Goal: Task Accomplishment & Management: Complete application form

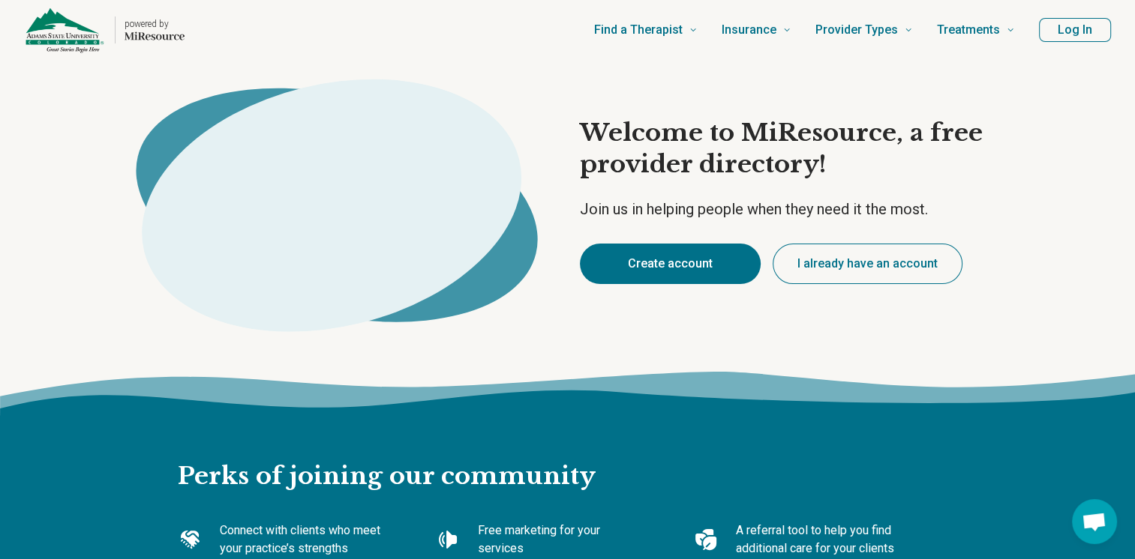
click at [684, 267] on button "Create account" at bounding box center [670, 264] width 181 height 40
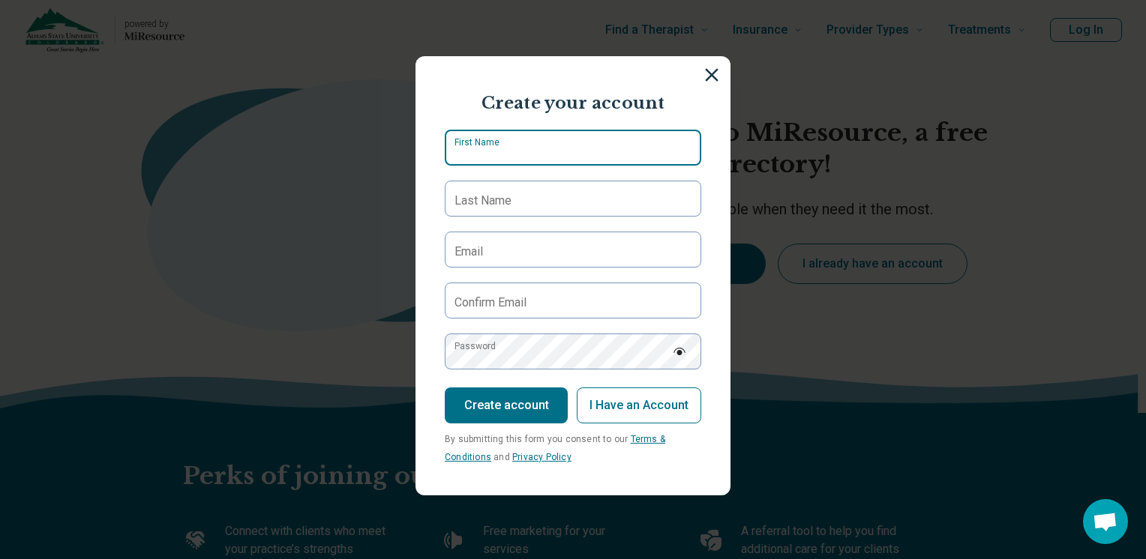
click at [538, 154] on input "First Name" at bounding box center [573, 148] width 256 height 36
type input "******"
type input "*****"
type input "**********"
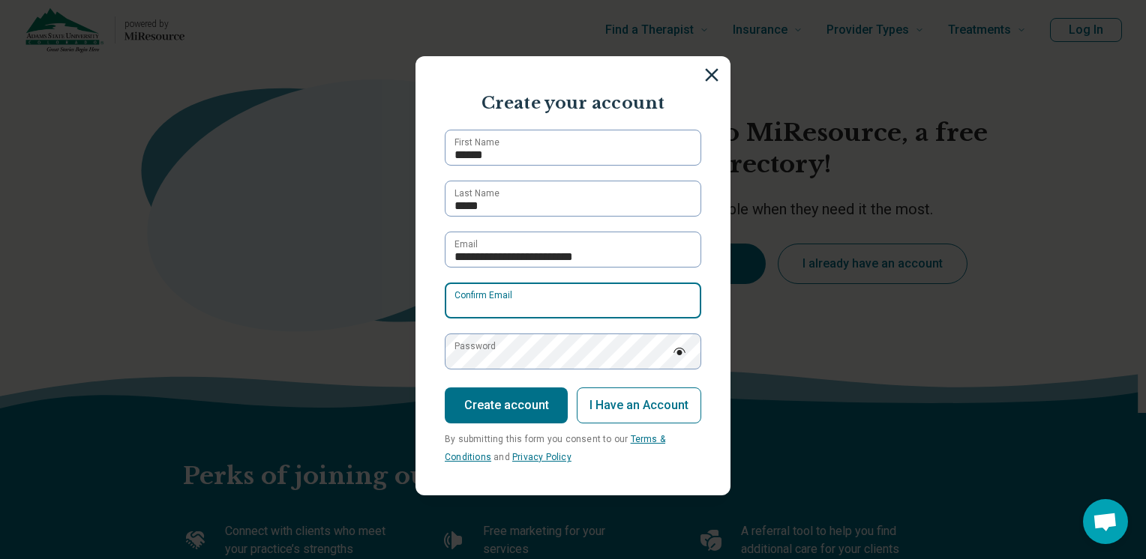
click at [525, 293] on input "Confirm Email" at bounding box center [573, 301] width 256 height 36
type input "**********"
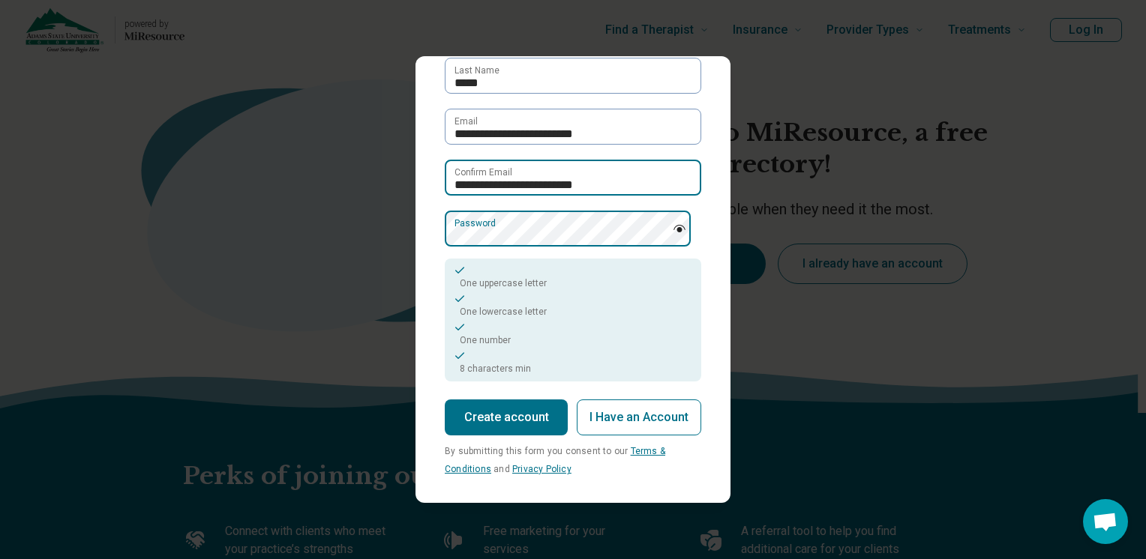
scroll to position [127, 0]
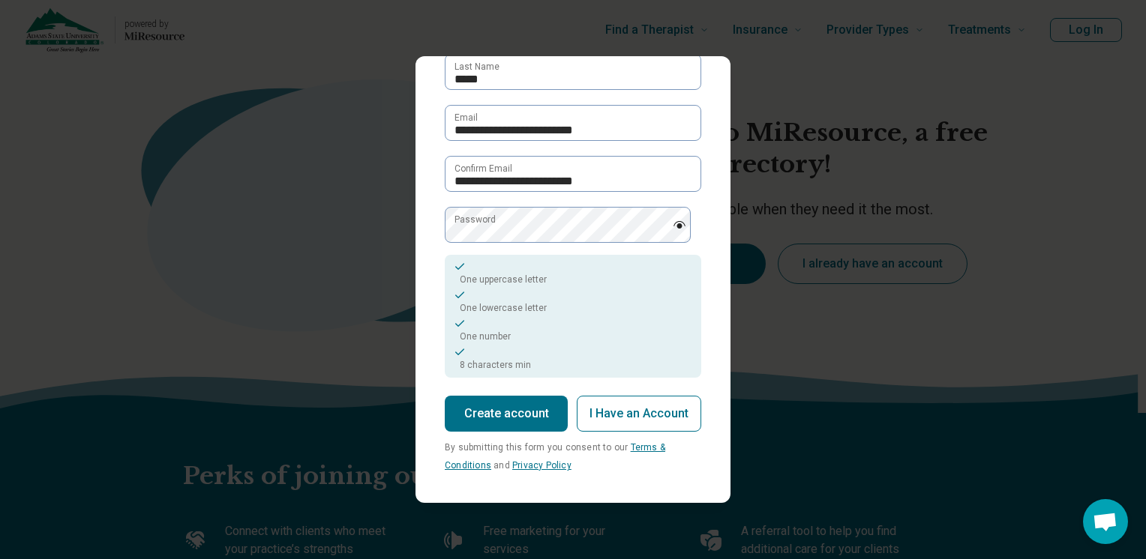
click at [504, 415] on button "Create account" at bounding box center [506, 414] width 123 height 36
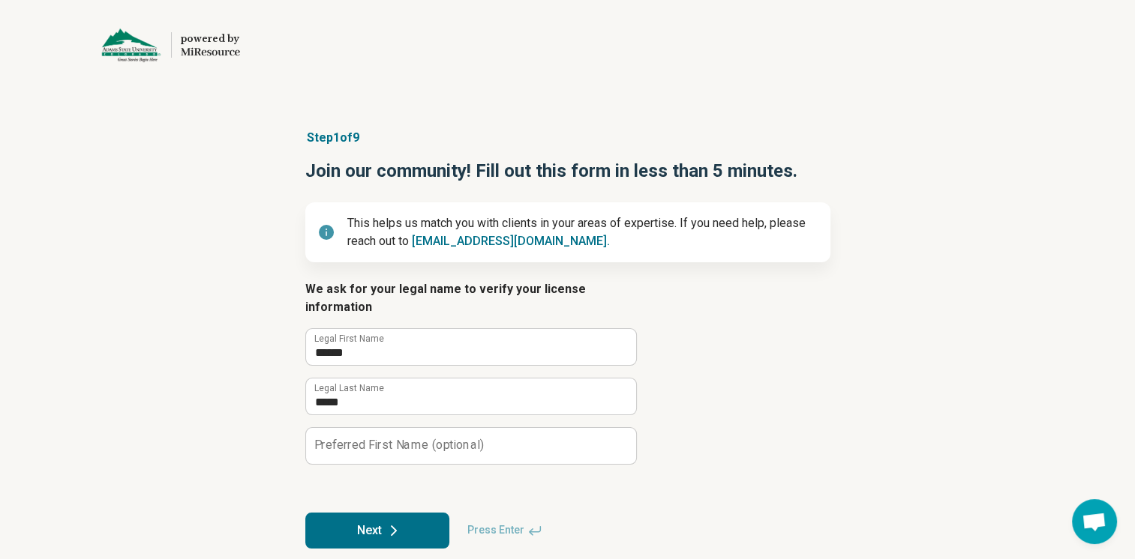
click at [390, 522] on icon at bounding box center [394, 531] width 18 height 18
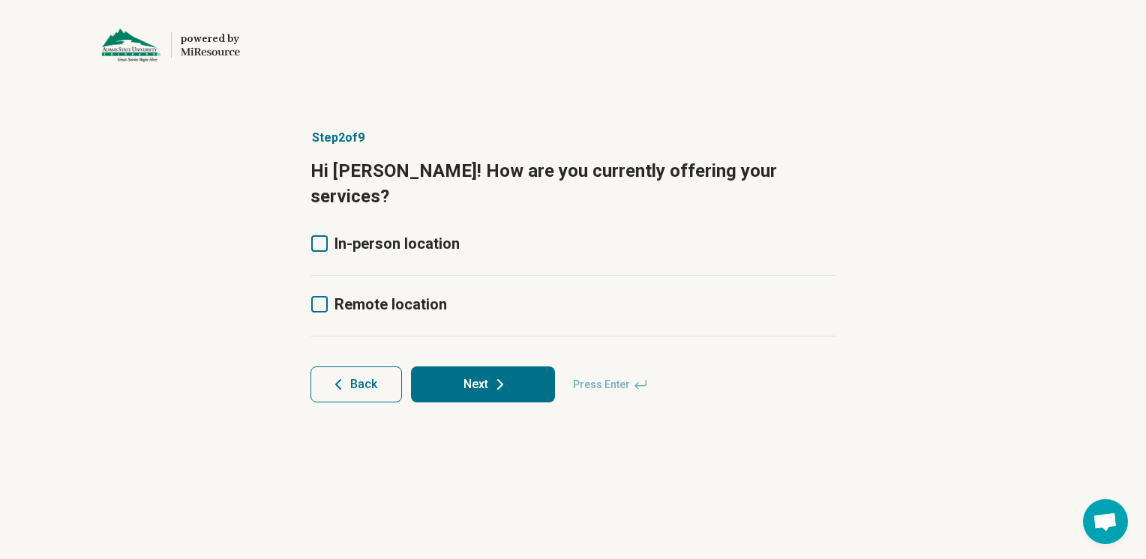
click at [388, 235] on span "In-person location" at bounding box center [396, 244] width 125 height 18
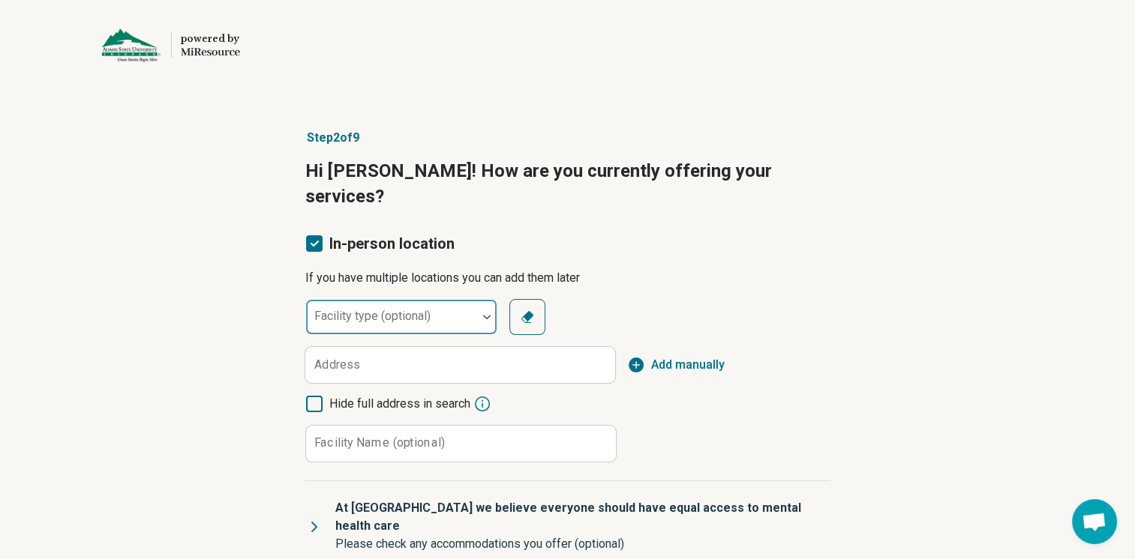
click at [418, 299] on div "Facility type (optional)" at bounding box center [401, 317] width 192 height 36
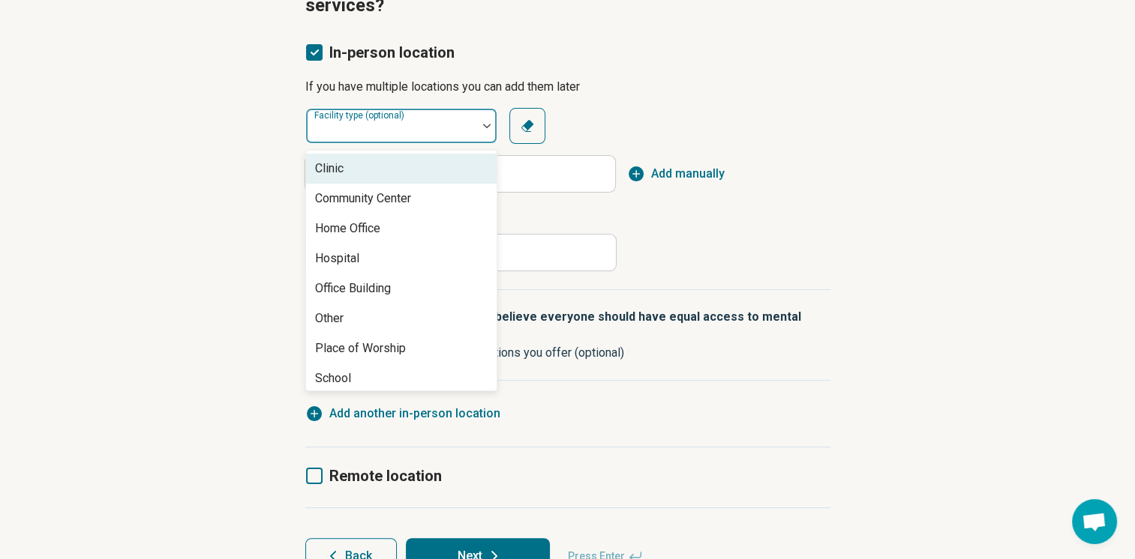
click at [347, 154] on div "Clinic" at bounding box center [401, 169] width 190 height 30
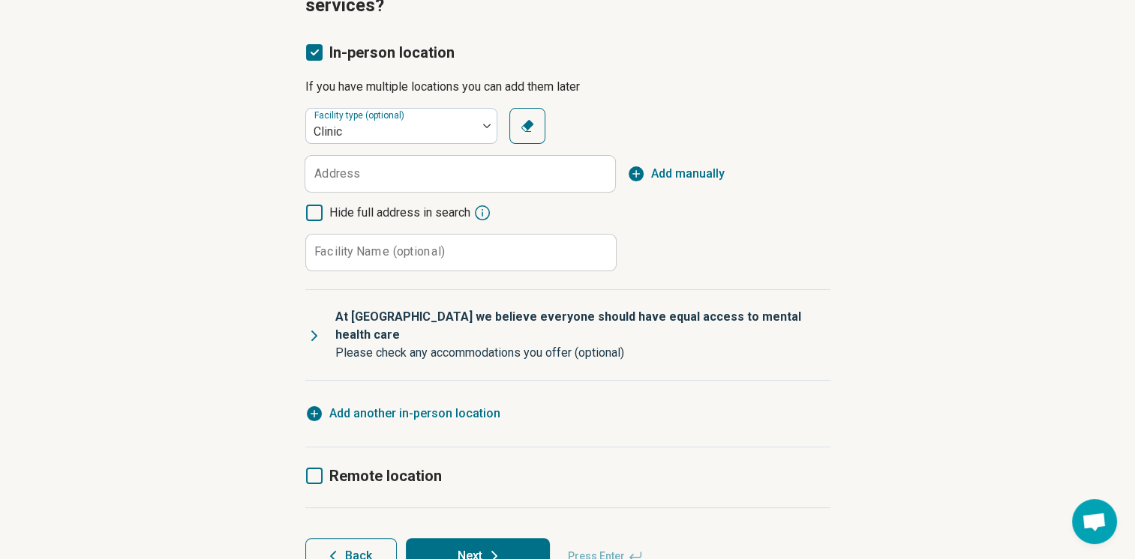
click at [351, 168] on label "Address" at bounding box center [337, 174] width 46 height 12
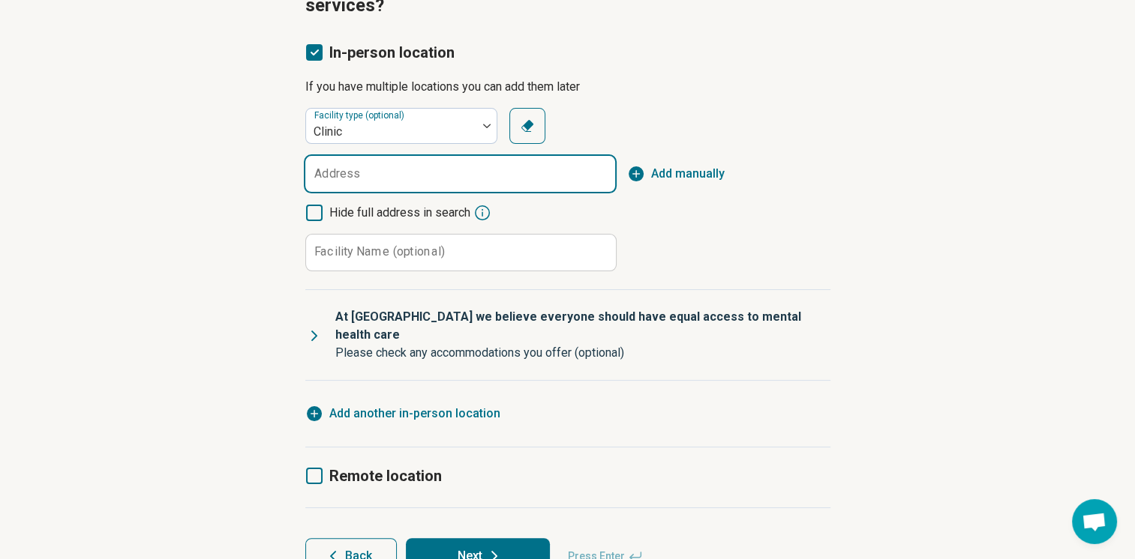
click at [351, 156] on input "Address" at bounding box center [460, 174] width 310 height 36
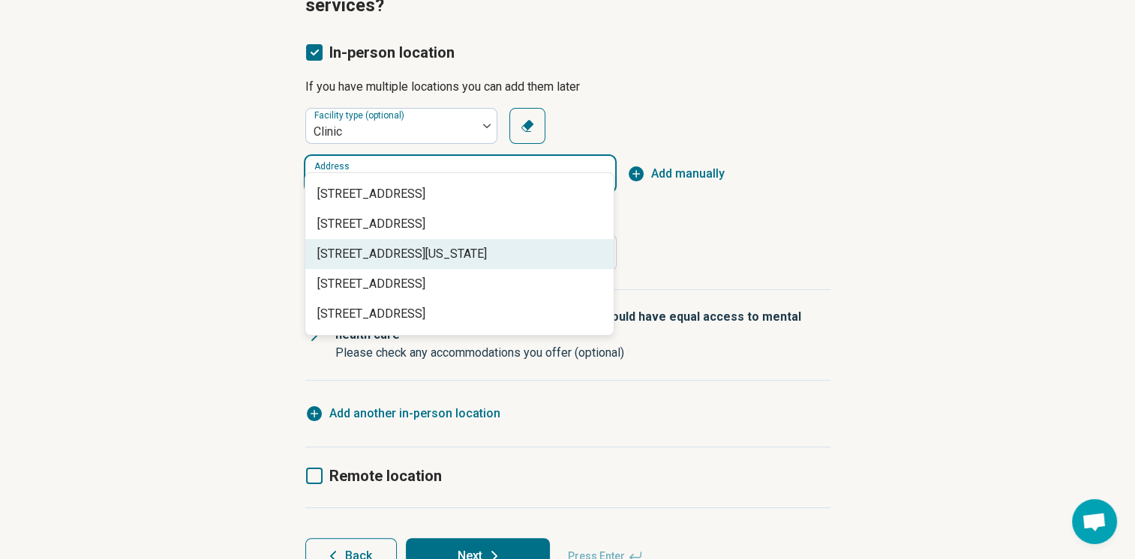
click at [390, 245] on span "[STREET_ADDRESS][US_STATE]" at bounding box center [462, 254] width 290 height 18
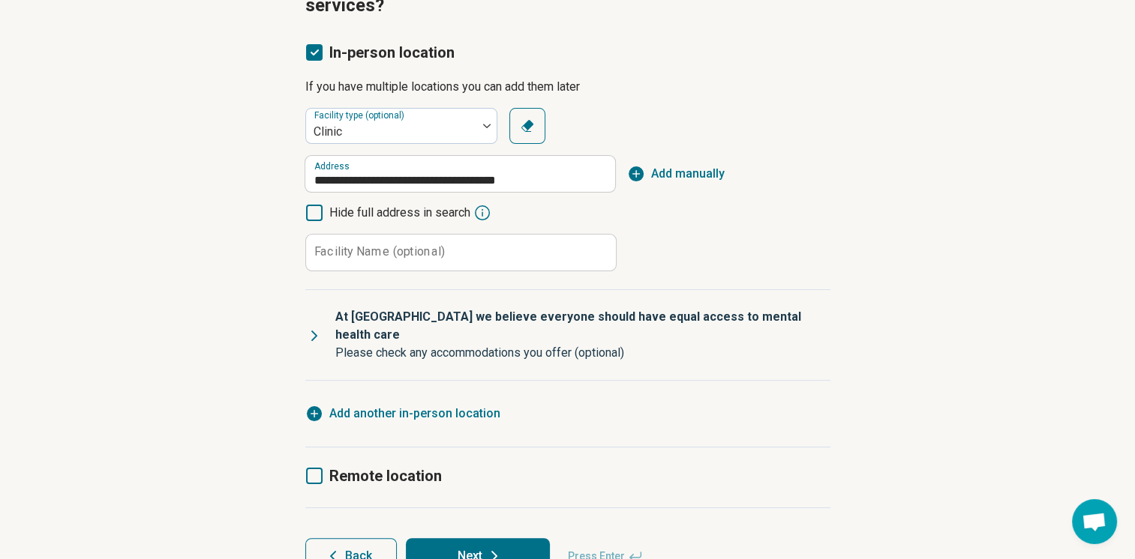
type input "**********"
click at [372, 246] on label "Facility Name (optional)" at bounding box center [379, 252] width 130 height 12
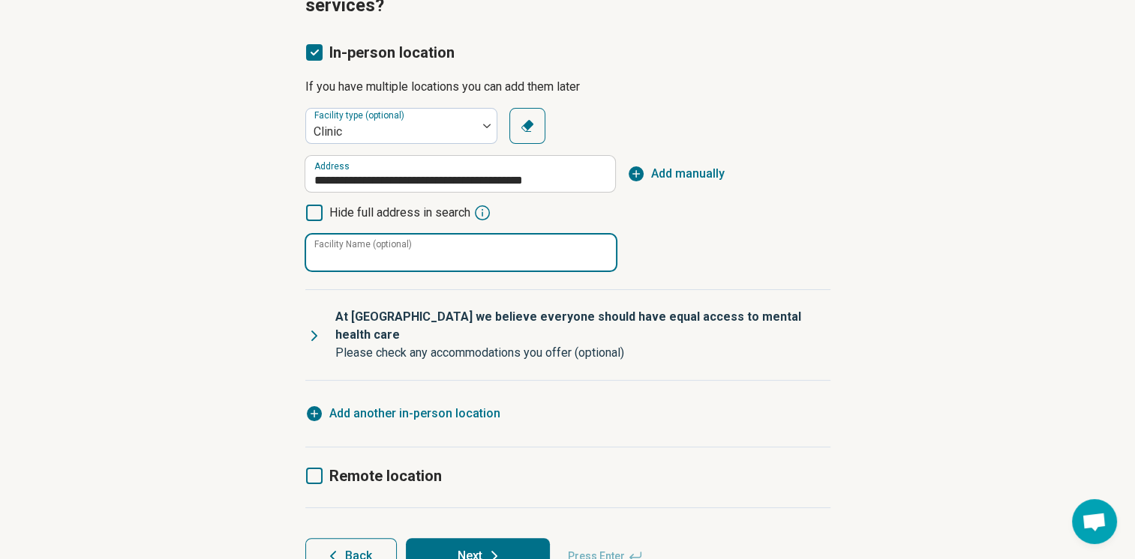
click at [372, 235] on input "Facility Name (optional)" at bounding box center [461, 253] width 310 height 36
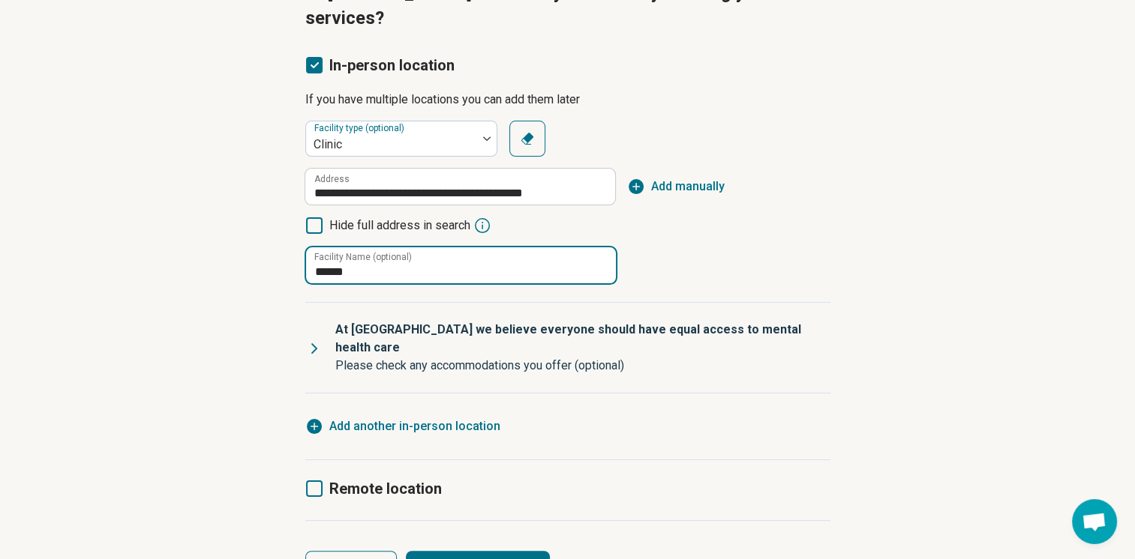
scroll to position [191, 0]
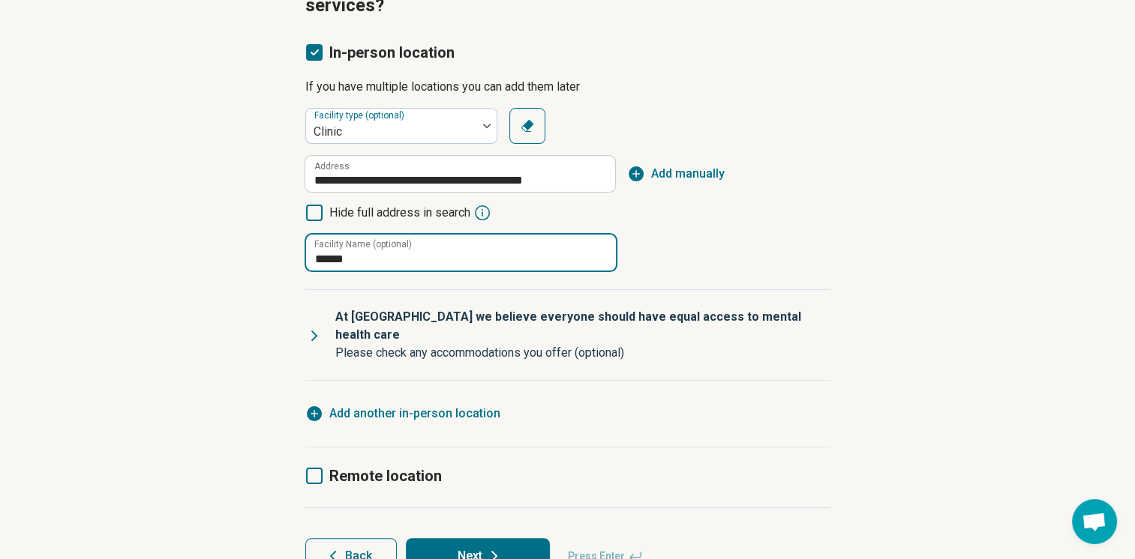
type input "******"
click at [500, 538] on button "Next" at bounding box center [478, 556] width 144 height 36
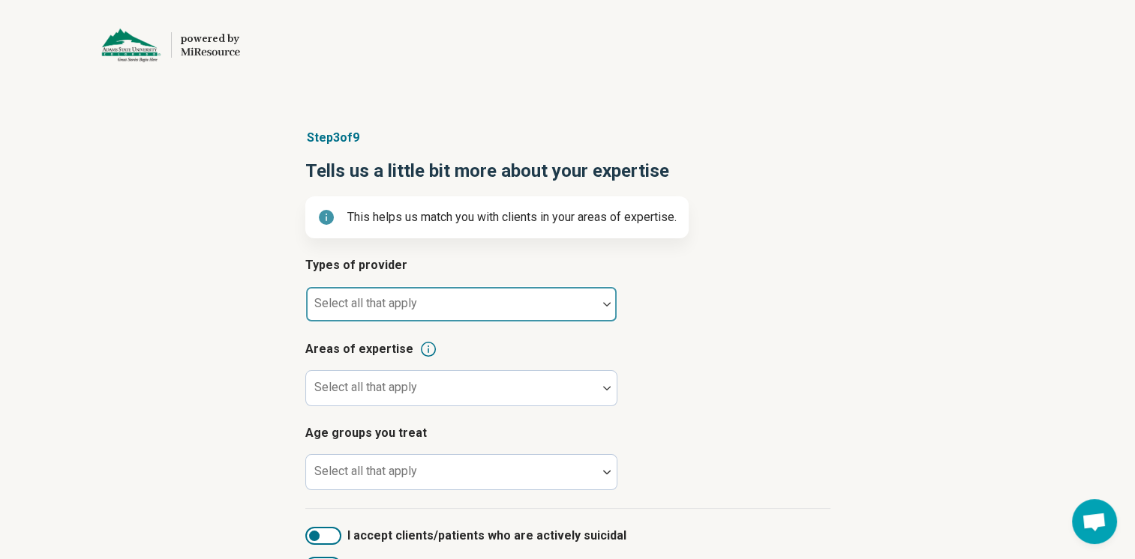
click at [391, 307] on div "Select all that apply" at bounding box center [461, 304] width 312 height 36
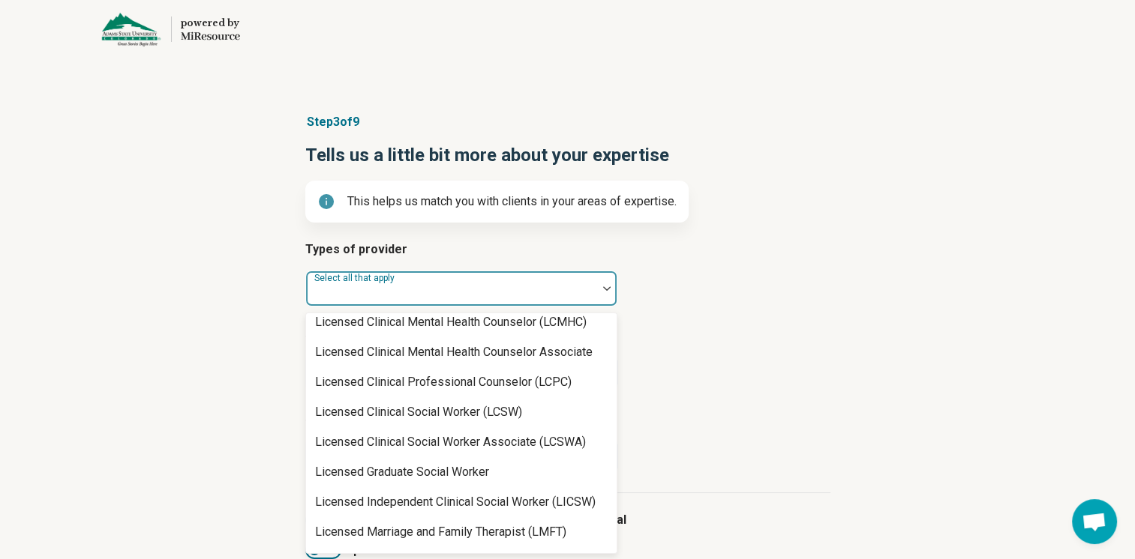
scroll to position [711, 0]
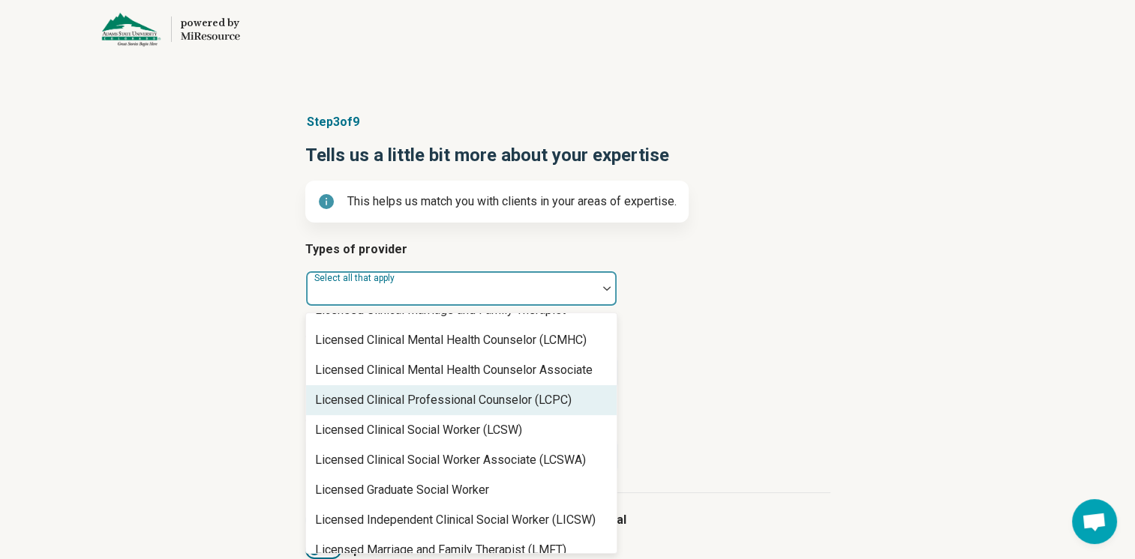
click at [244, 376] on div "Step 3 of 9 Tells us a little bit more about your expertise This helps us match…" at bounding box center [567, 378] width 1135 height 591
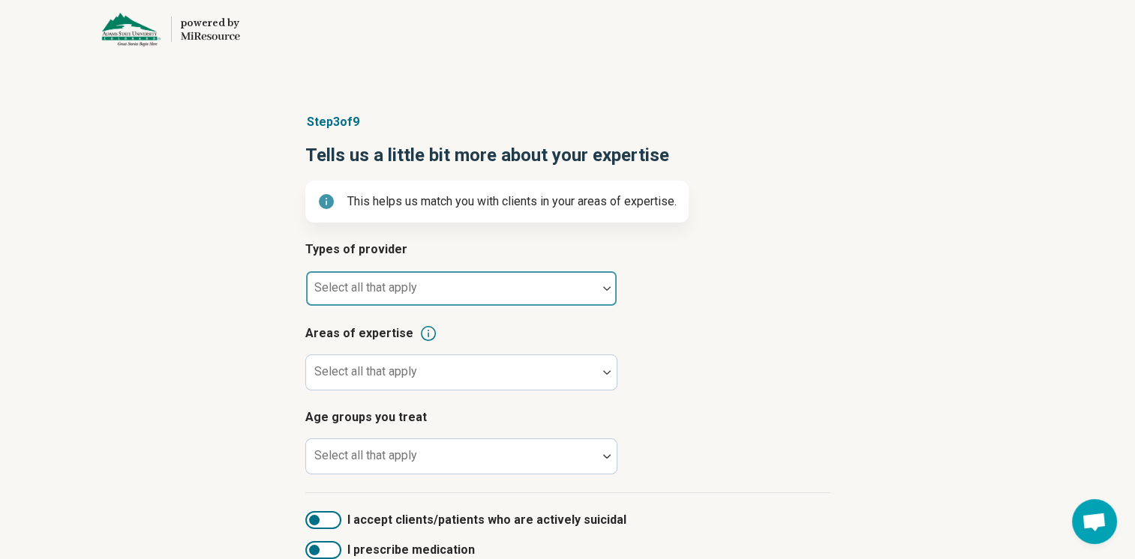
click at [425, 298] on div at bounding box center [451, 294] width 279 height 21
click at [429, 291] on div at bounding box center [451, 294] width 279 height 21
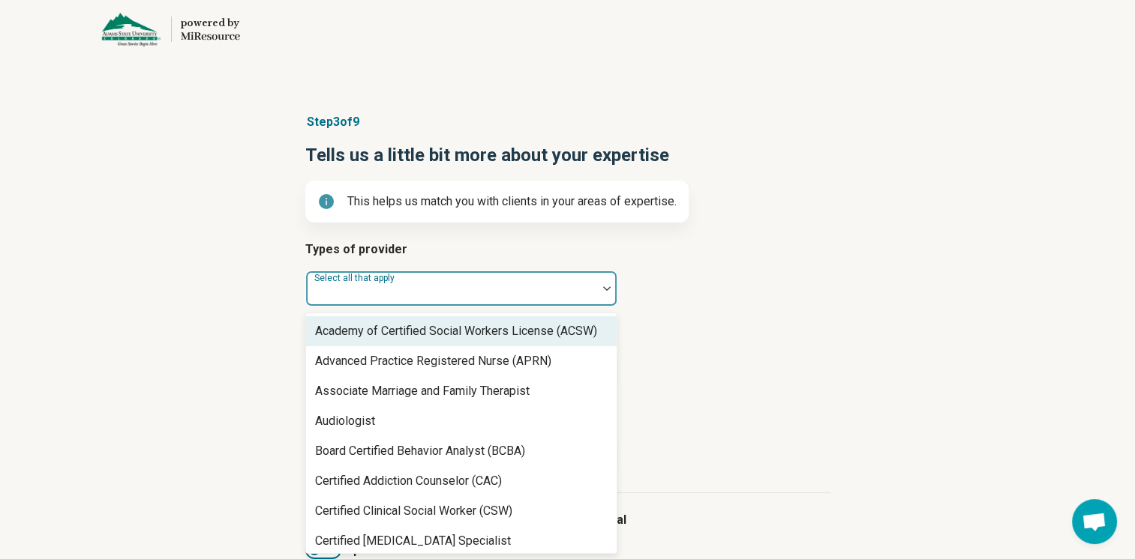
click at [395, 294] on div at bounding box center [451, 294] width 279 height 21
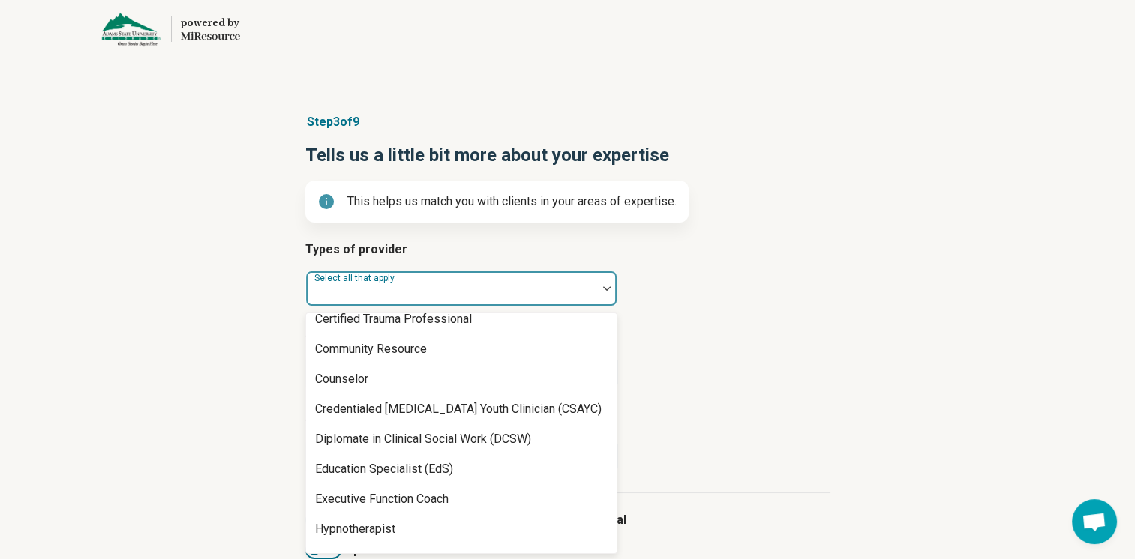
scroll to position [375, 0]
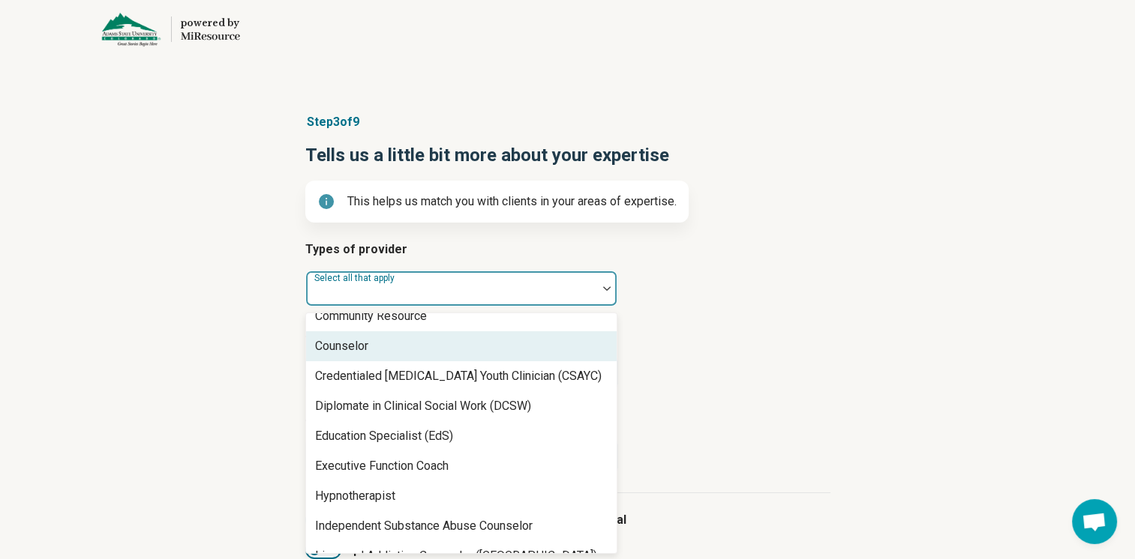
click at [393, 344] on div "Counselor" at bounding box center [461, 346] width 310 height 30
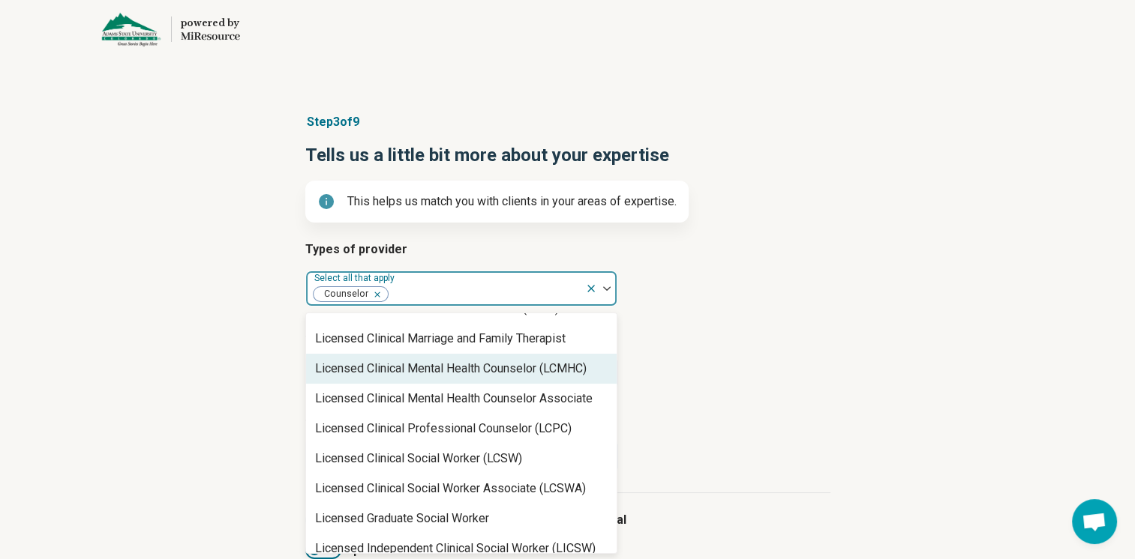
scroll to position [675, 0]
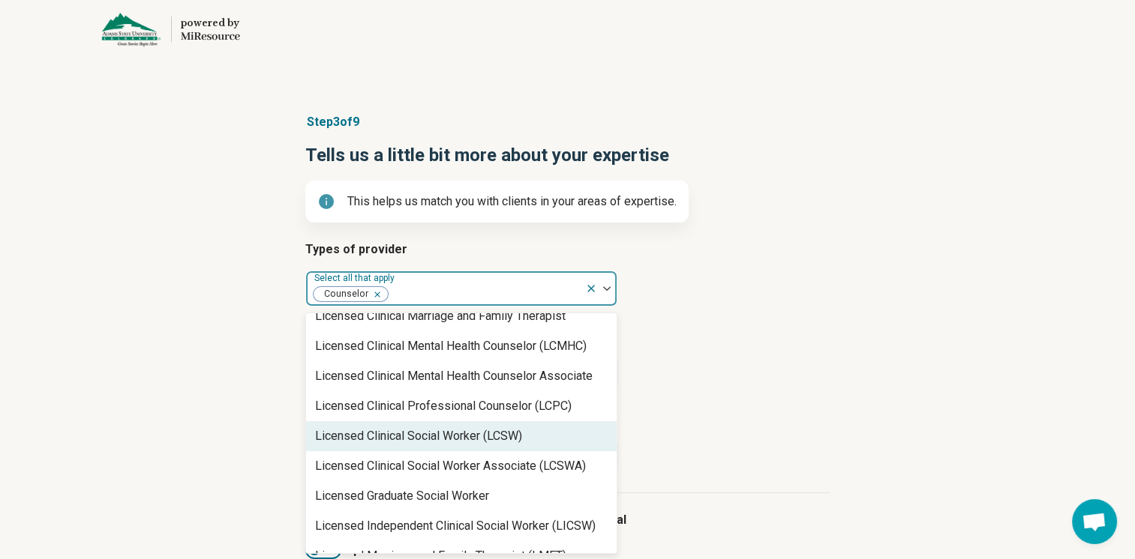
click at [421, 436] on div "Licensed Clinical Social Worker (LCSW)" at bounding box center [418, 436] width 207 height 18
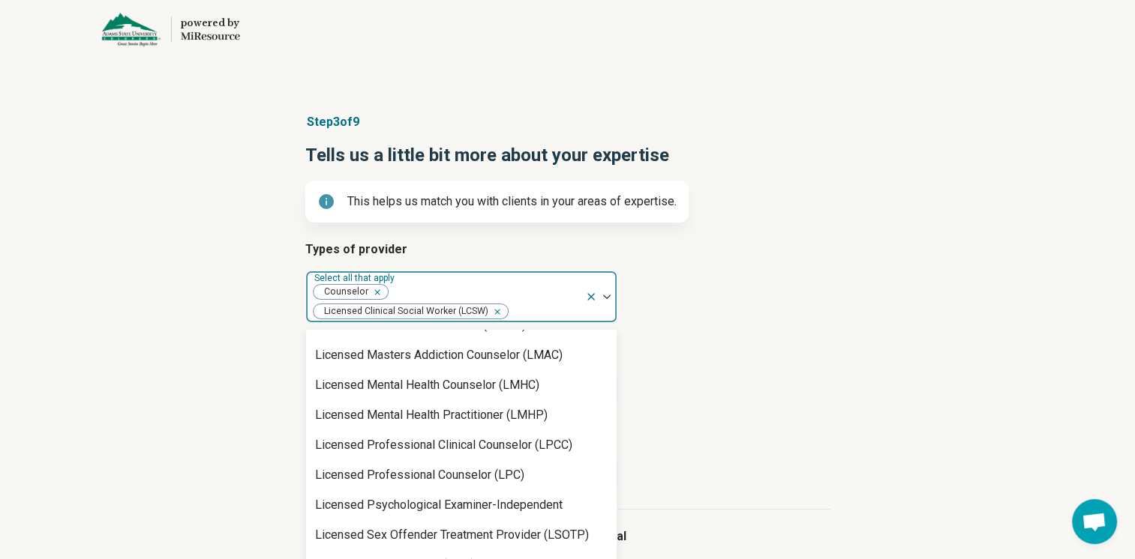
scroll to position [975, 0]
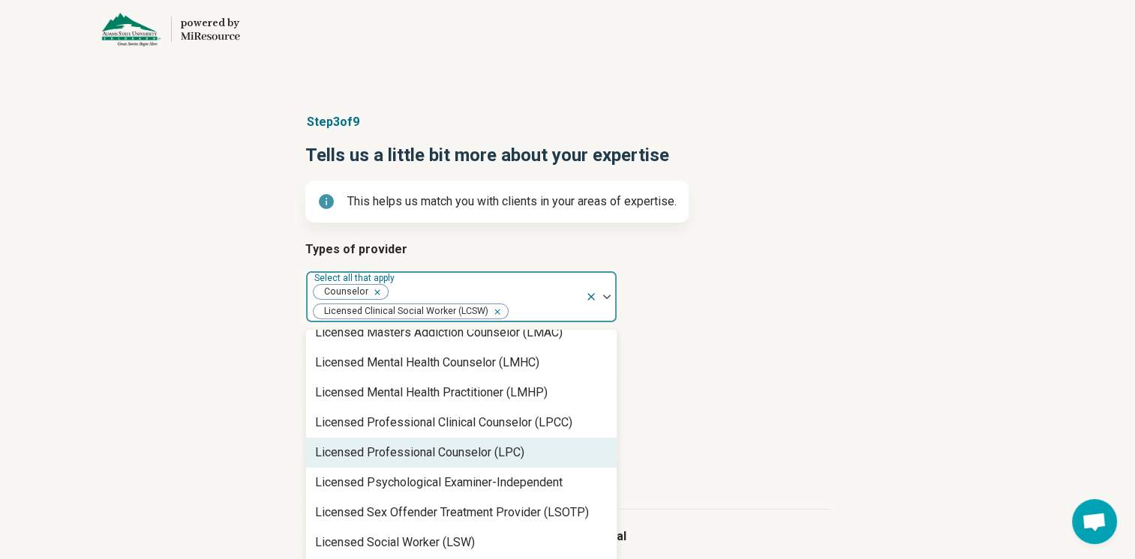
click at [433, 451] on div "Licensed Professional Counselor (LPC)" at bounding box center [419, 453] width 209 height 18
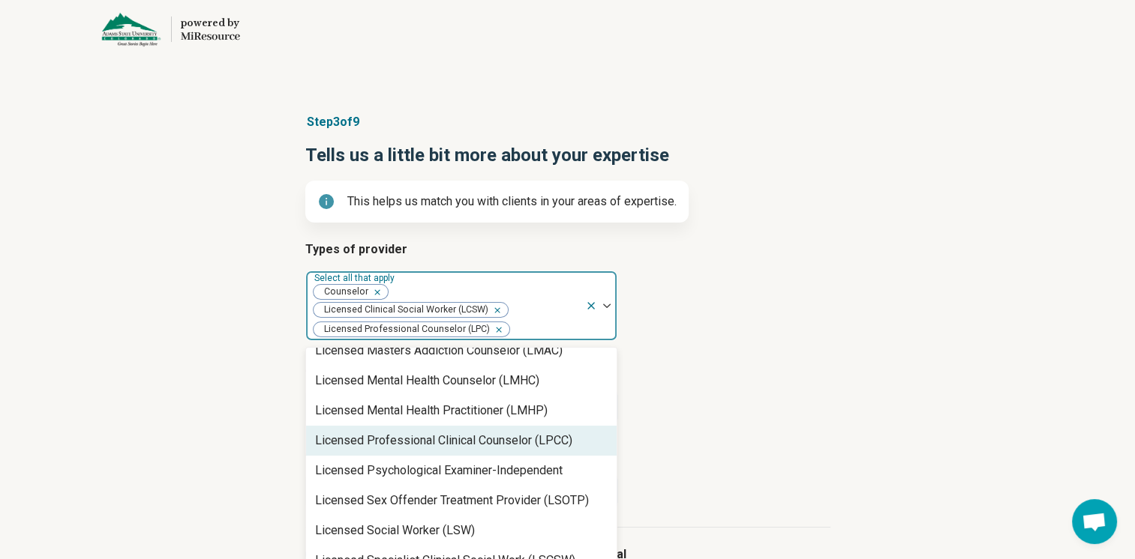
click at [435, 445] on div "Licensed Professional Clinical Counselor (LPCC)" at bounding box center [443, 441] width 257 height 18
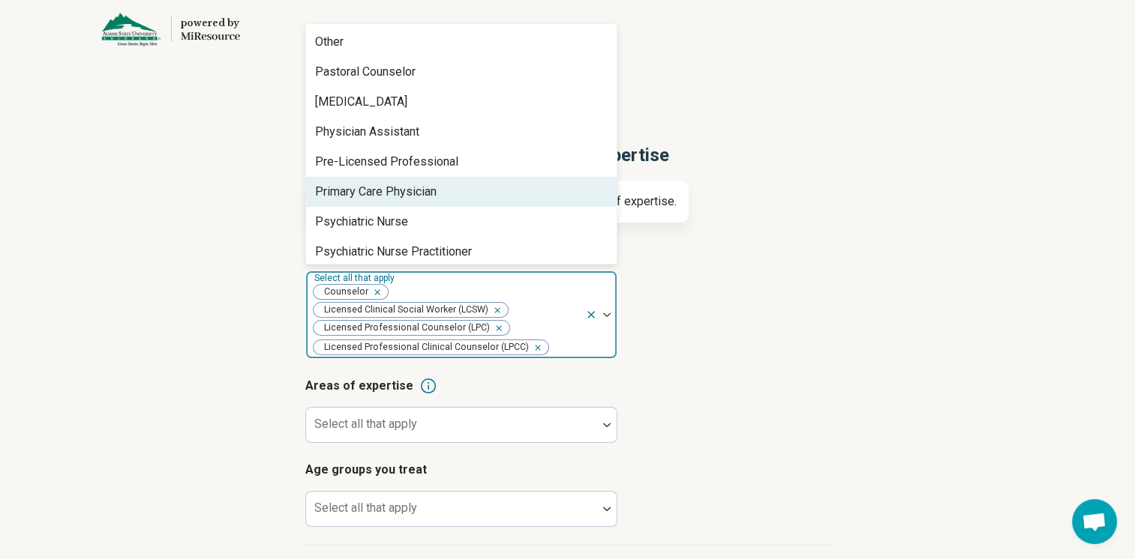
scroll to position [1575, 0]
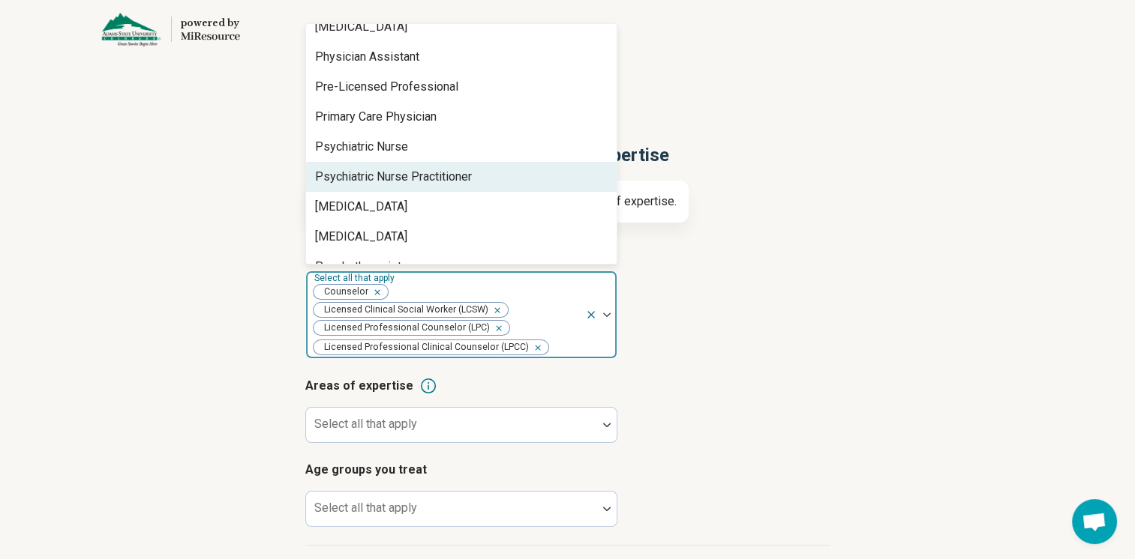
click at [457, 172] on div "Psychiatric Nurse Practitioner" at bounding box center [393, 177] width 157 height 18
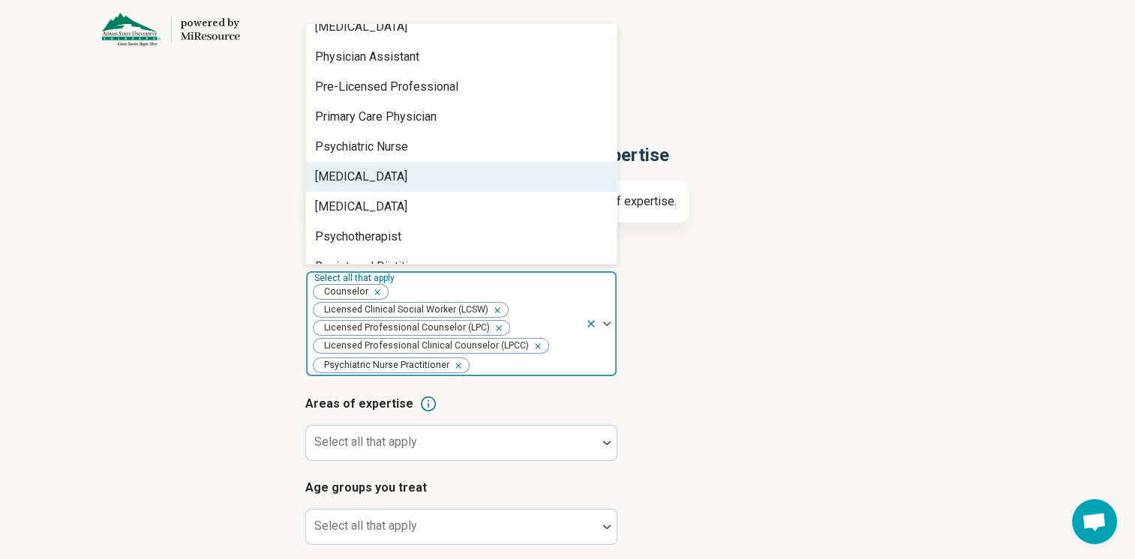
click at [457, 175] on div "[MEDICAL_DATA]" at bounding box center [461, 177] width 310 height 30
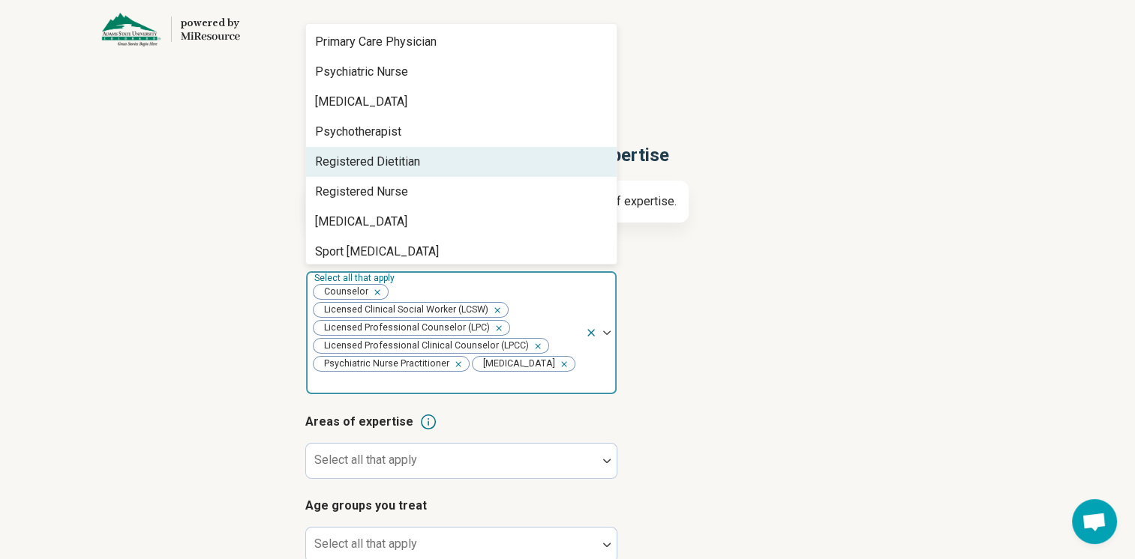
click at [453, 169] on div "Registered Dietitian" at bounding box center [461, 162] width 310 height 30
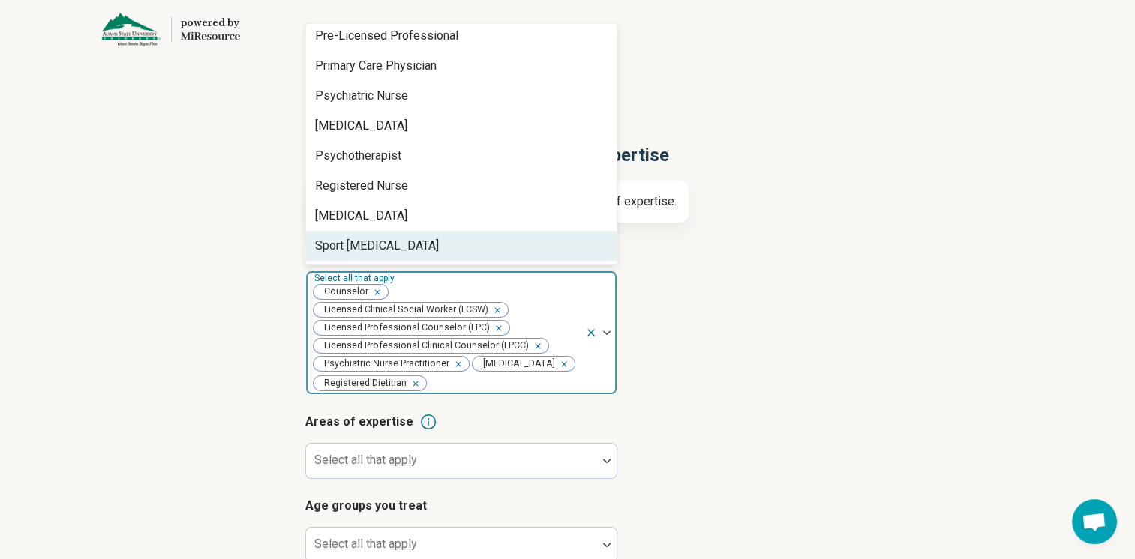
click at [449, 246] on div "Sport [MEDICAL_DATA]" at bounding box center [461, 246] width 310 height 30
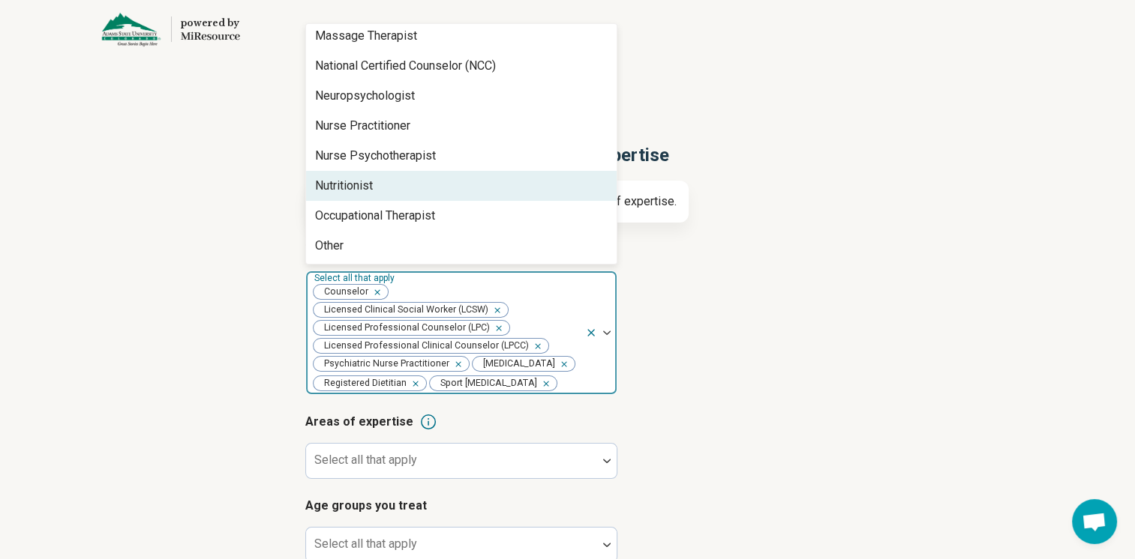
scroll to position [1221, 0]
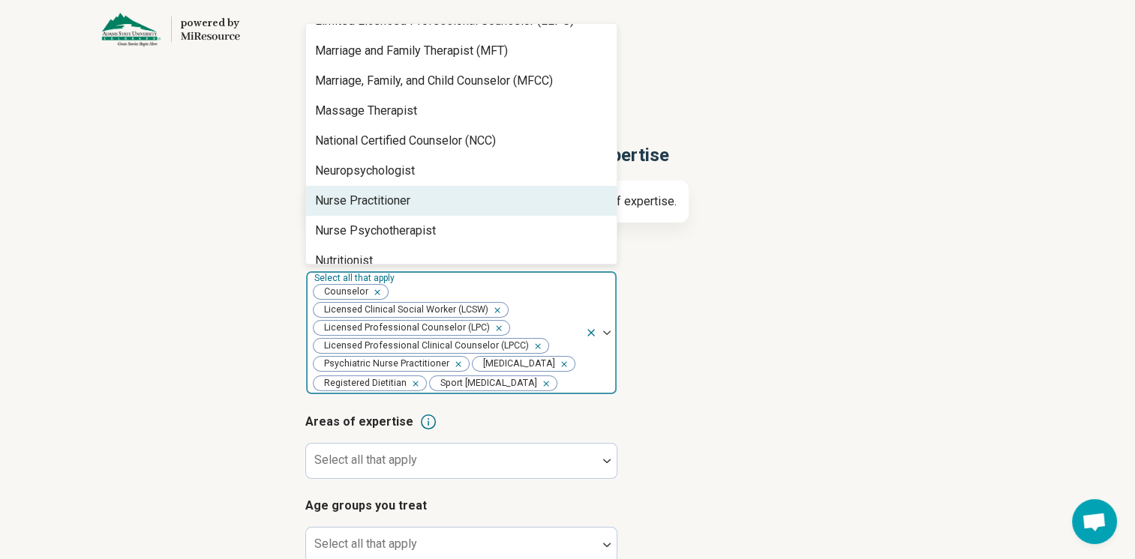
click at [401, 202] on div "Nurse Practitioner" at bounding box center [362, 201] width 95 height 18
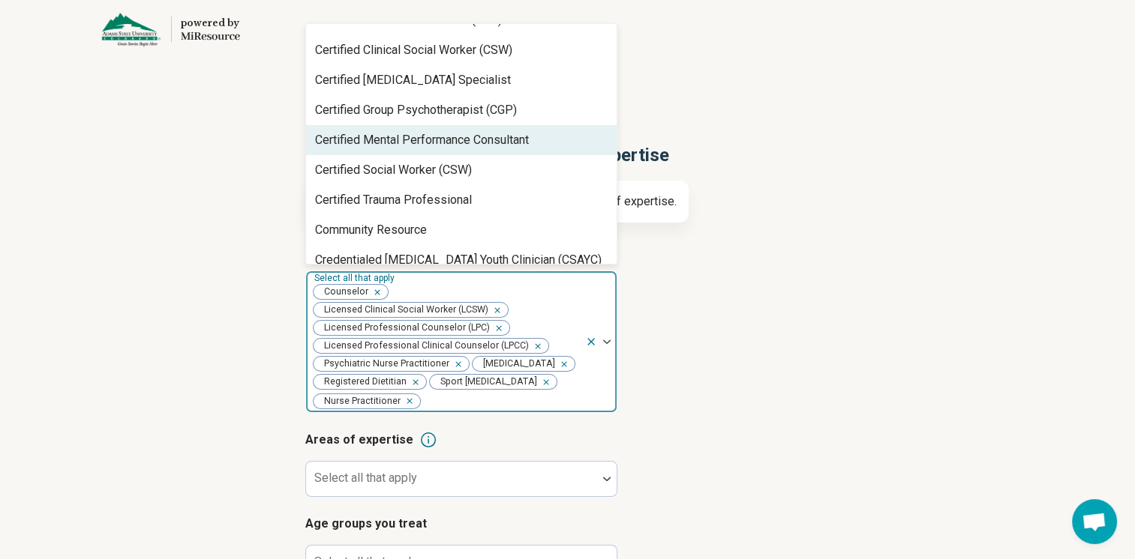
scroll to position [150, 0]
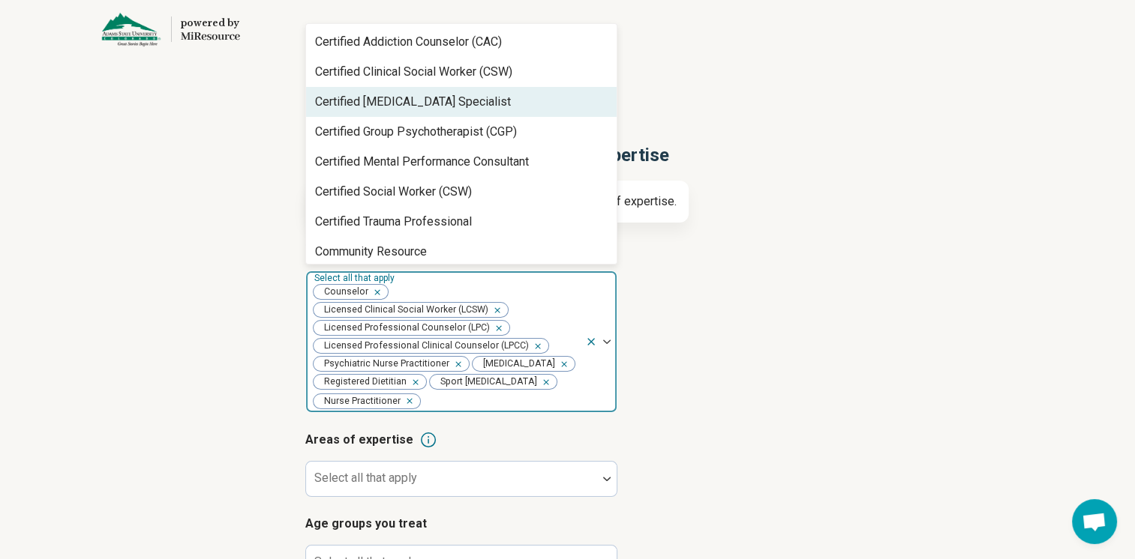
click at [466, 100] on div "Certified [MEDICAL_DATA] Specialist" at bounding box center [413, 102] width 196 height 18
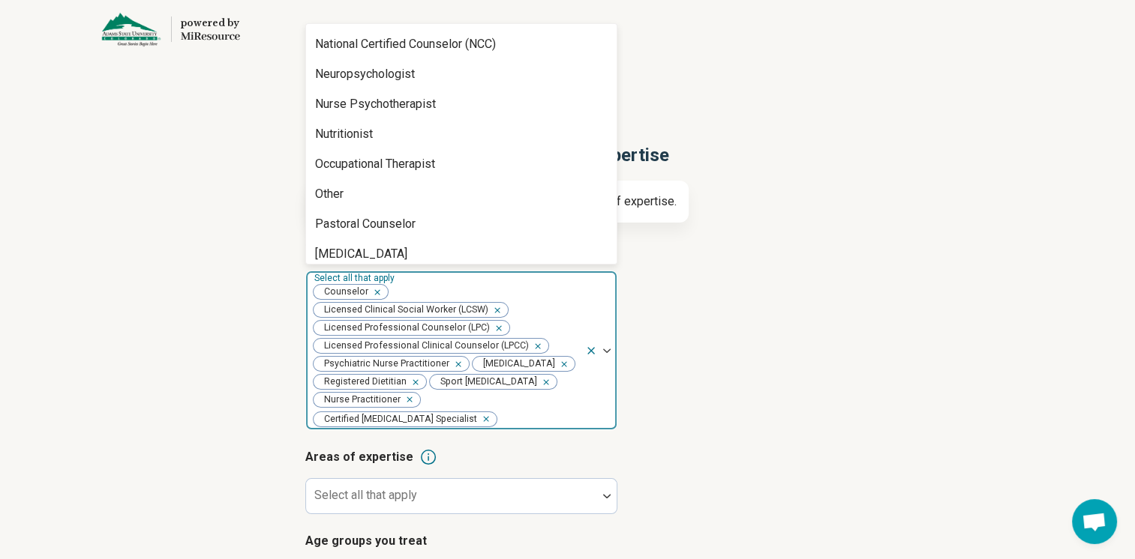
scroll to position [1536, 0]
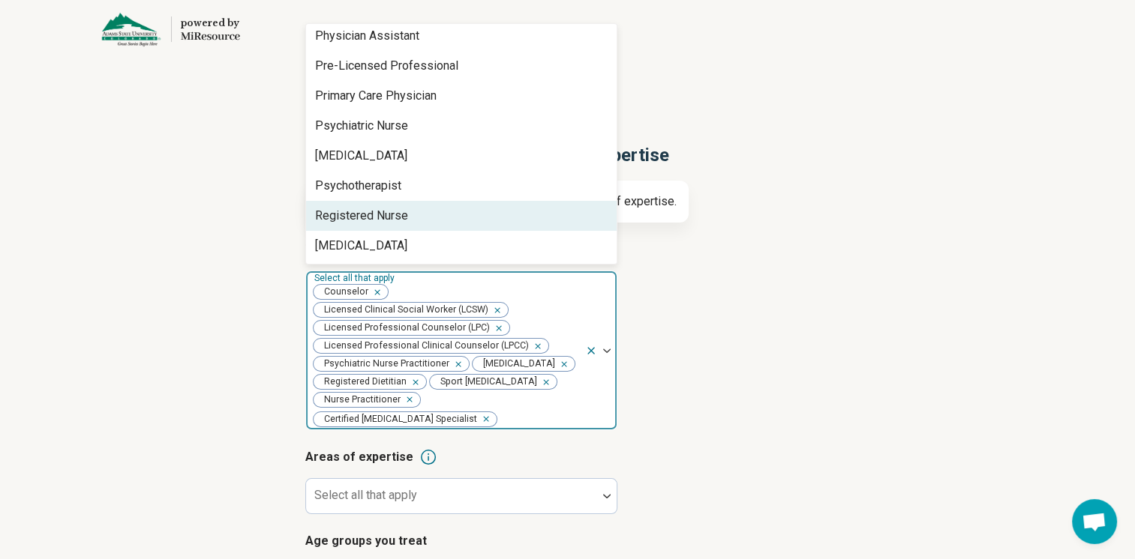
click at [469, 214] on div "Registered Nurse" at bounding box center [461, 216] width 310 height 30
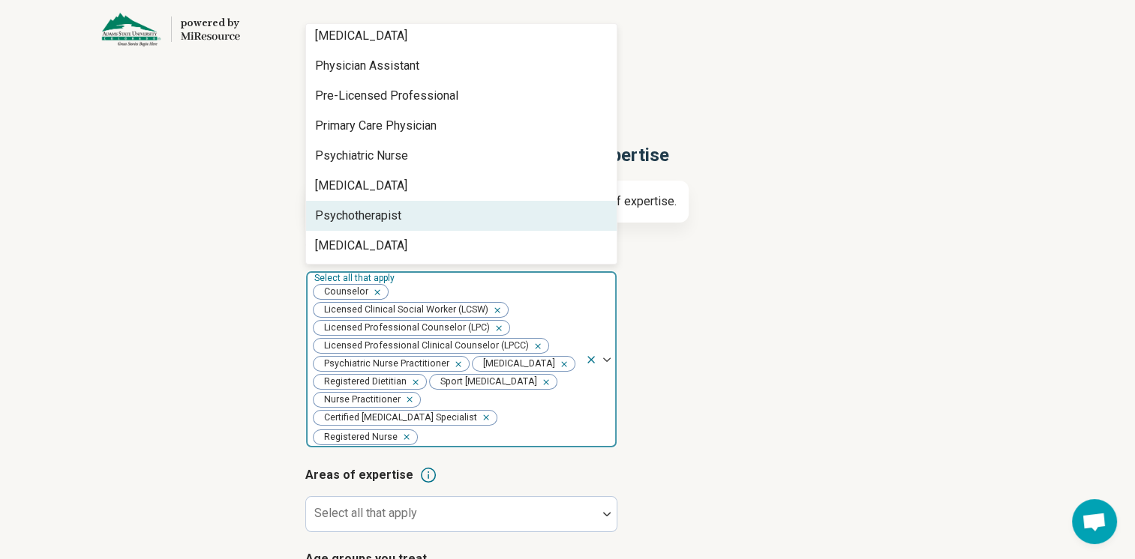
scroll to position [1506, 0]
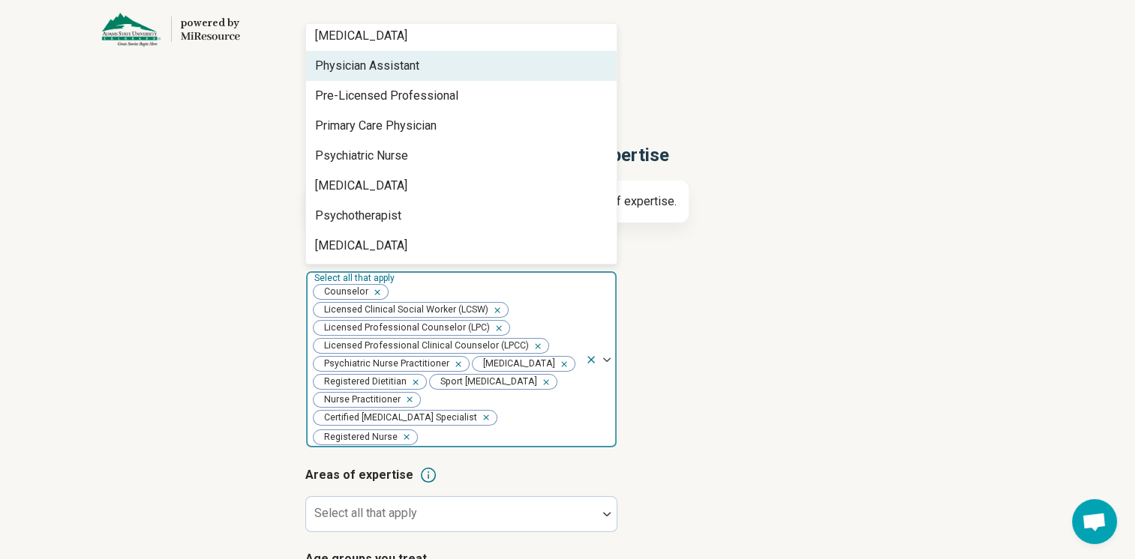
click at [405, 69] on div "Physician Assistant" at bounding box center [367, 66] width 104 height 18
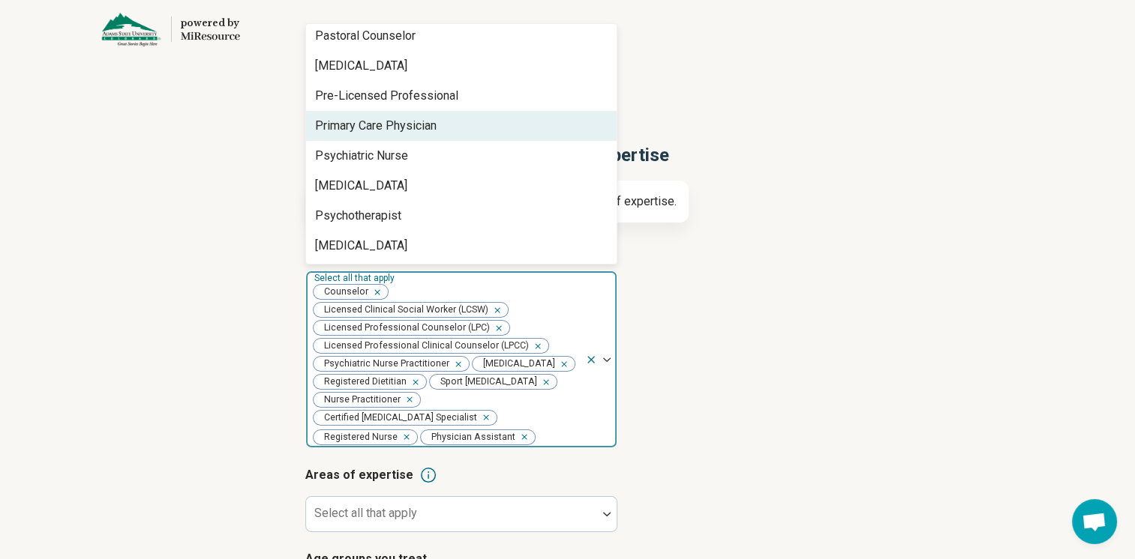
click at [413, 130] on div "Primary Care Physician" at bounding box center [375, 126] width 121 height 18
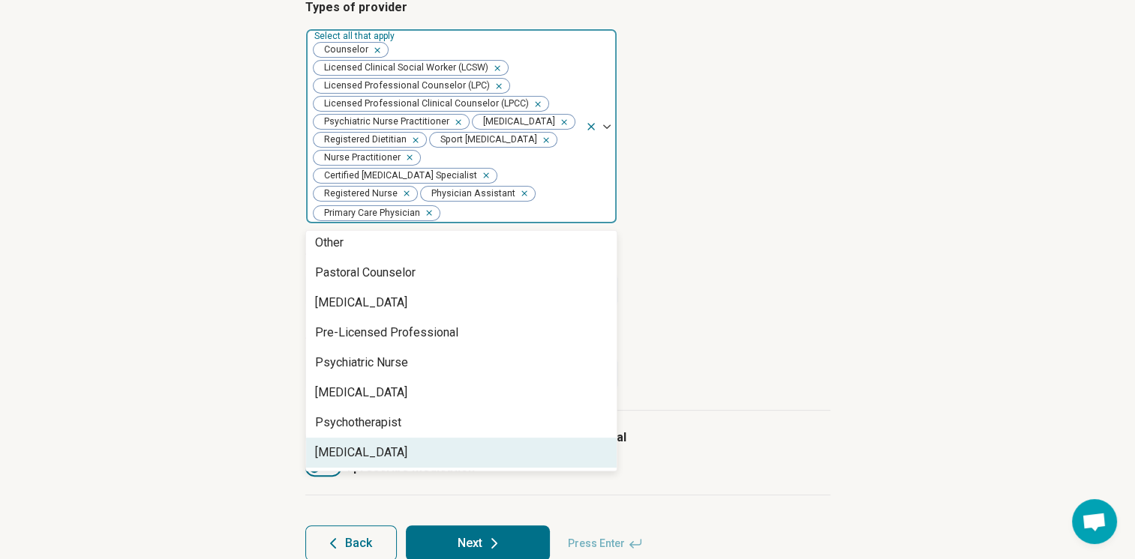
scroll to position [296, 0]
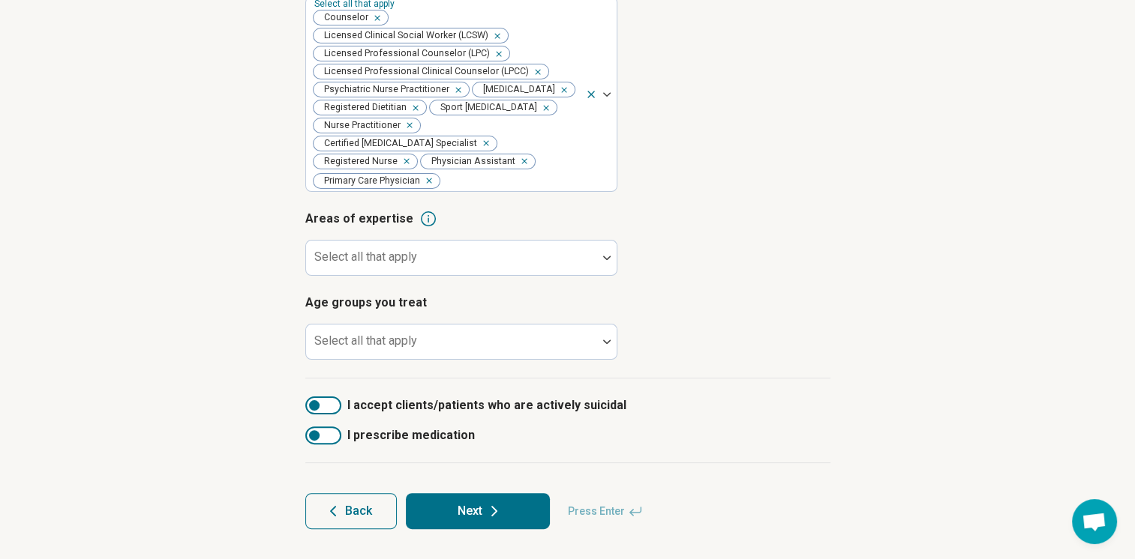
click at [732, 267] on article "Areas of expertise Select all that apply" at bounding box center [567, 243] width 525 height 66
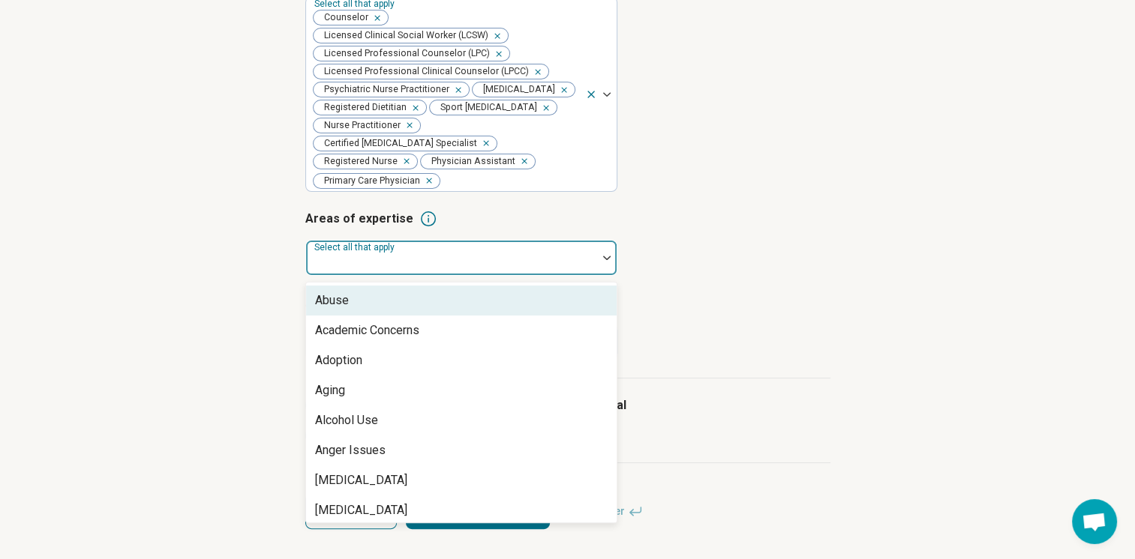
click at [447, 261] on div at bounding box center [451, 263] width 279 height 21
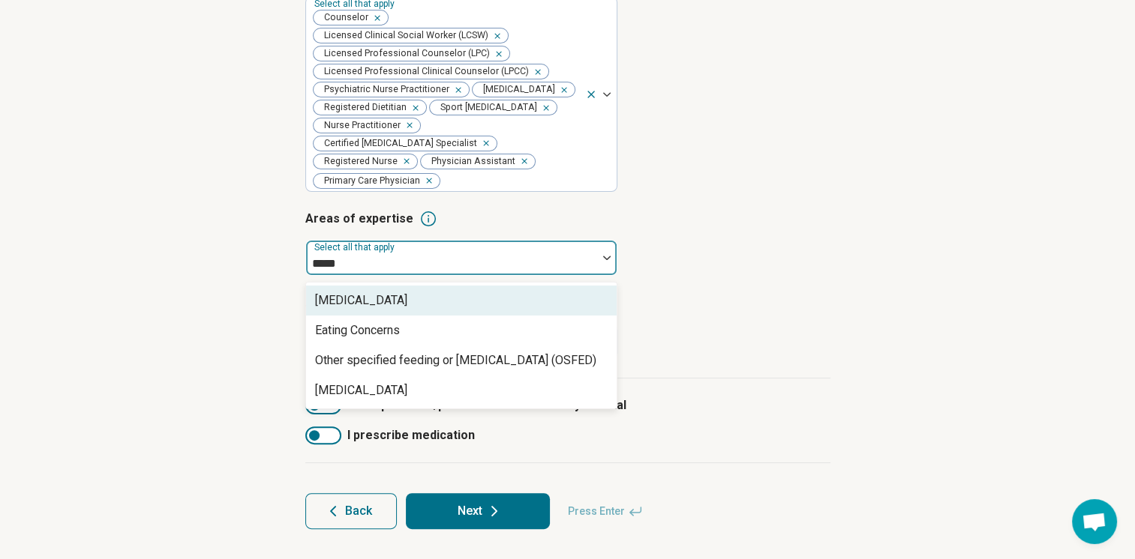
type input "******"
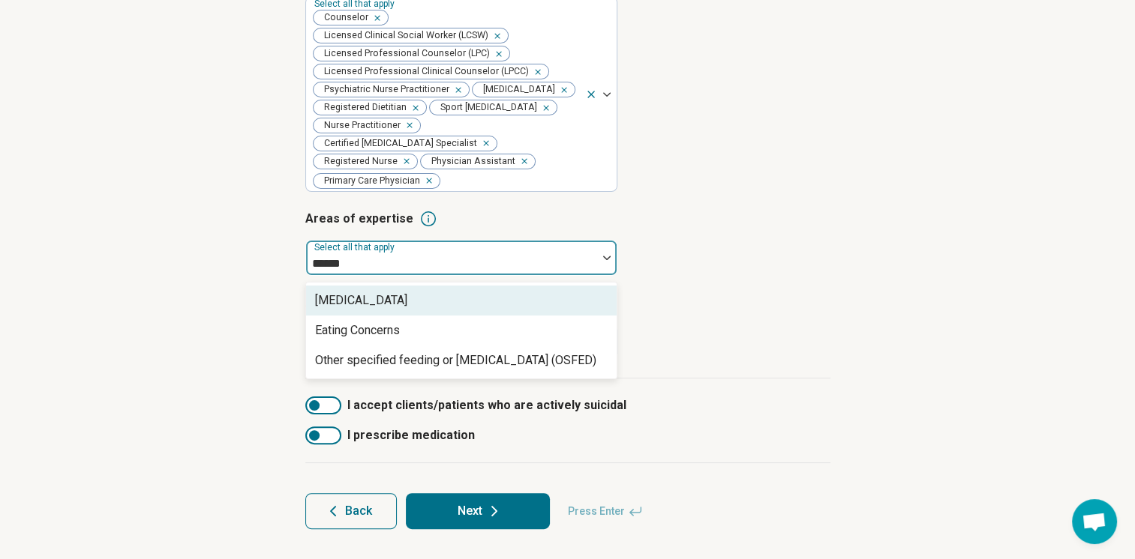
click at [407, 308] on div "[MEDICAL_DATA]" at bounding box center [361, 301] width 92 height 18
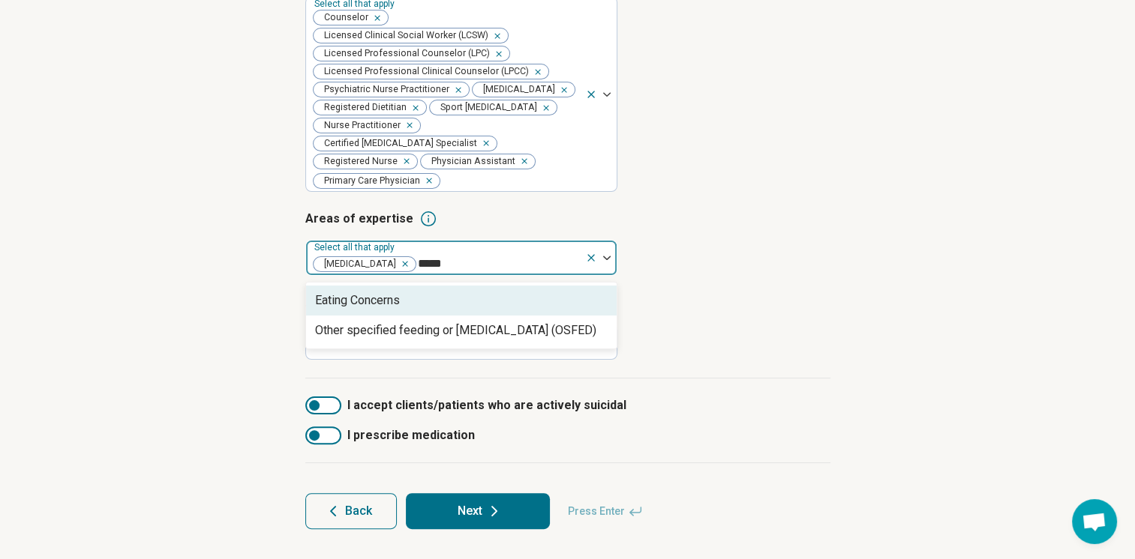
type input "******"
click at [422, 298] on div "Eating Concerns" at bounding box center [461, 301] width 310 height 30
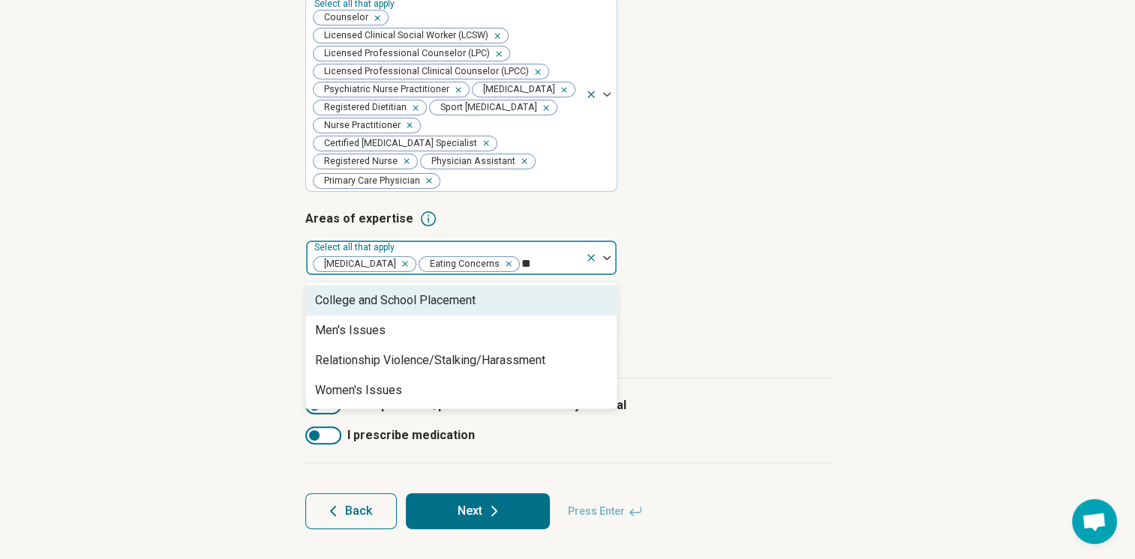
type input "*"
type input "****"
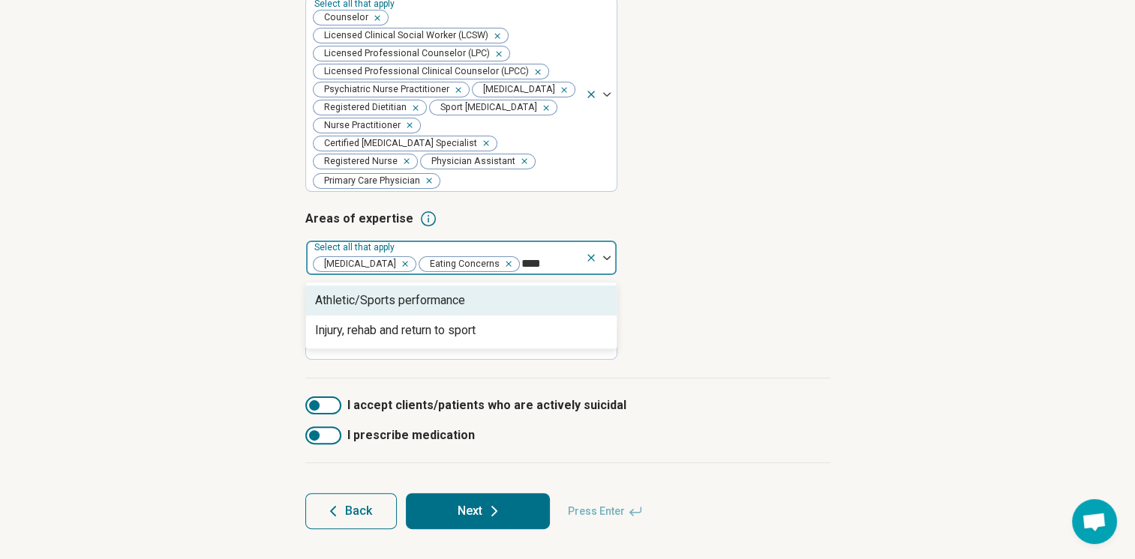
click at [478, 307] on div "Athletic/Sports performance" at bounding box center [461, 301] width 310 height 30
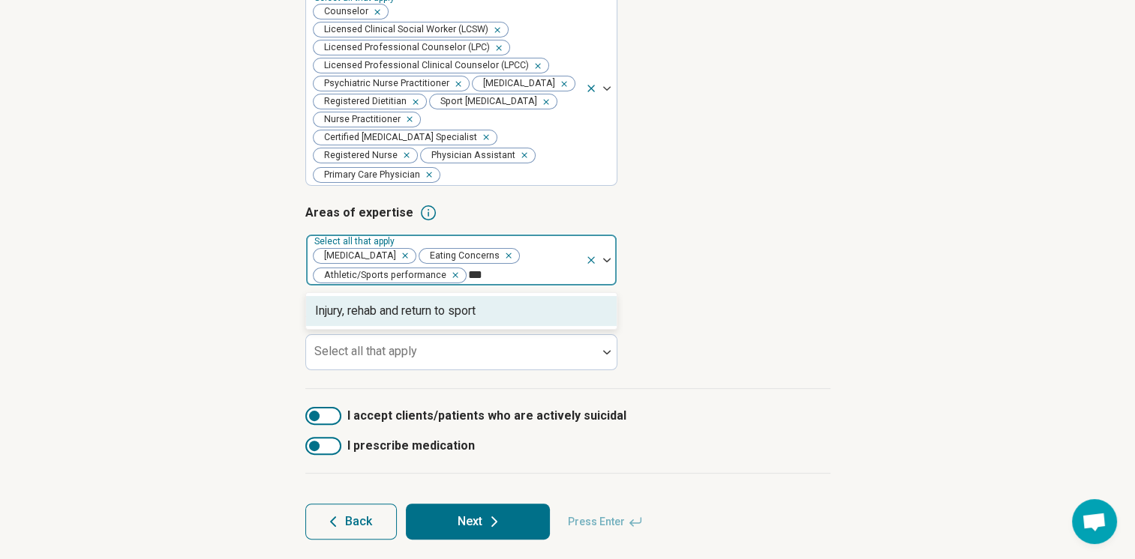
type input "****"
click at [483, 319] on div "Injury, rehab and return to sport" at bounding box center [461, 311] width 310 height 30
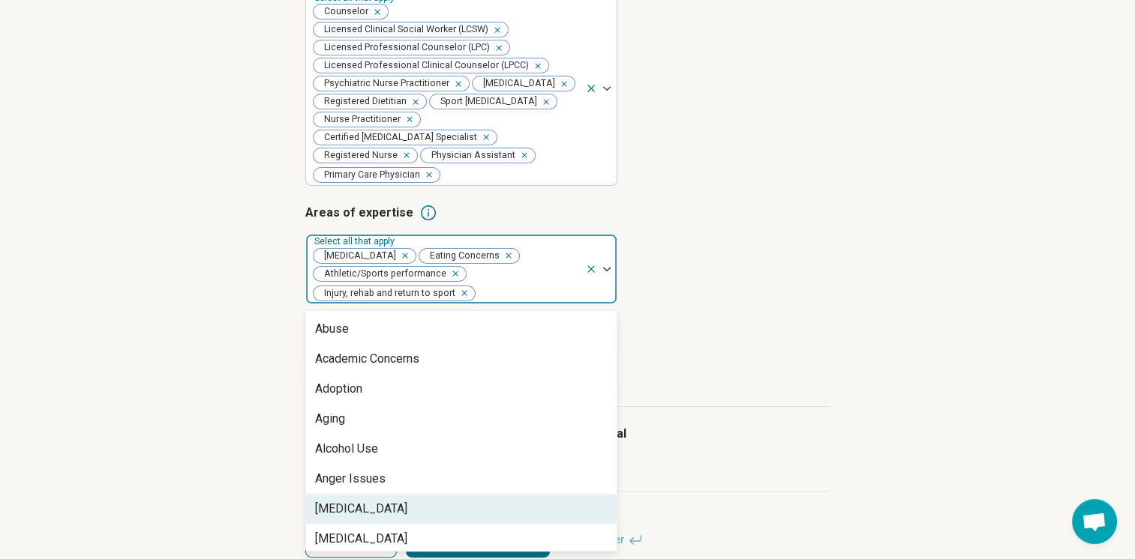
click at [425, 517] on div "[MEDICAL_DATA]" at bounding box center [461, 509] width 310 height 30
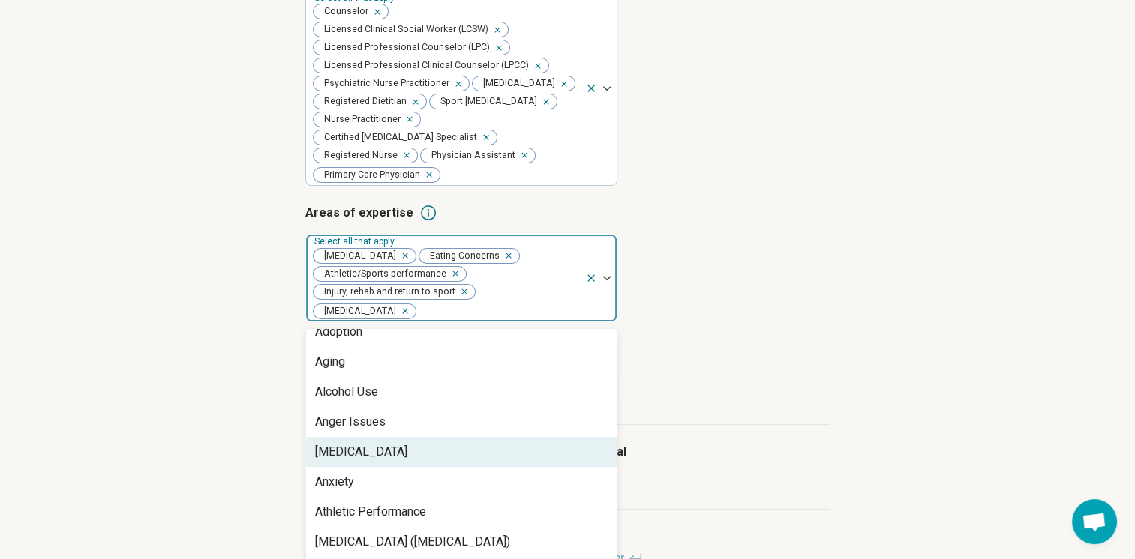
scroll to position [150, 0]
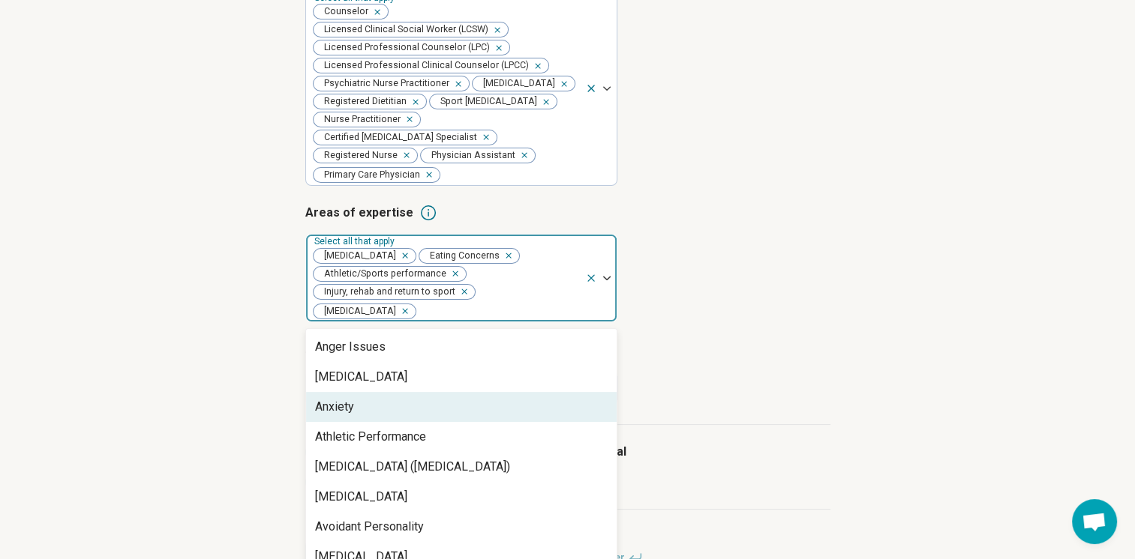
click at [418, 417] on div "Anxiety" at bounding box center [461, 407] width 310 height 30
click at [421, 416] on div "Athletic Performance" at bounding box center [370, 407] width 111 height 18
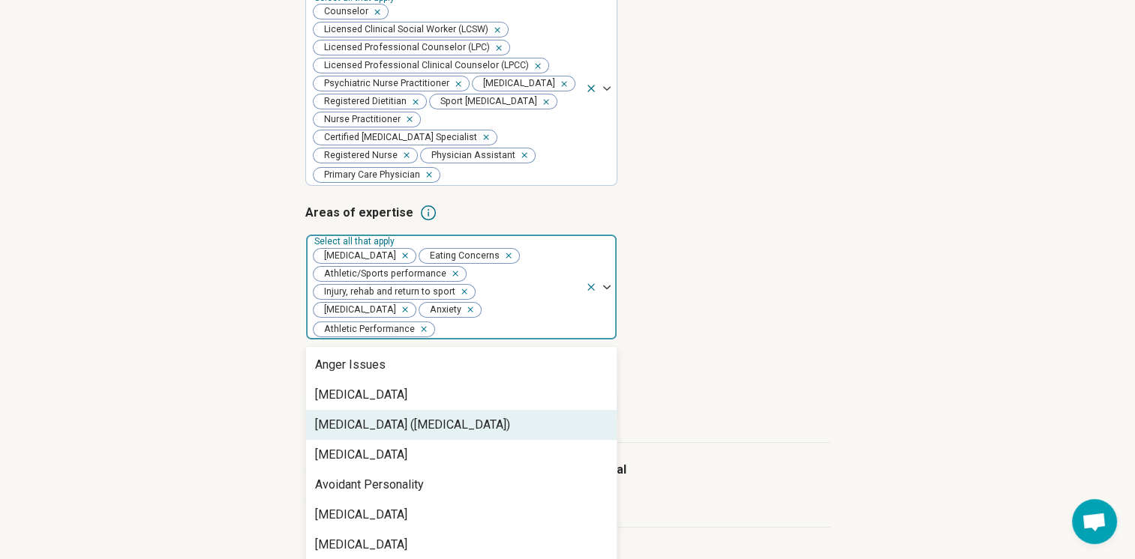
click at [421, 434] on div "[MEDICAL_DATA] ([MEDICAL_DATA])" at bounding box center [412, 425] width 195 height 18
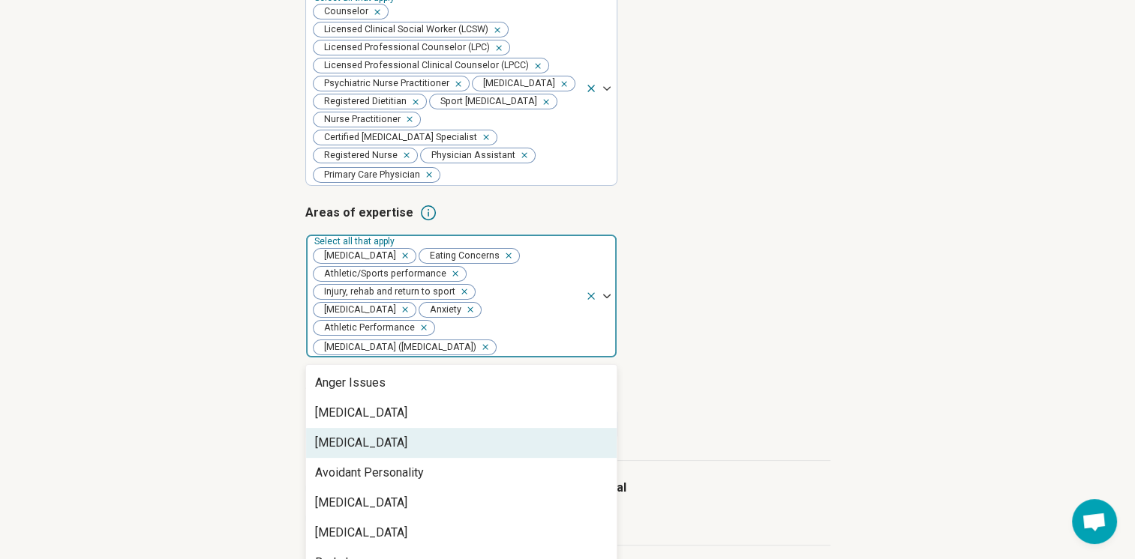
click at [418, 447] on div "[MEDICAL_DATA]" at bounding box center [461, 443] width 310 height 30
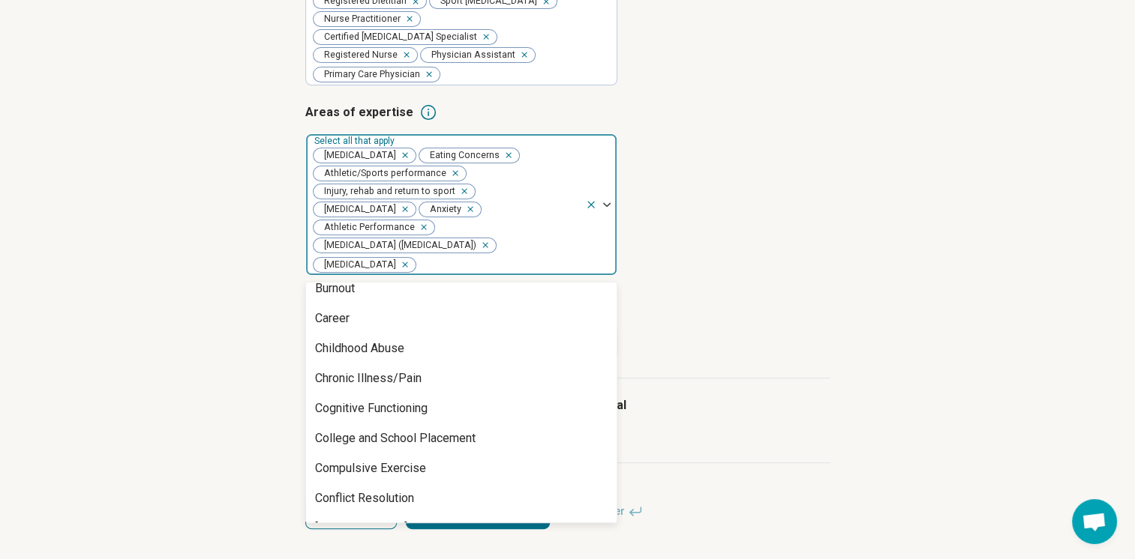
scroll to position [450, 0]
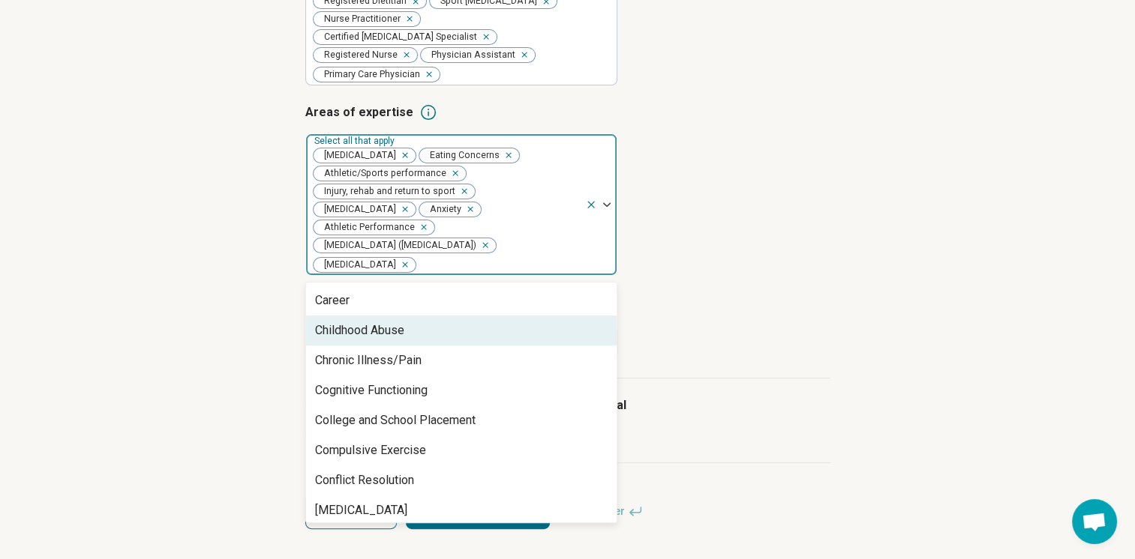
click at [421, 339] on div "Childhood Abuse" at bounding box center [461, 331] width 310 height 30
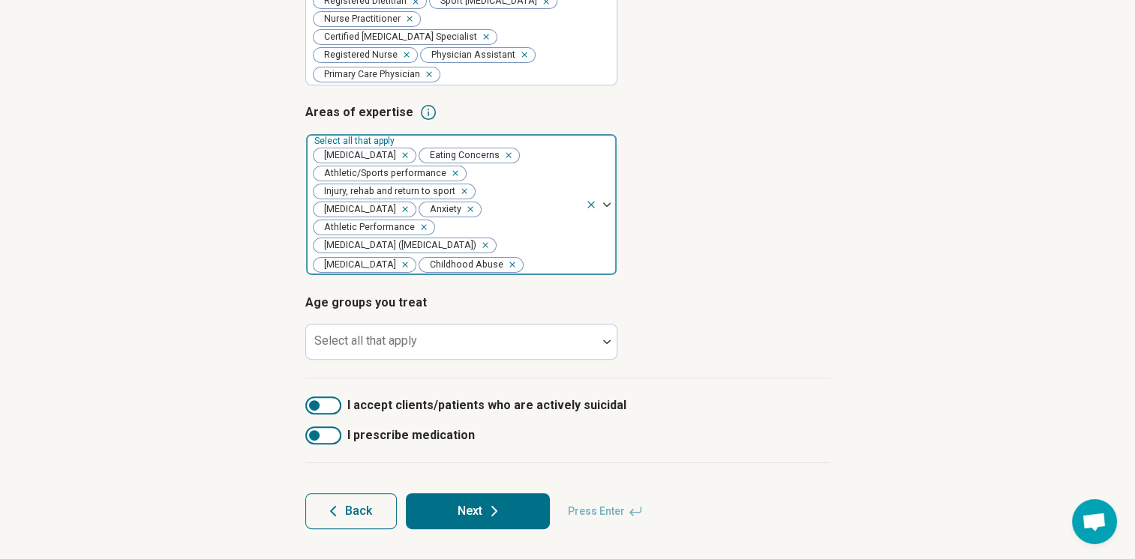
click at [525, 264] on div at bounding box center [552, 264] width 54 height 21
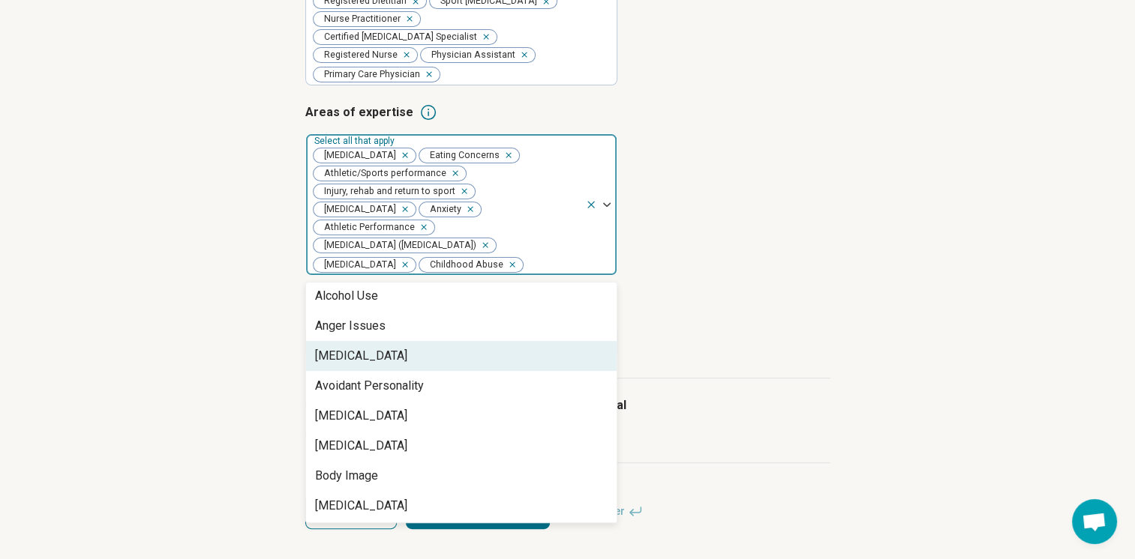
scroll to position [150, 0]
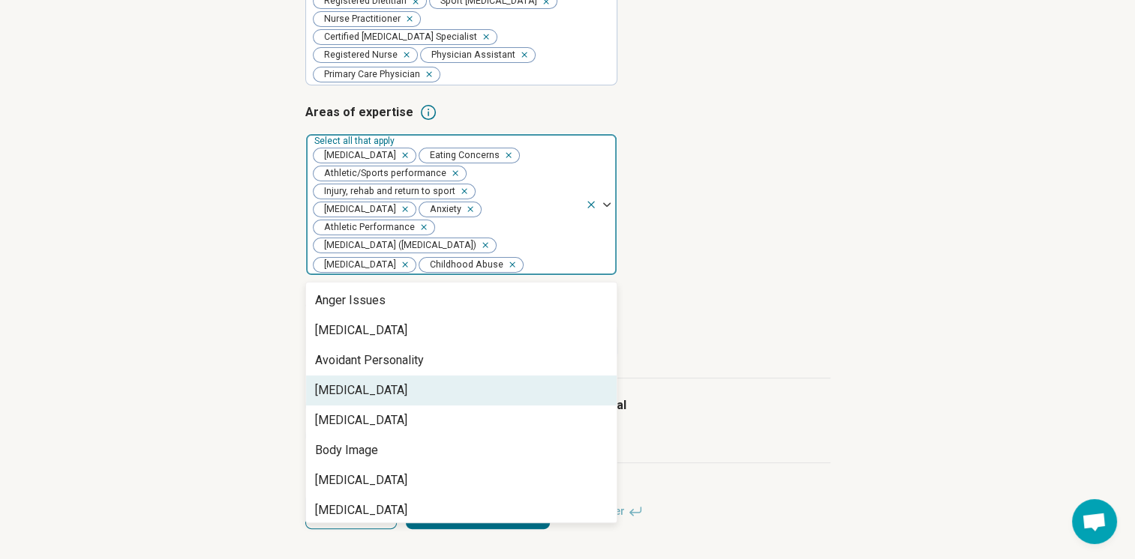
click at [407, 391] on div "[MEDICAL_DATA]" at bounding box center [361, 391] width 92 height 18
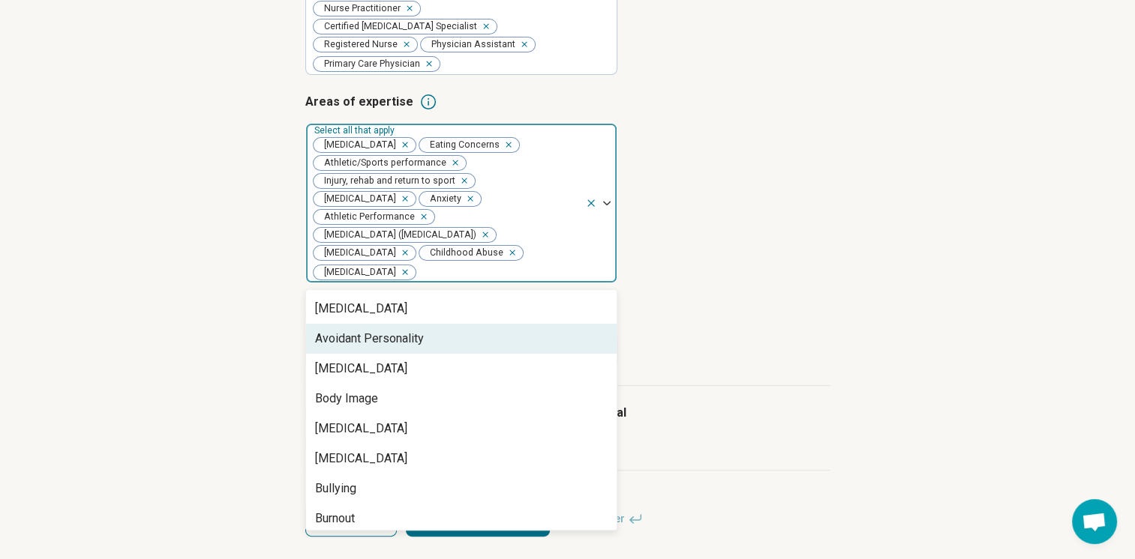
scroll to position [225, 0]
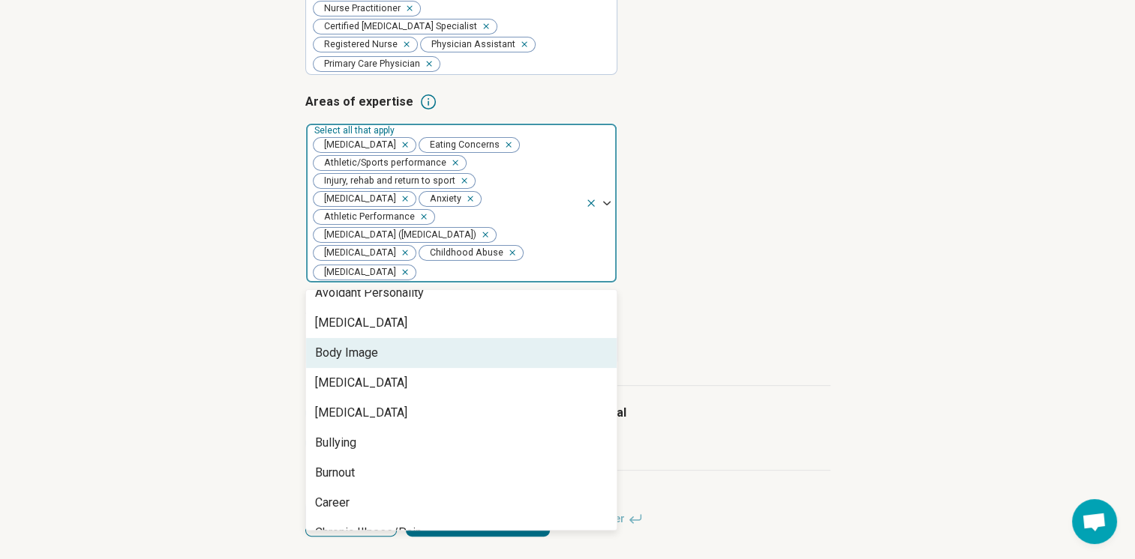
click at [421, 364] on div "Body Image" at bounding box center [461, 353] width 310 height 30
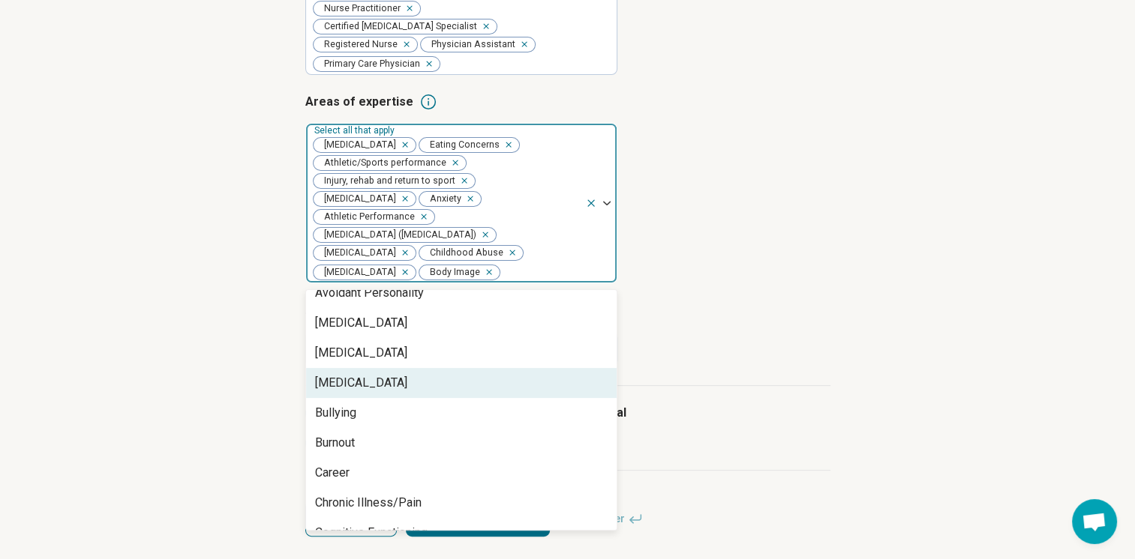
click at [436, 398] on div "[MEDICAL_DATA]" at bounding box center [461, 383] width 310 height 30
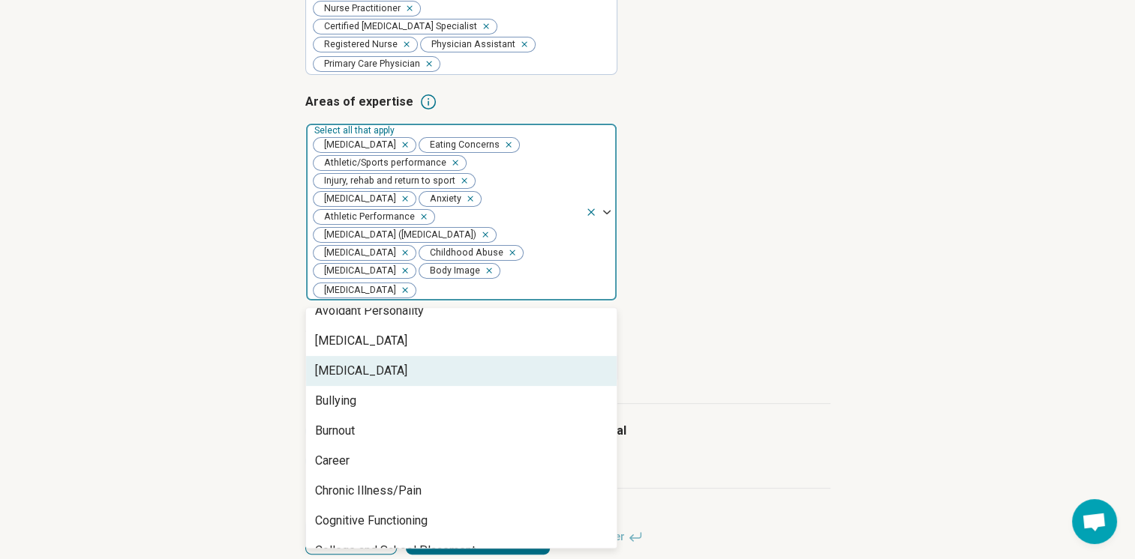
click at [438, 386] on div "[MEDICAL_DATA]" at bounding box center [461, 371] width 310 height 30
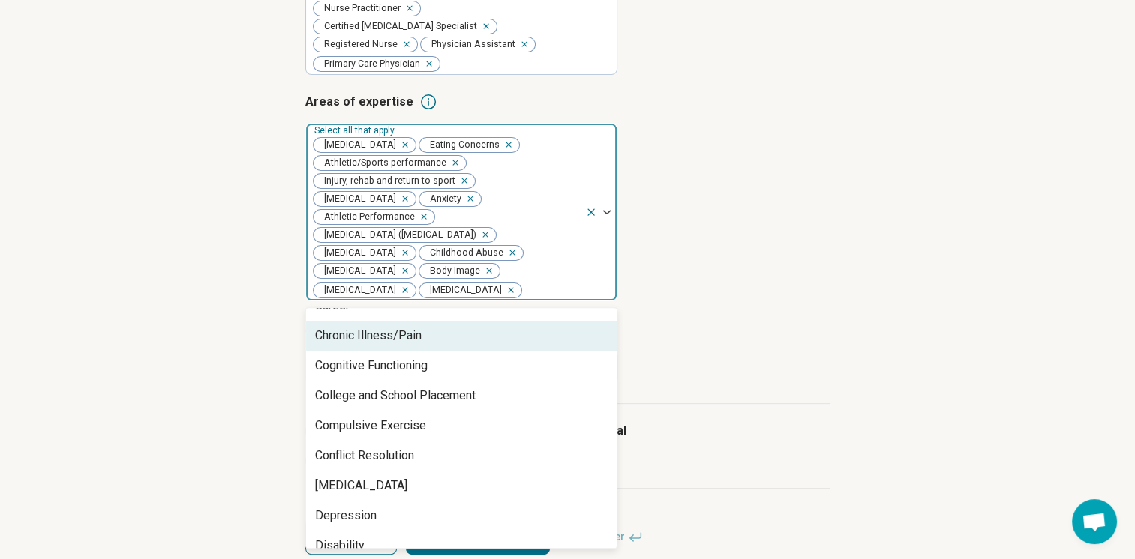
scroll to position [375, 0]
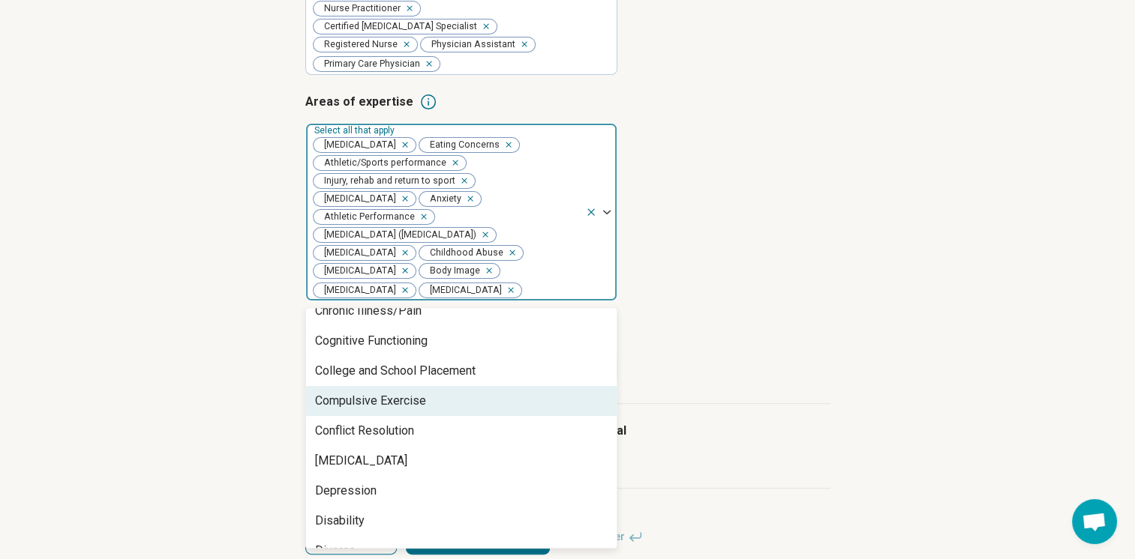
click at [433, 416] on div "Compulsive Exercise" at bounding box center [461, 401] width 310 height 30
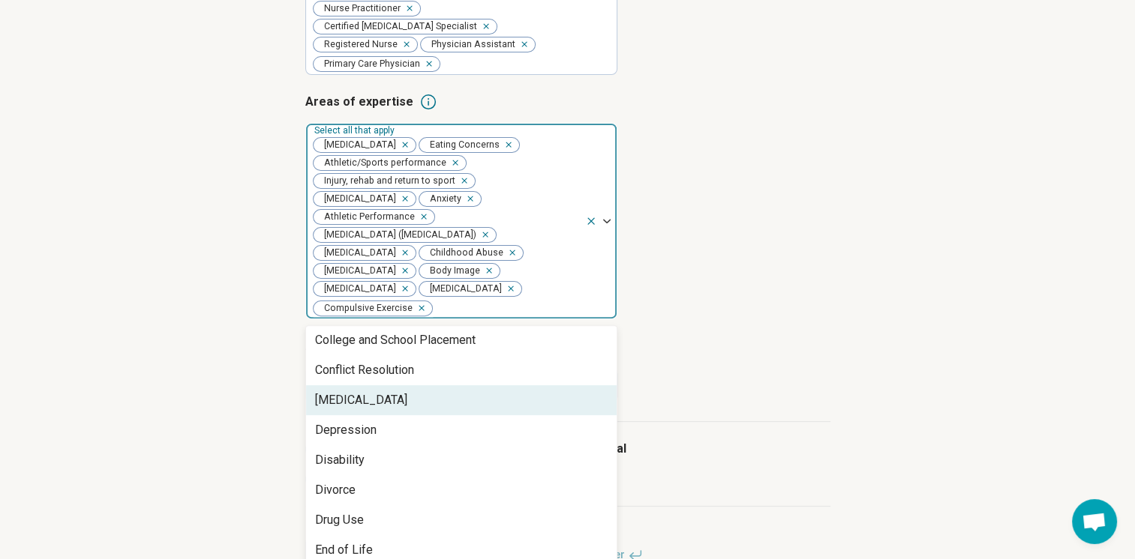
scroll to position [450, 0]
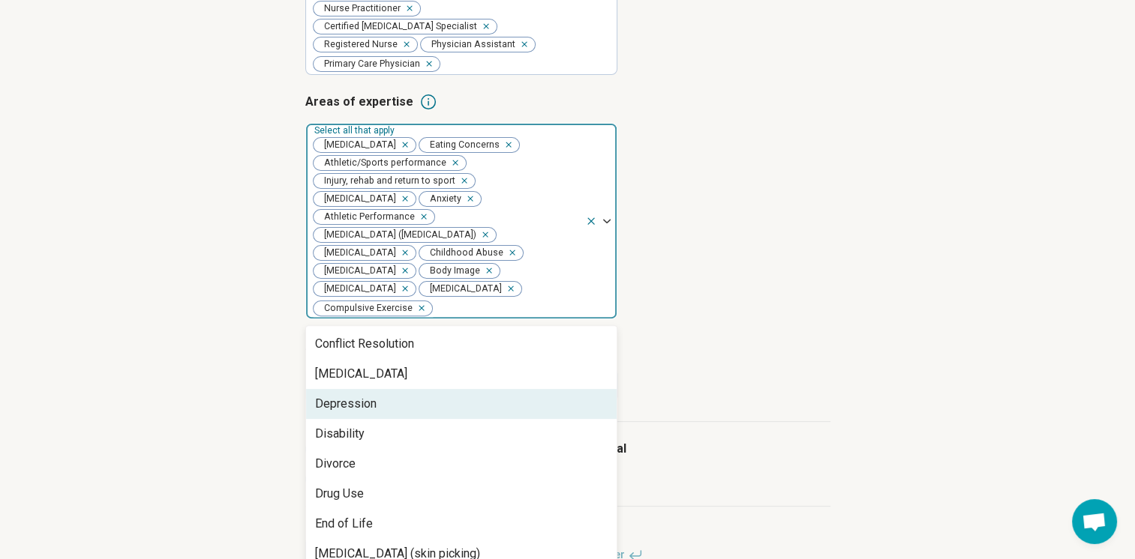
click at [436, 419] on div "Depression" at bounding box center [461, 404] width 310 height 30
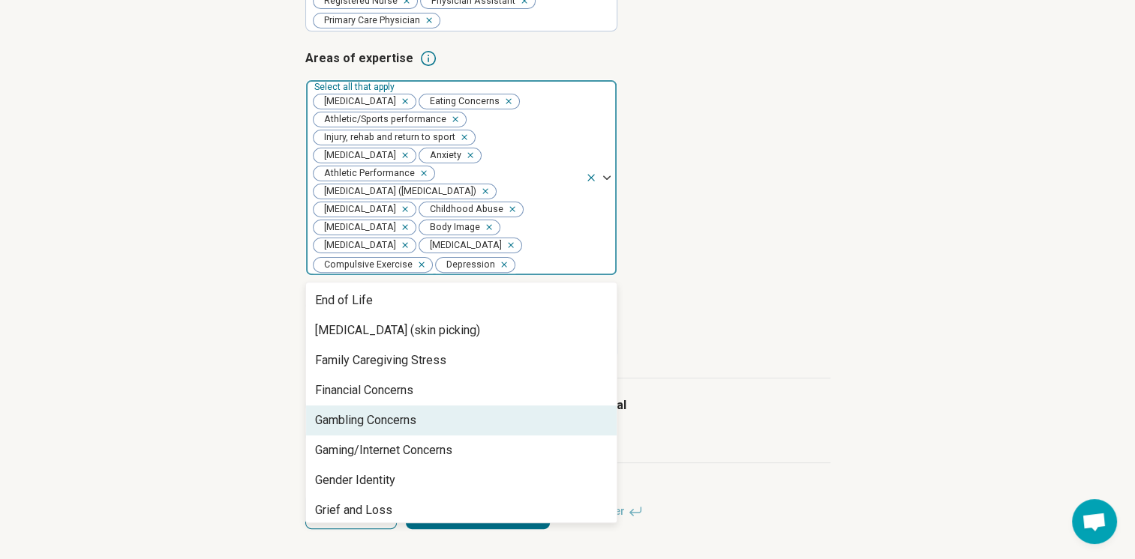
scroll to position [675, 0]
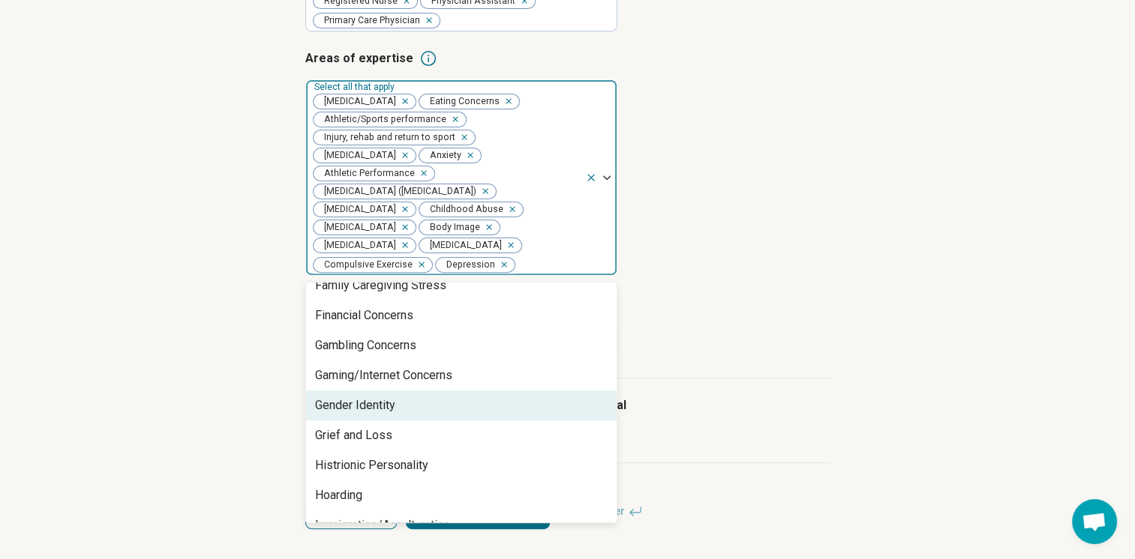
click at [432, 402] on div "Gender Identity" at bounding box center [461, 406] width 310 height 30
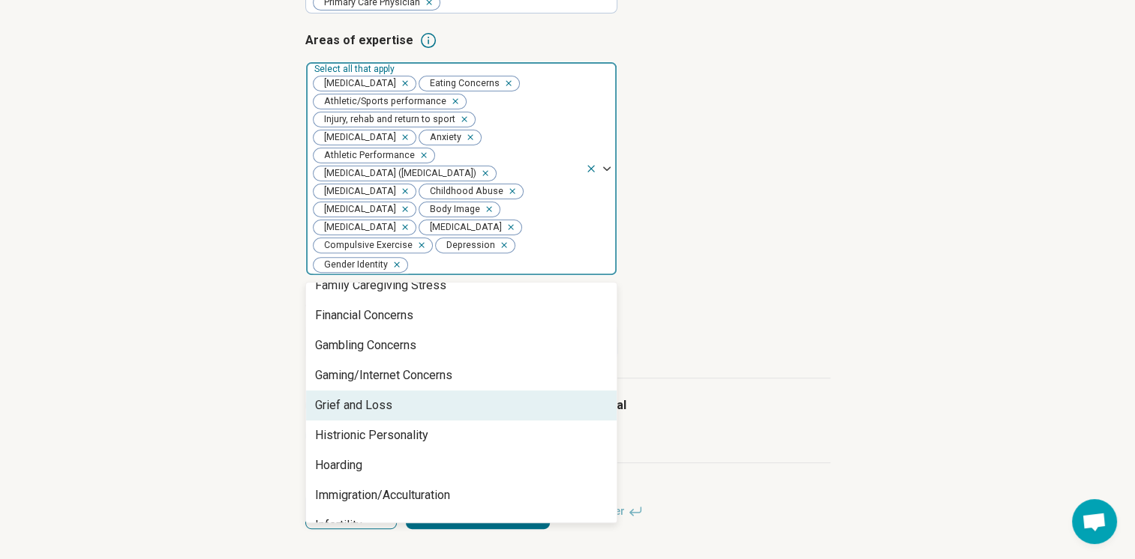
click at [410, 409] on div "Grief and Loss" at bounding box center [461, 406] width 310 height 30
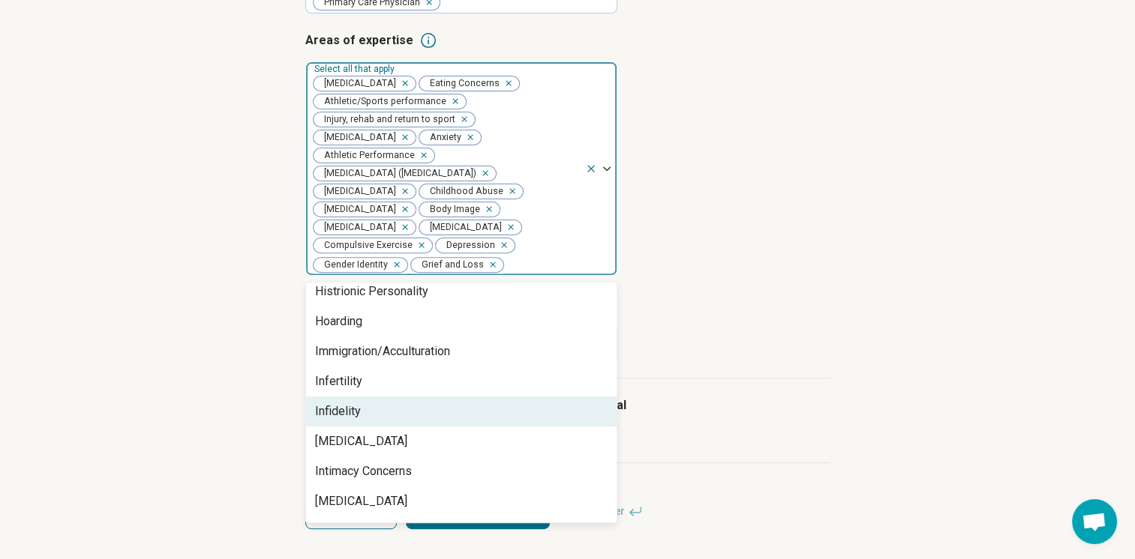
scroll to position [825, 0]
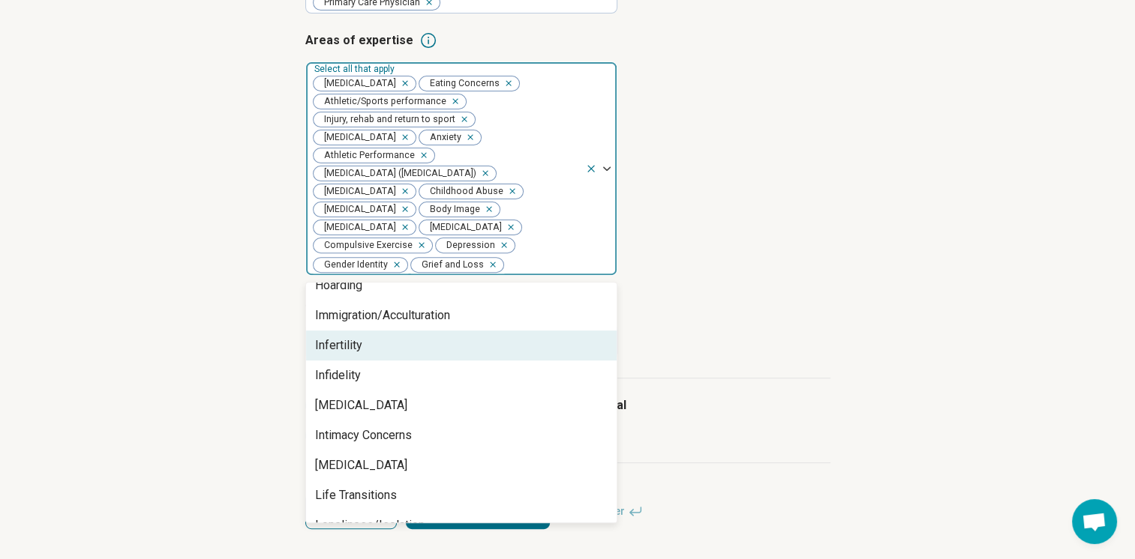
click at [405, 361] on div "Infertility" at bounding box center [461, 346] width 310 height 30
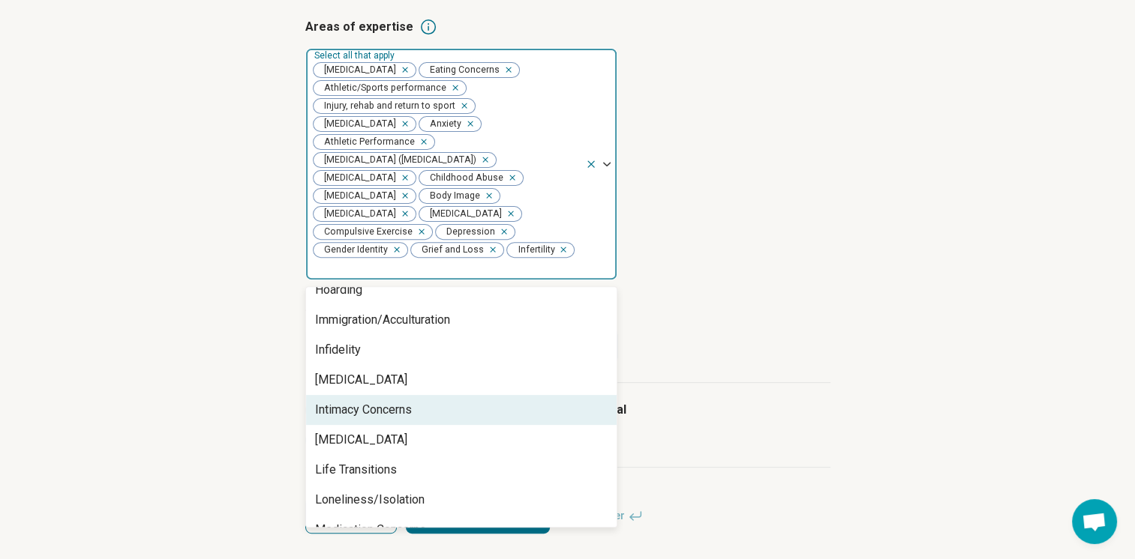
click at [408, 419] on div "Intimacy Concerns" at bounding box center [363, 410] width 97 height 18
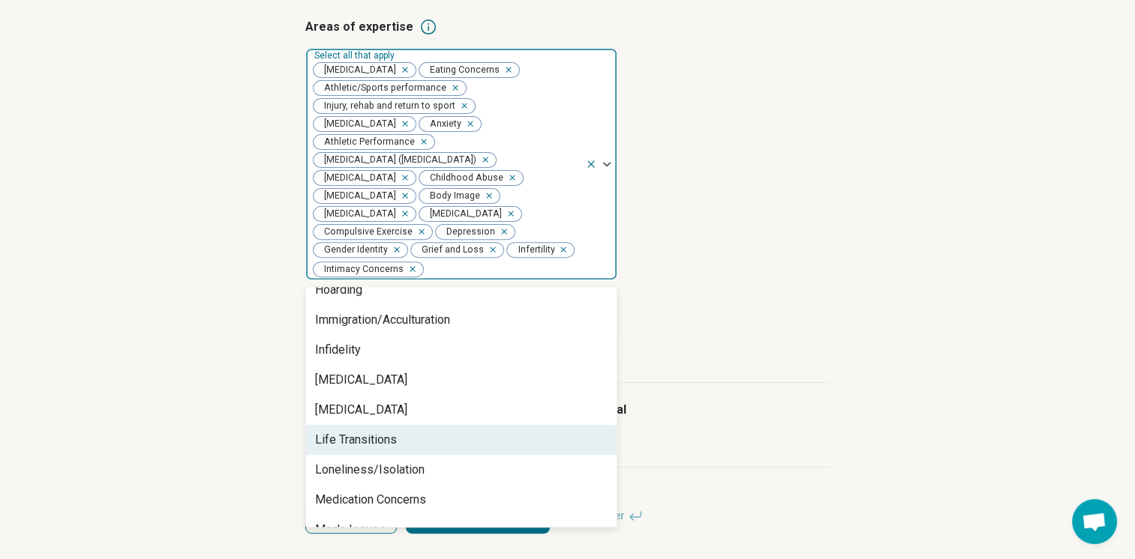
click at [404, 455] on div "Life Transitions" at bounding box center [461, 440] width 310 height 30
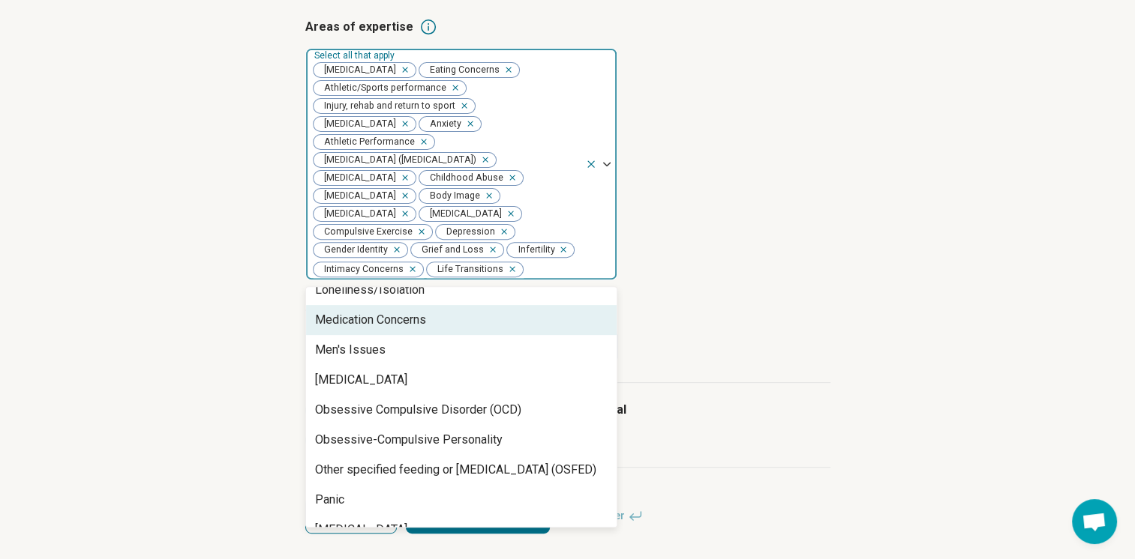
click at [414, 305] on div "Loneliness/Isolation" at bounding box center [461, 290] width 310 height 30
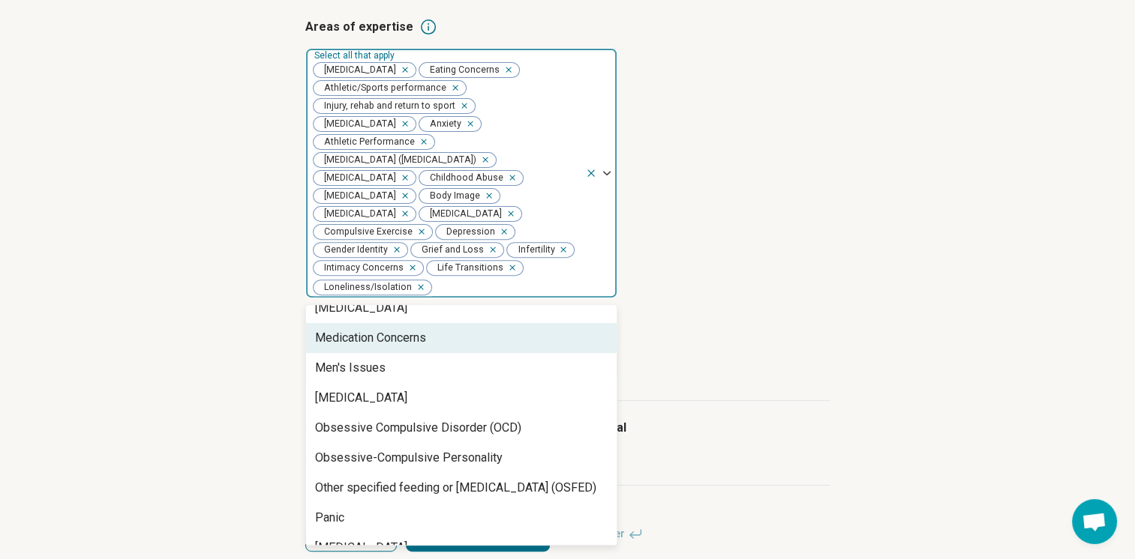
click at [415, 347] on div "Medication Concerns" at bounding box center [370, 338] width 111 height 18
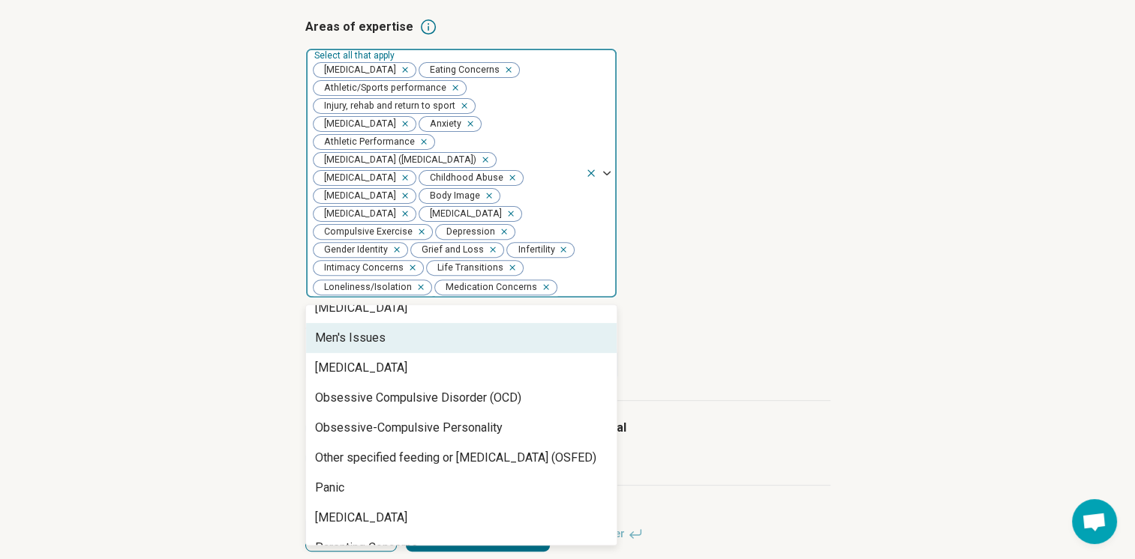
click at [379, 347] on div "Men's Issues" at bounding box center [350, 338] width 70 height 18
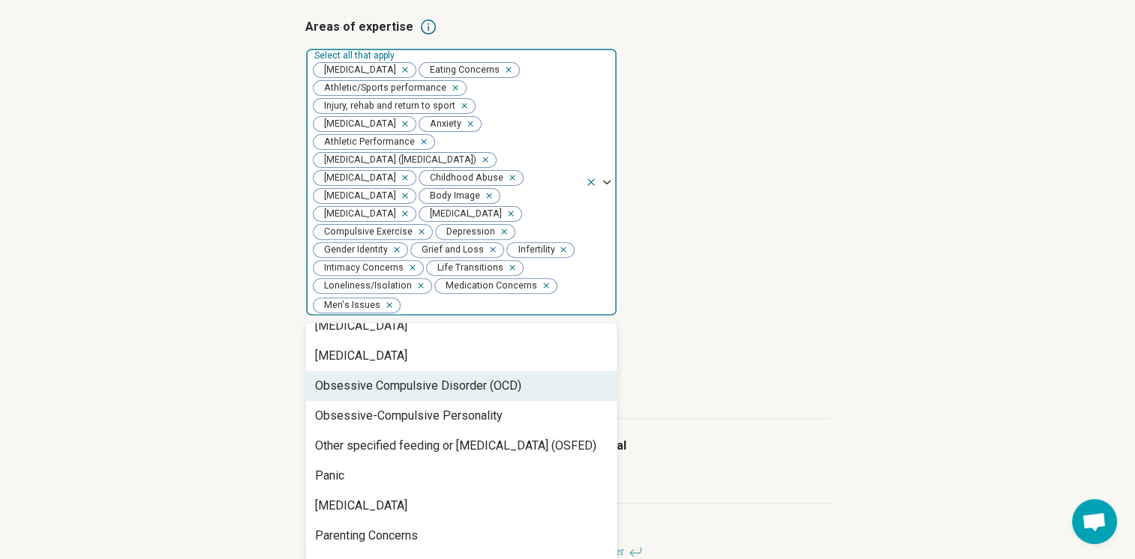
click at [401, 395] on div "Obsessive Compulsive Disorder (OCD)" at bounding box center [418, 386] width 206 height 18
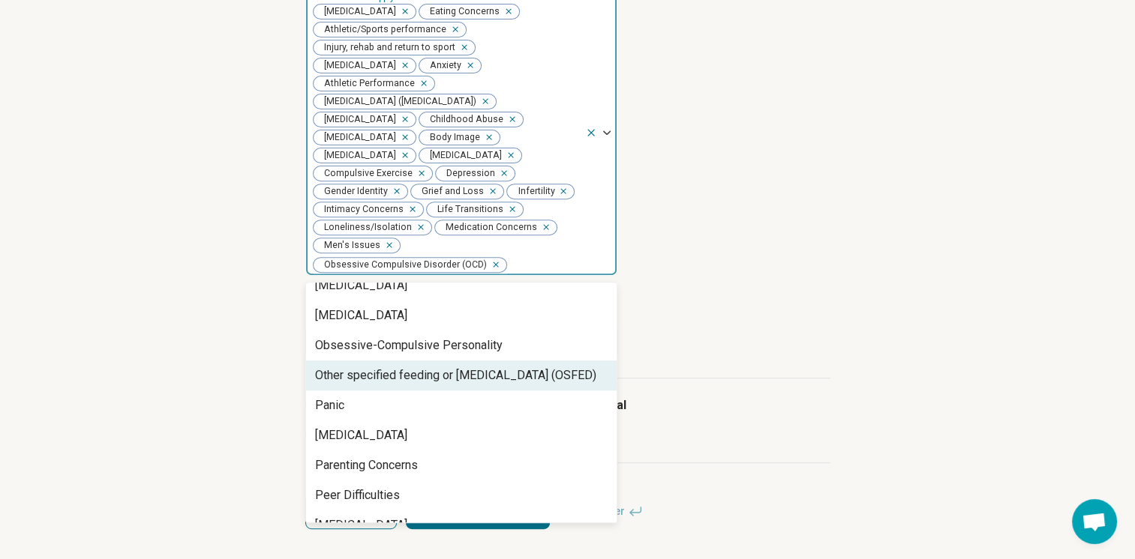
click at [434, 374] on div "Other specified feeding or [MEDICAL_DATA] (OSFED)" at bounding box center [455, 376] width 281 height 18
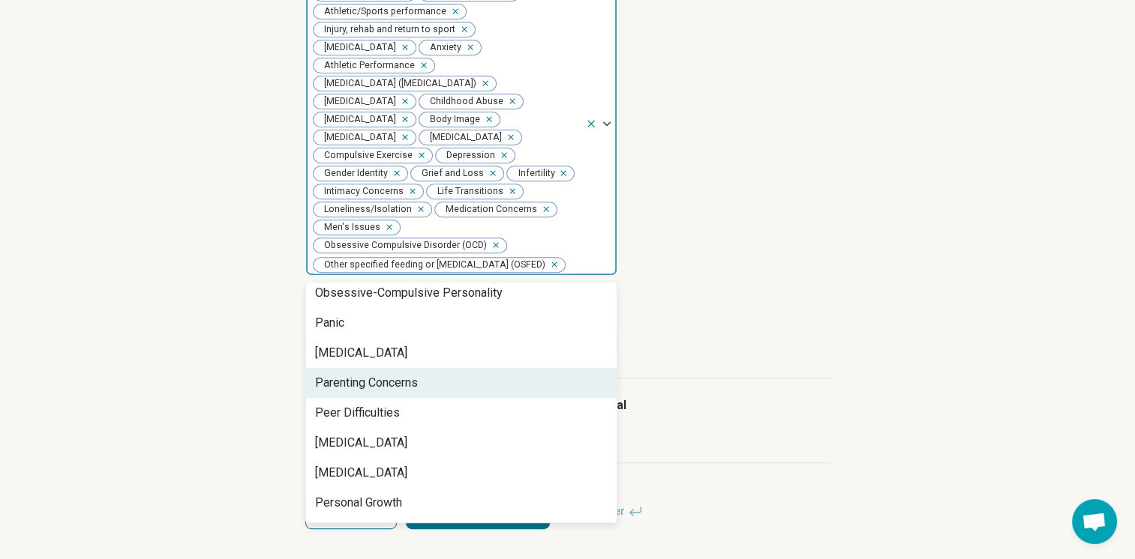
scroll to position [1020, 0]
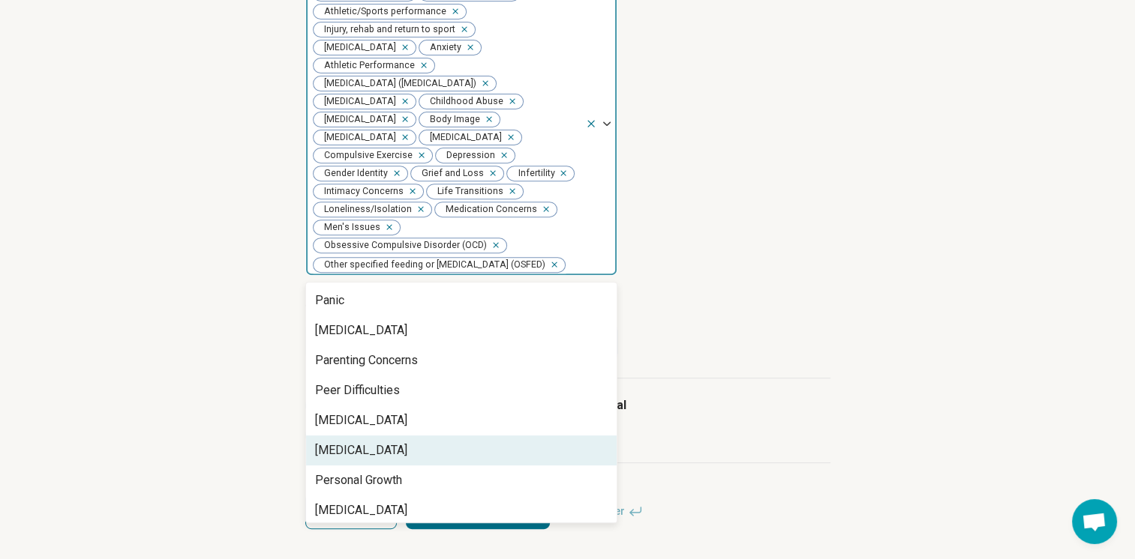
click at [407, 460] on div "[MEDICAL_DATA]" at bounding box center [361, 451] width 92 height 18
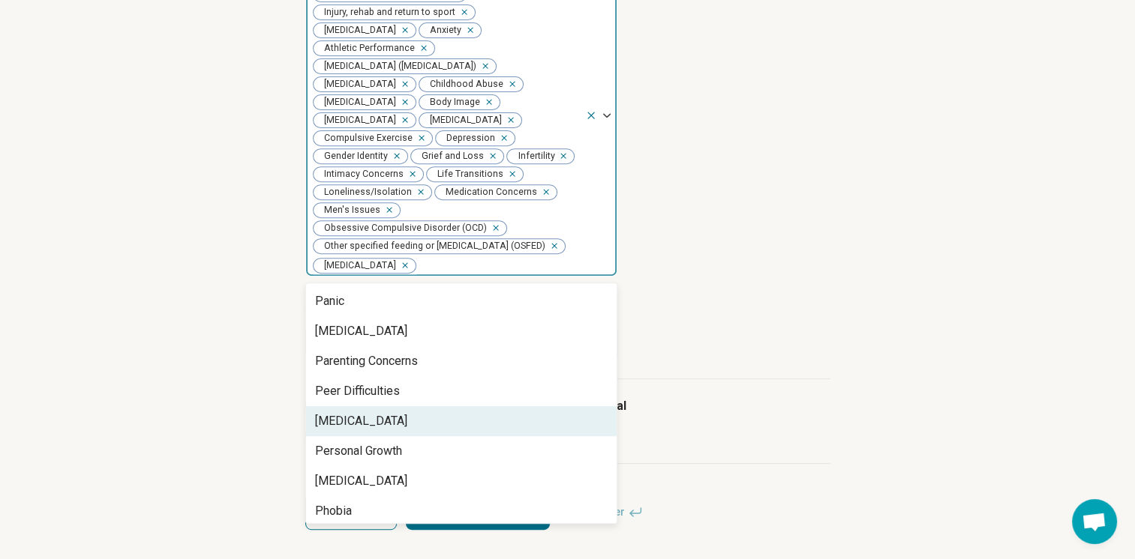
scroll to position [1095, 0]
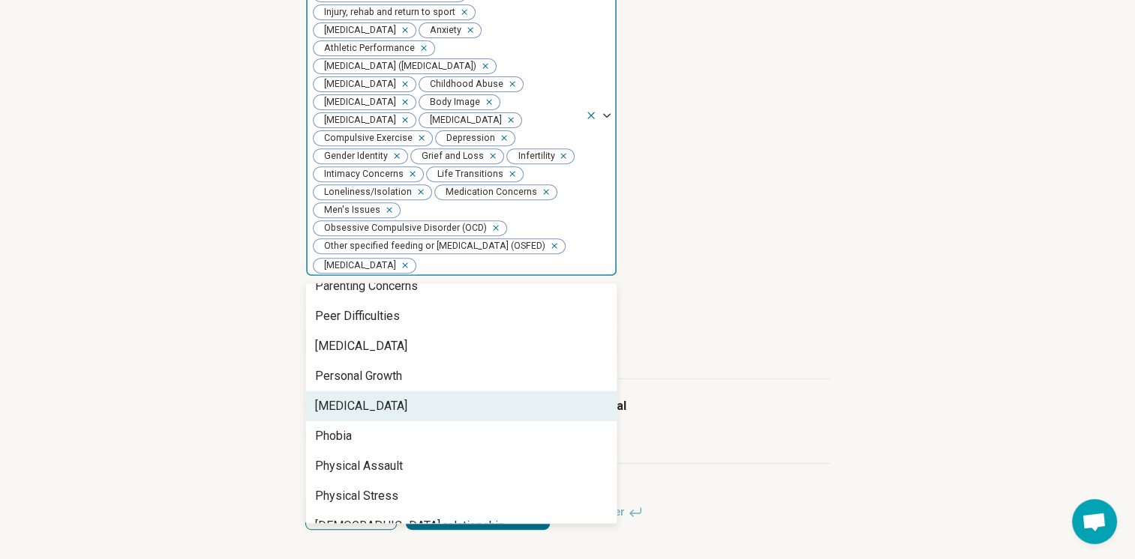
click at [407, 415] on div "[MEDICAL_DATA]" at bounding box center [361, 406] width 92 height 18
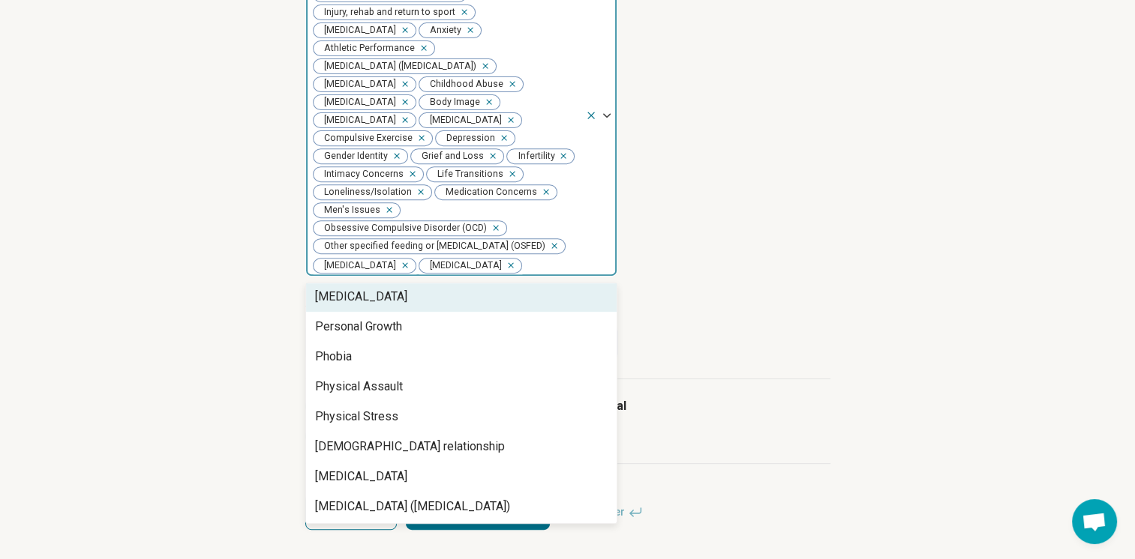
scroll to position [1170, 0]
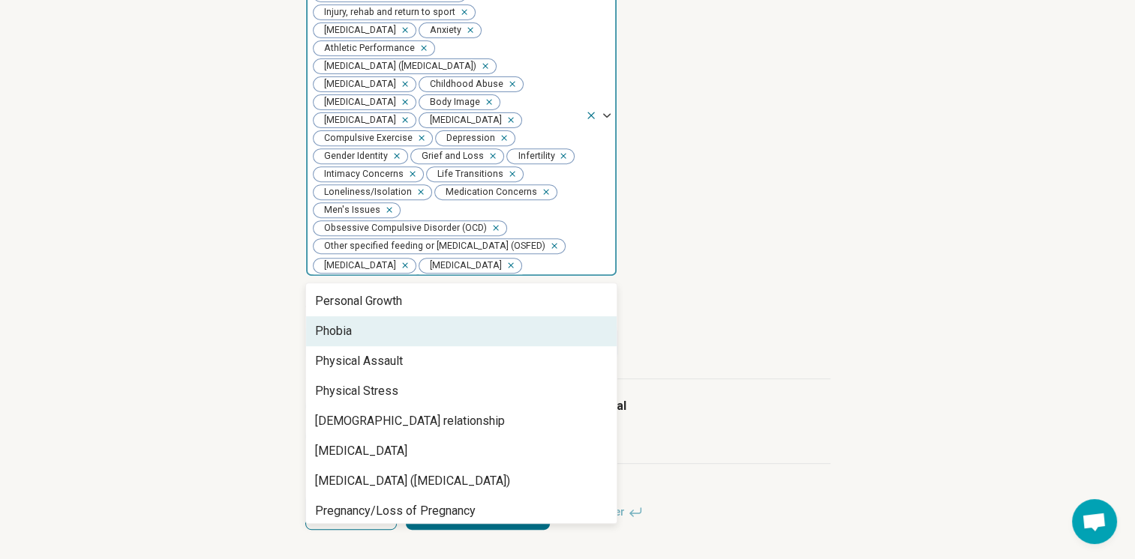
click at [439, 346] on div "Phobia" at bounding box center [461, 331] width 310 height 30
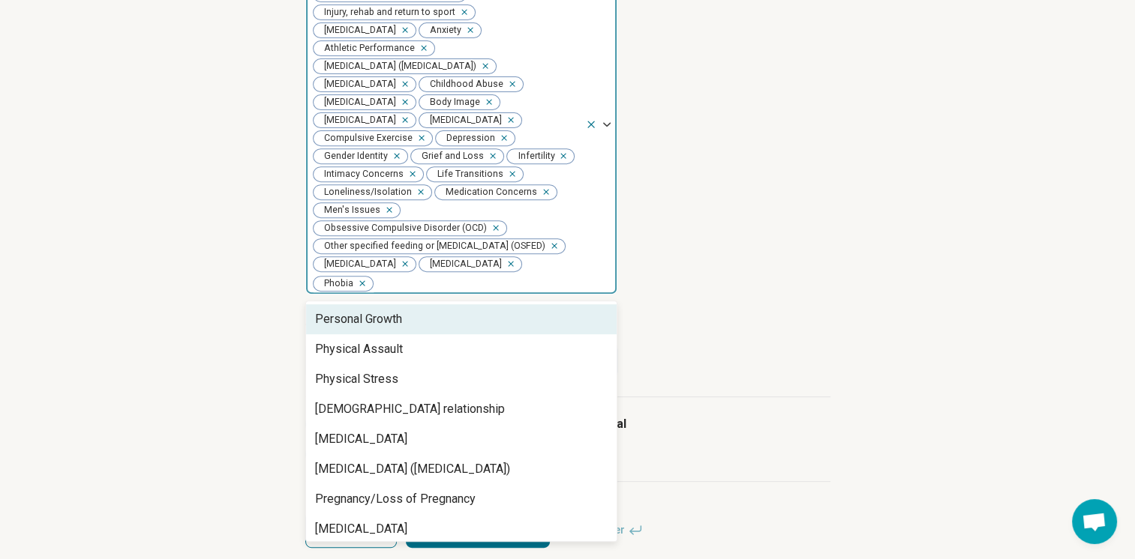
click at [415, 334] on div "Personal Growth" at bounding box center [461, 319] width 310 height 30
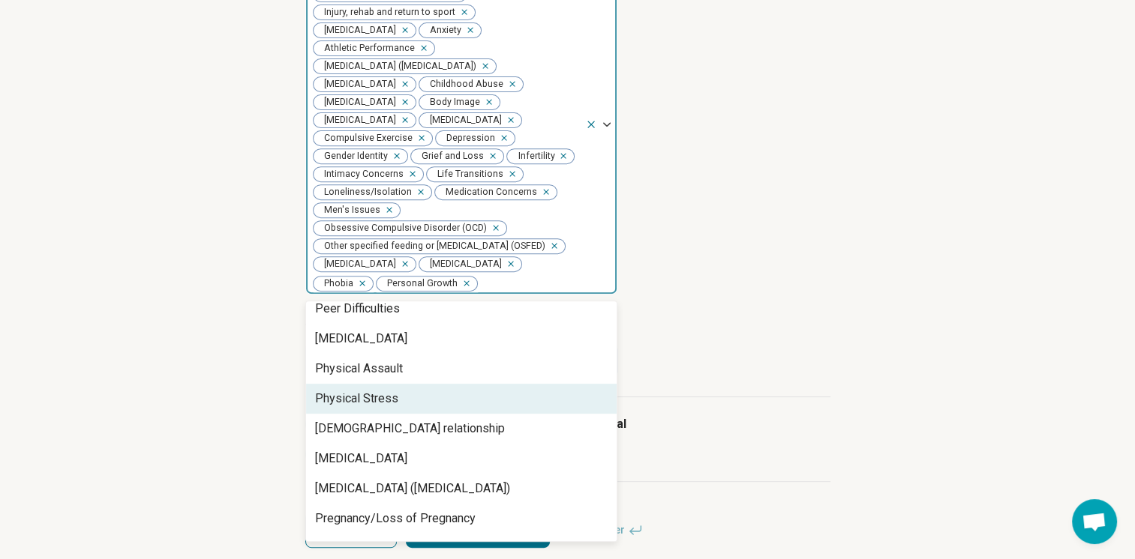
scroll to position [1095, 0]
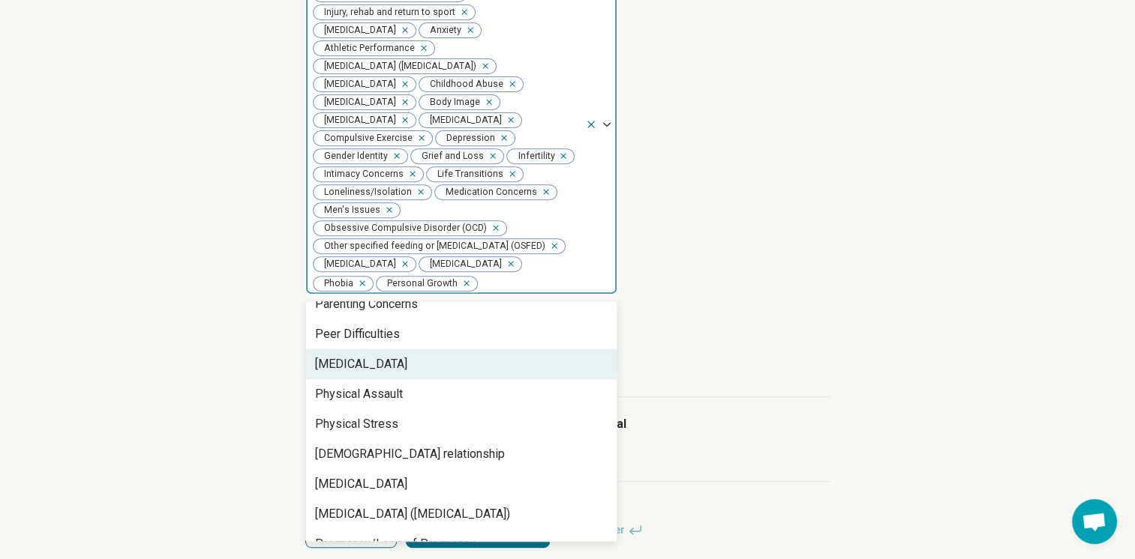
click at [403, 379] on div "[MEDICAL_DATA]" at bounding box center [461, 364] width 310 height 30
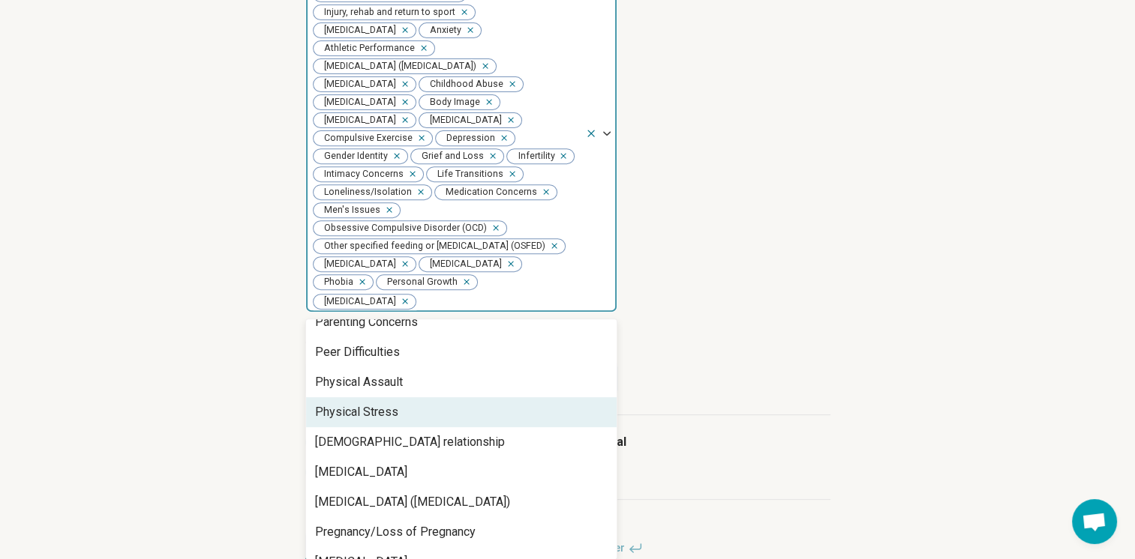
scroll to position [1170, 0]
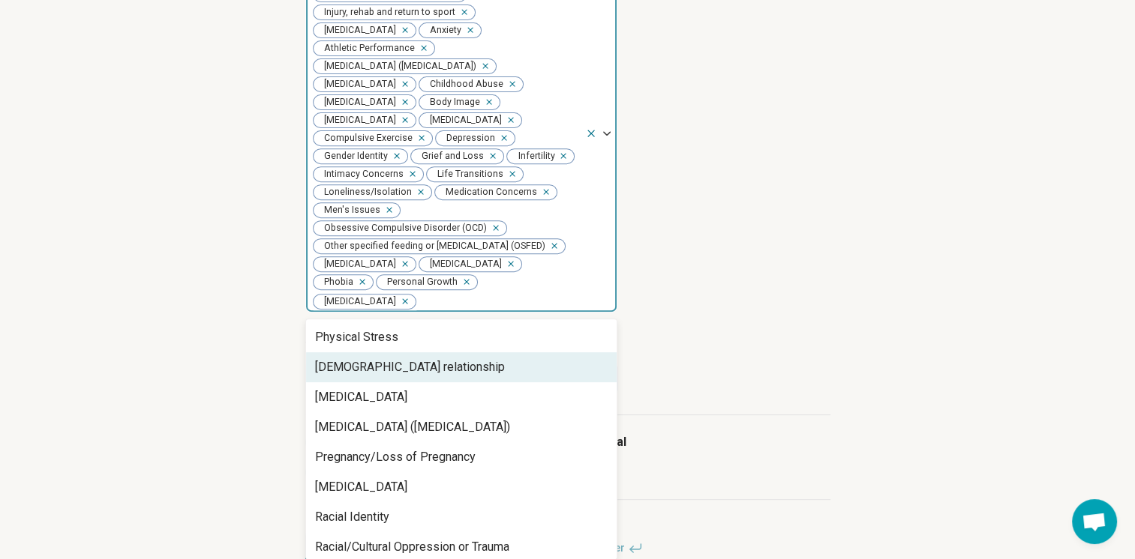
click at [423, 376] on div "[DEMOGRAPHIC_DATA] relationship" at bounding box center [410, 367] width 190 height 18
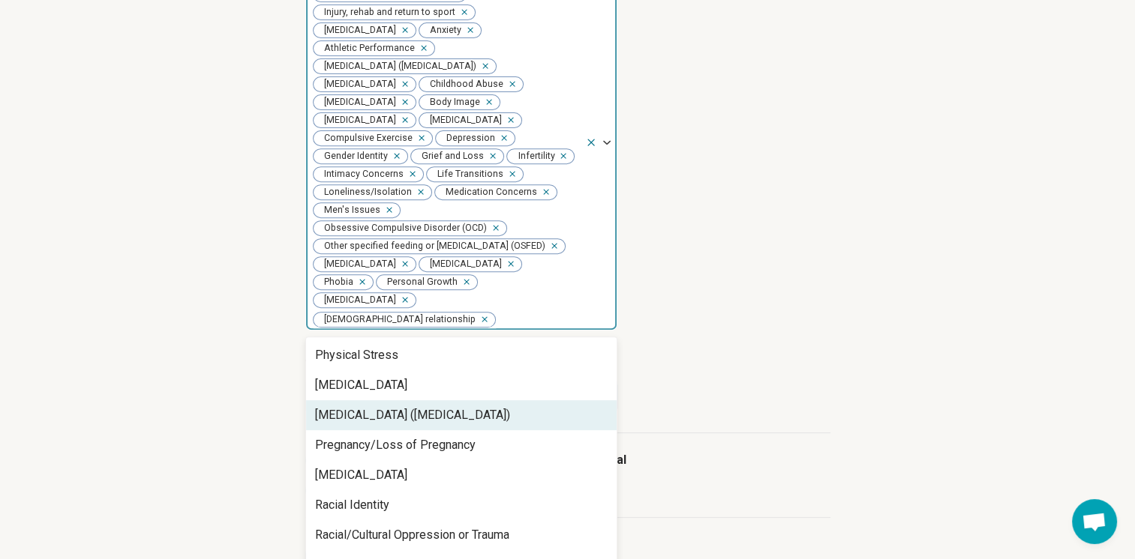
click at [413, 424] on div "[MEDICAL_DATA] ([MEDICAL_DATA])" at bounding box center [412, 415] width 195 height 18
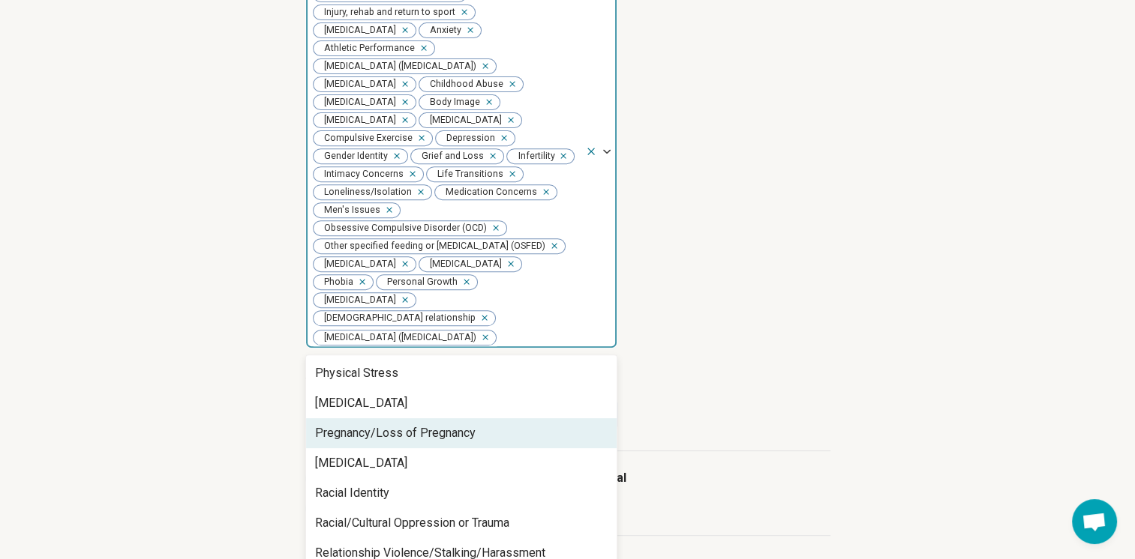
click at [417, 442] on div "Pregnancy/Loss of Pregnancy" at bounding box center [395, 433] width 160 height 18
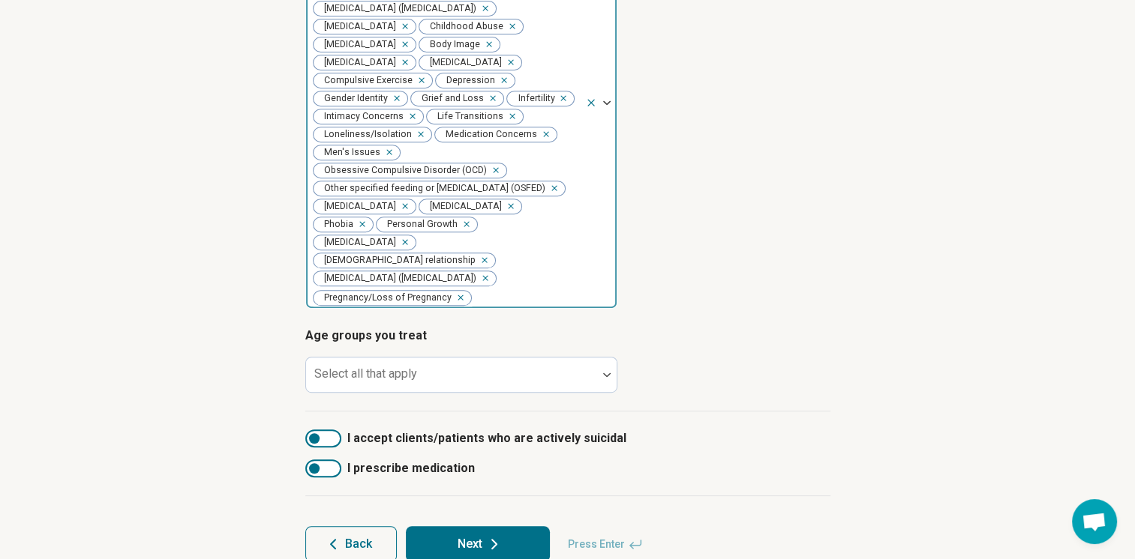
scroll to position [688, 0]
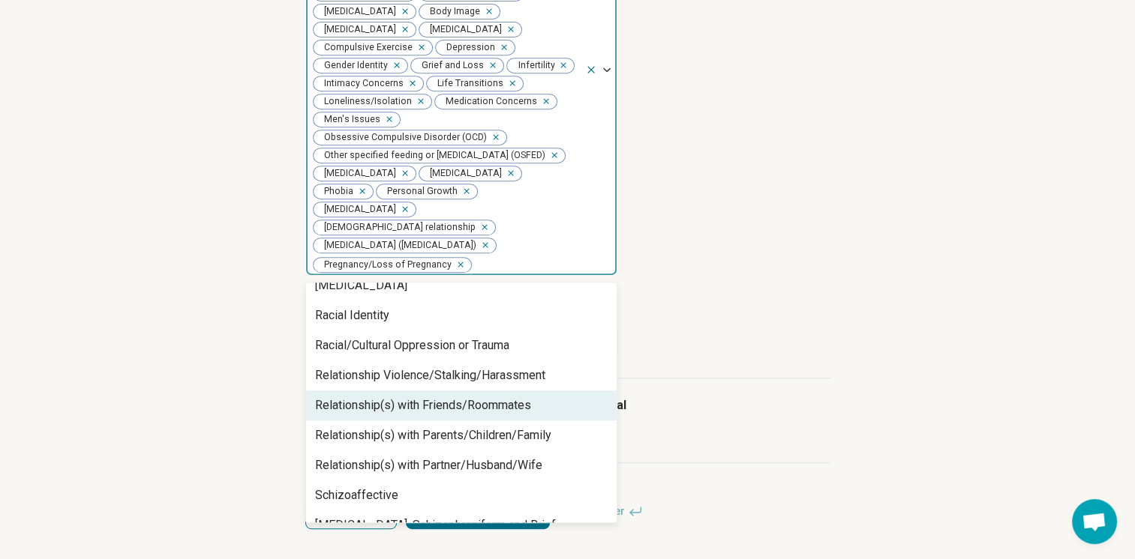
click at [427, 413] on div "Relationship(s) with Friends/Roommates" at bounding box center [423, 406] width 216 height 18
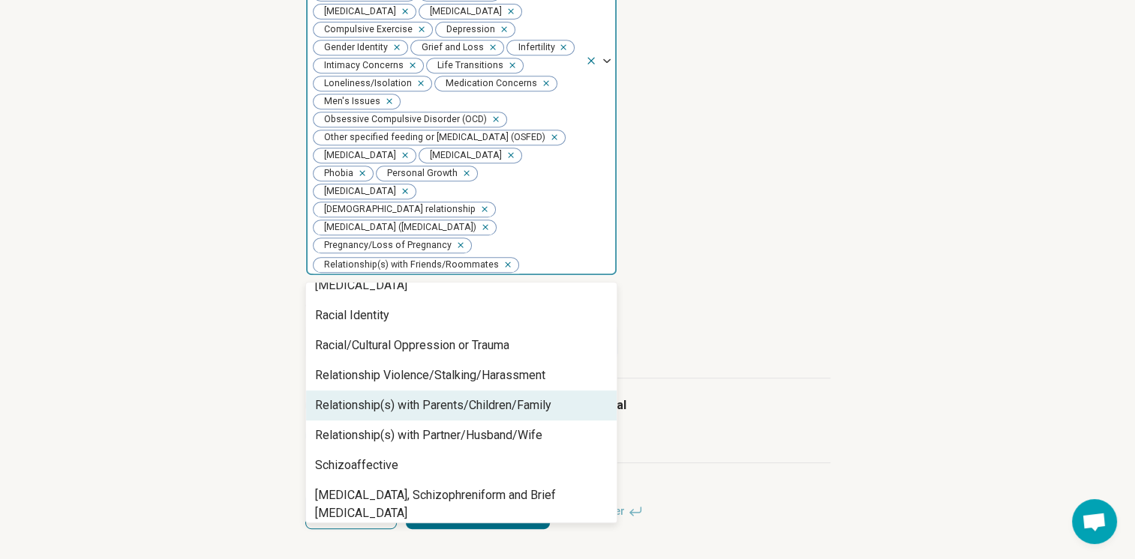
click at [430, 415] on div "Relationship(s) with Parents/Children/Family" at bounding box center [433, 406] width 236 height 18
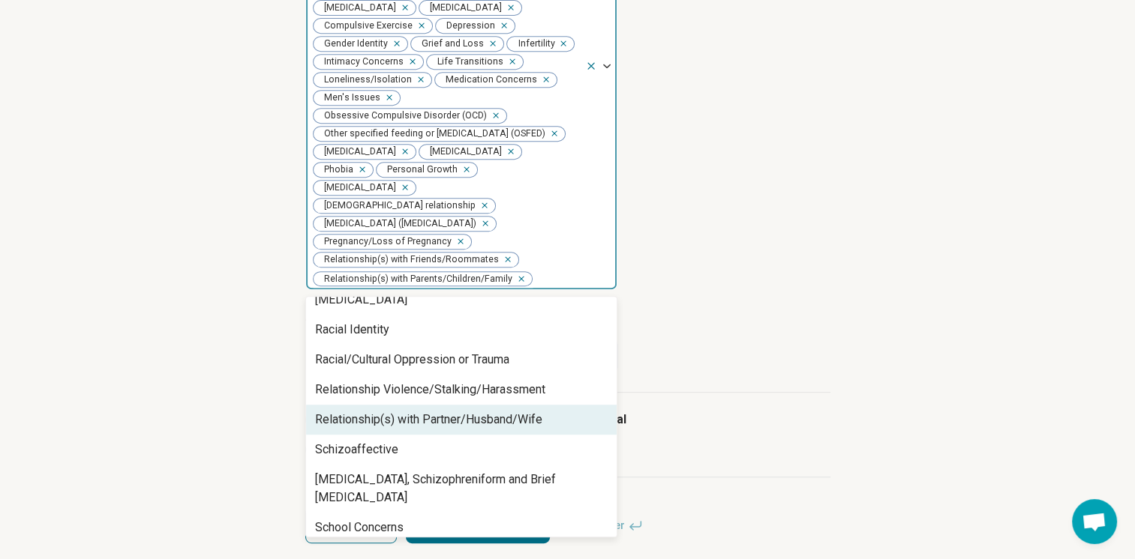
click at [433, 429] on div "Relationship(s) with Partner/Husband/Wife" at bounding box center [428, 420] width 227 height 18
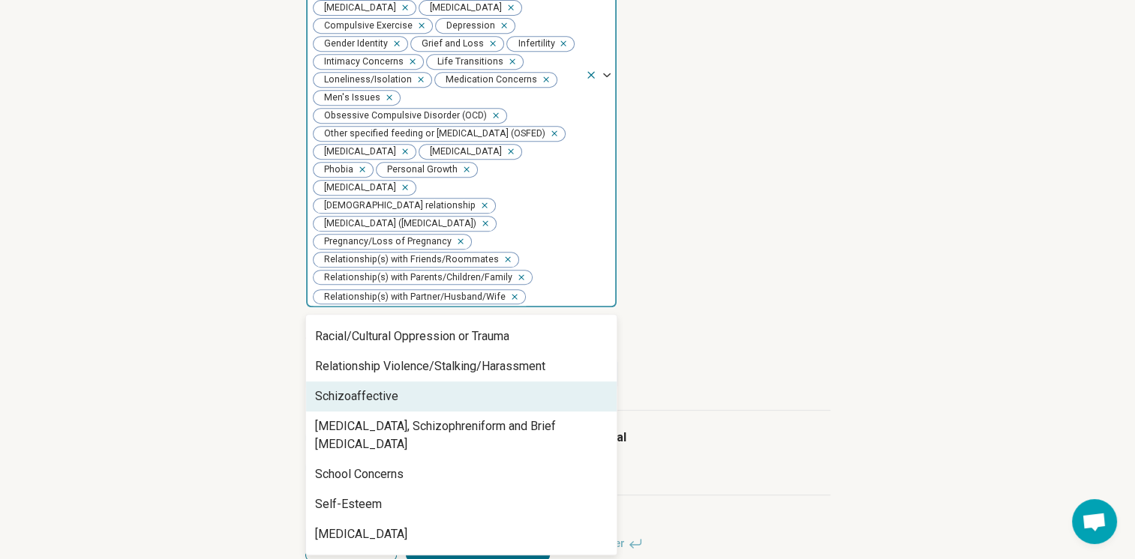
scroll to position [1320, 0]
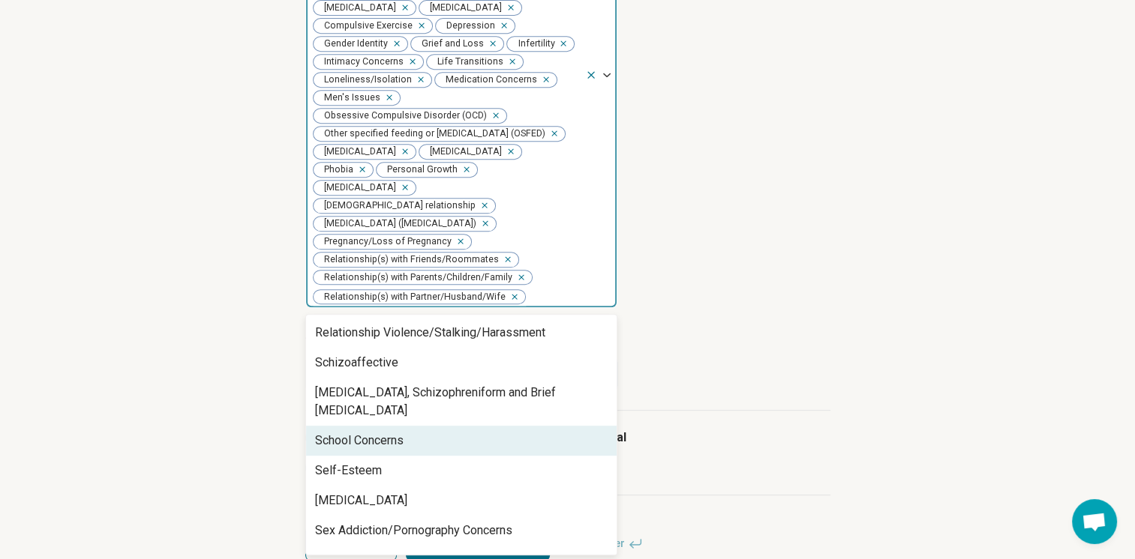
click at [420, 450] on div "School Concerns" at bounding box center [461, 441] width 310 height 30
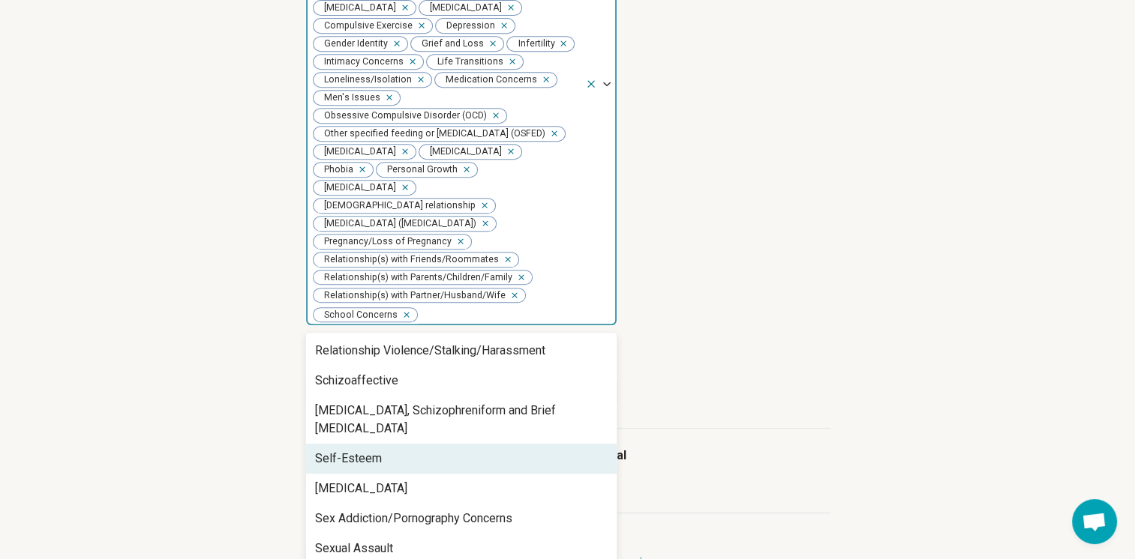
click at [383, 472] on div "Self-Esteem" at bounding box center [461, 459] width 310 height 30
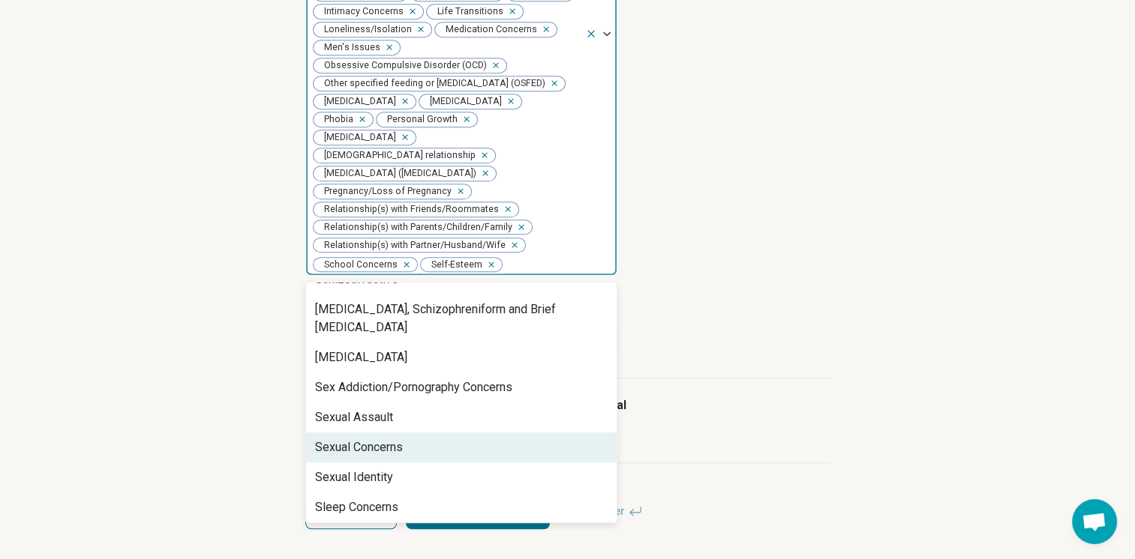
scroll to position [1395, 0]
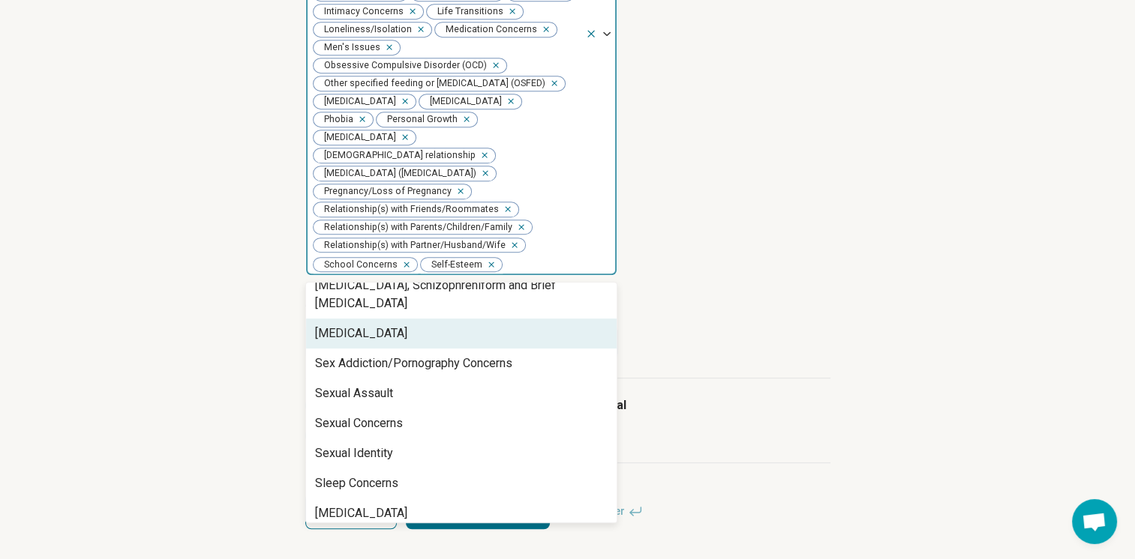
click at [396, 319] on div "[MEDICAL_DATA]" at bounding box center [461, 334] width 310 height 30
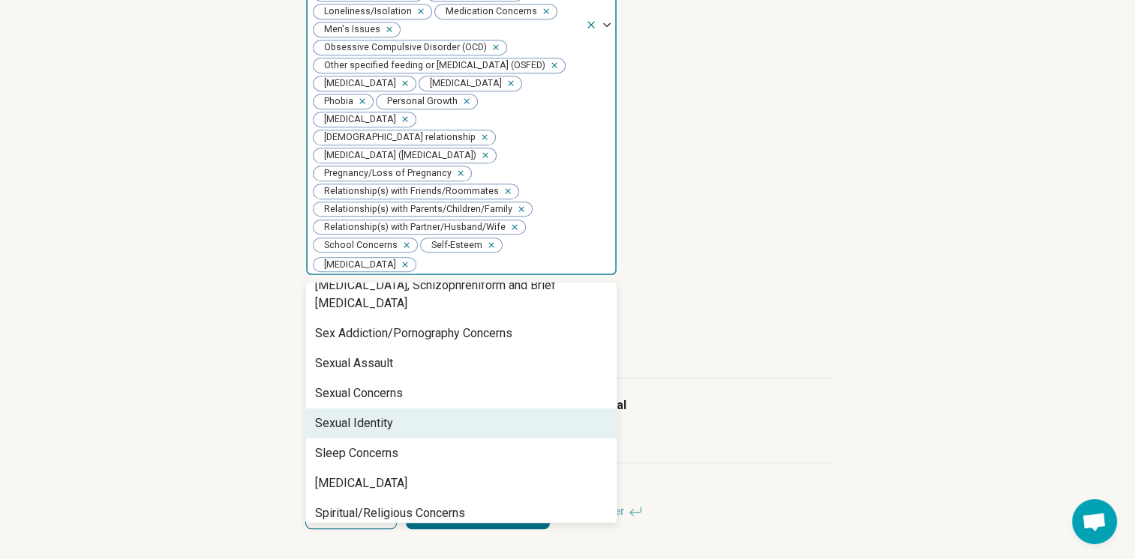
click at [388, 421] on div "Sexual Identity" at bounding box center [354, 424] width 78 height 18
click at [393, 433] on div "Sleep Concerns" at bounding box center [356, 424] width 83 height 18
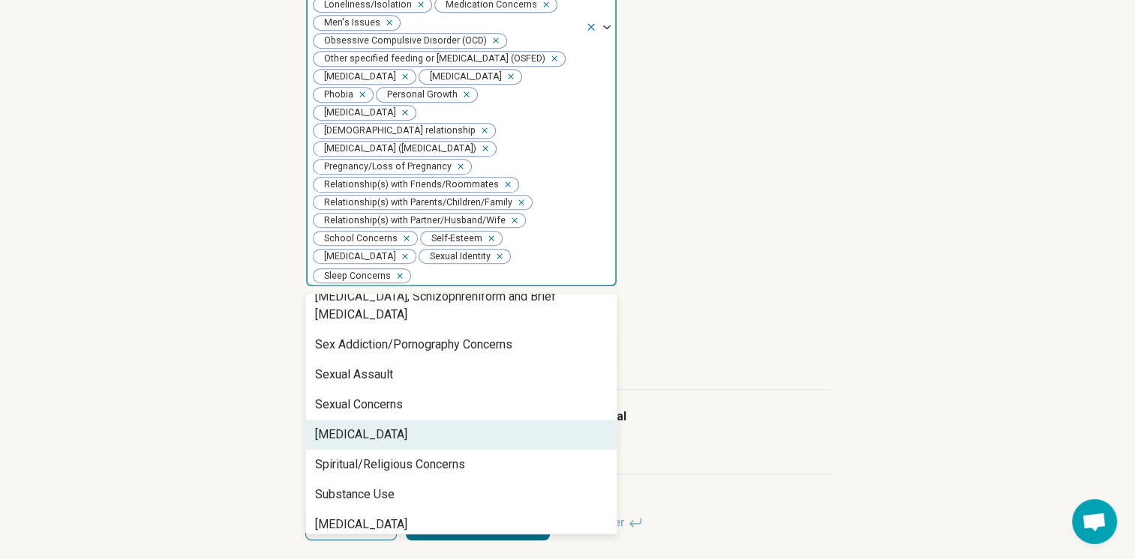
click at [389, 430] on div "[MEDICAL_DATA]" at bounding box center [461, 435] width 310 height 30
click at [399, 444] on div "Spiritual/Religious Concerns" at bounding box center [390, 435] width 150 height 18
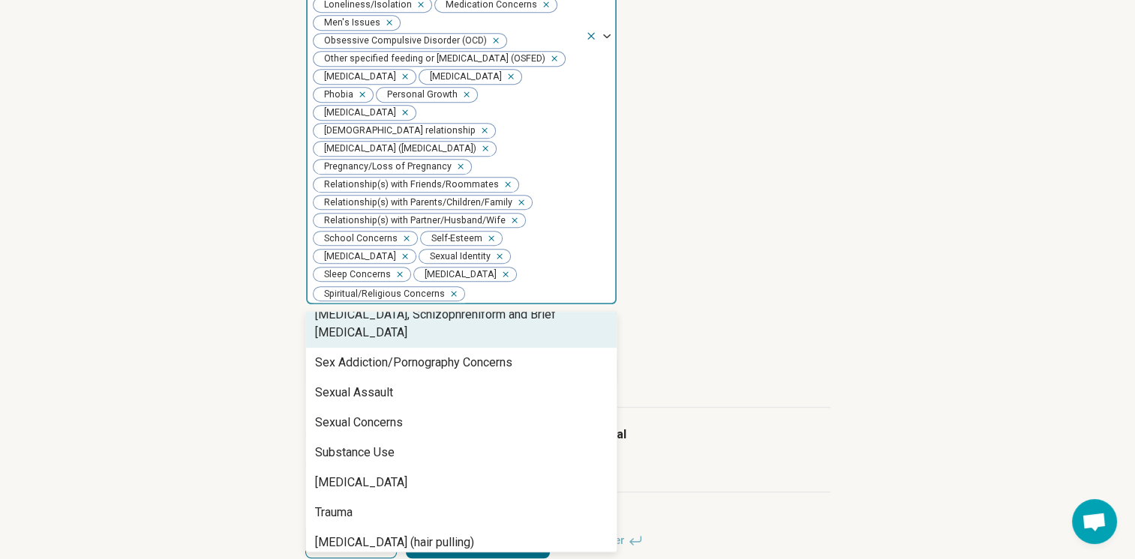
click at [453, 296] on icon "Remove [object Object]" at bounding box center [450, 293] width 5 height 5
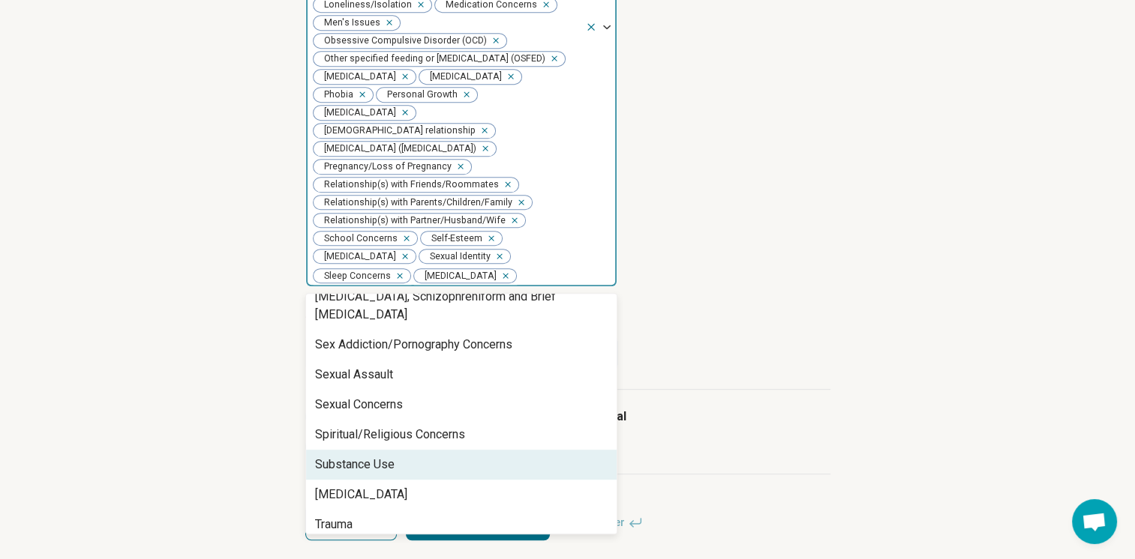
scroll to position [1476, 0]
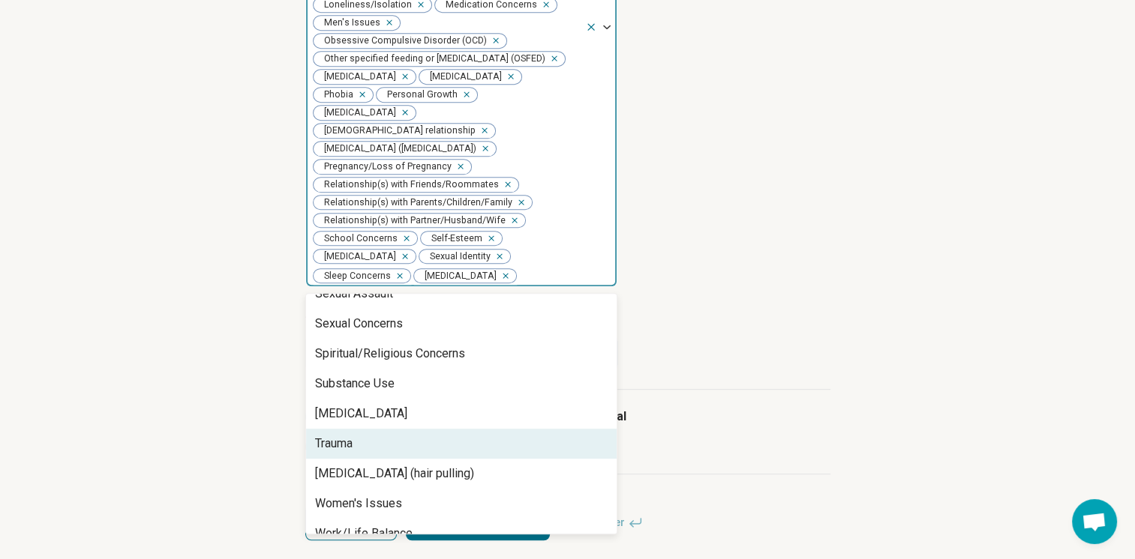
click at [418, 459] on div "Trauma" at bounding box center [461, 444] width 310 height 30
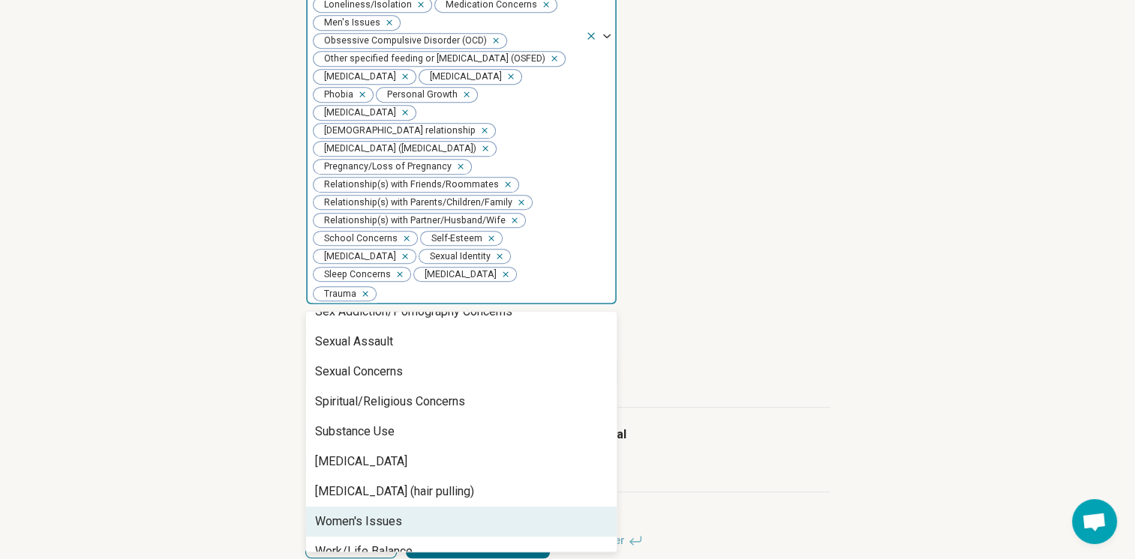
click at [427, 508] on div "Women's Issues" at bounding box center [461, 522] width 310 height 30
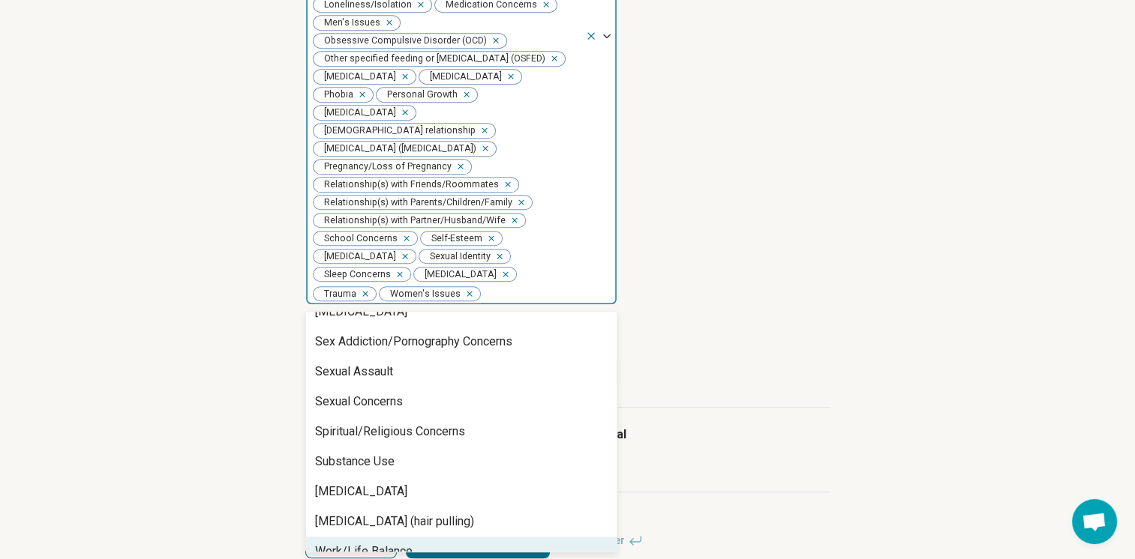
click at [424, 537] on div "Work/Life Balance" at bounding box center [461, 552] width 310 height 30
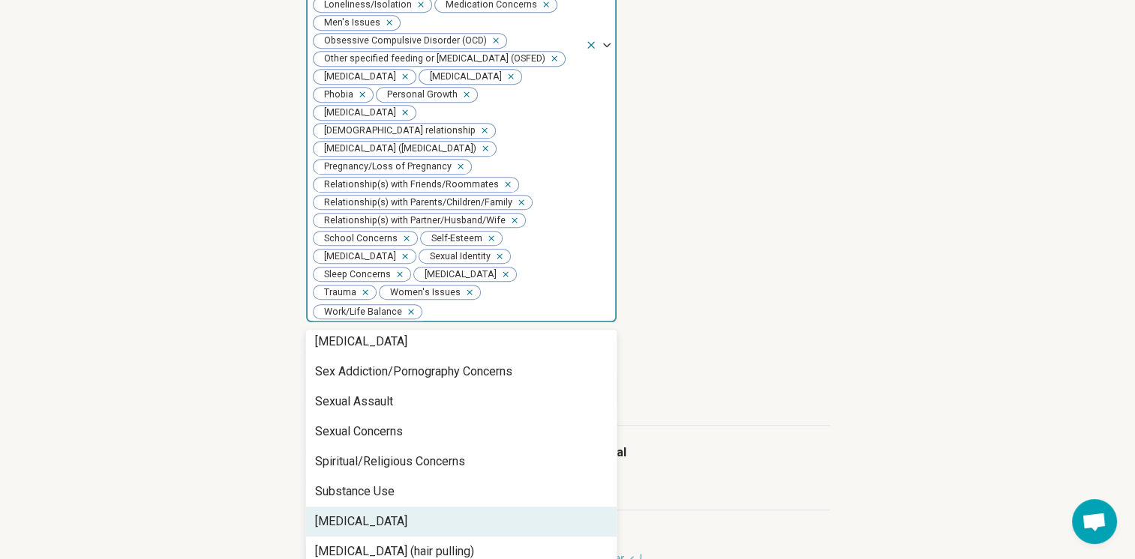
scroll to position [1386, 0]
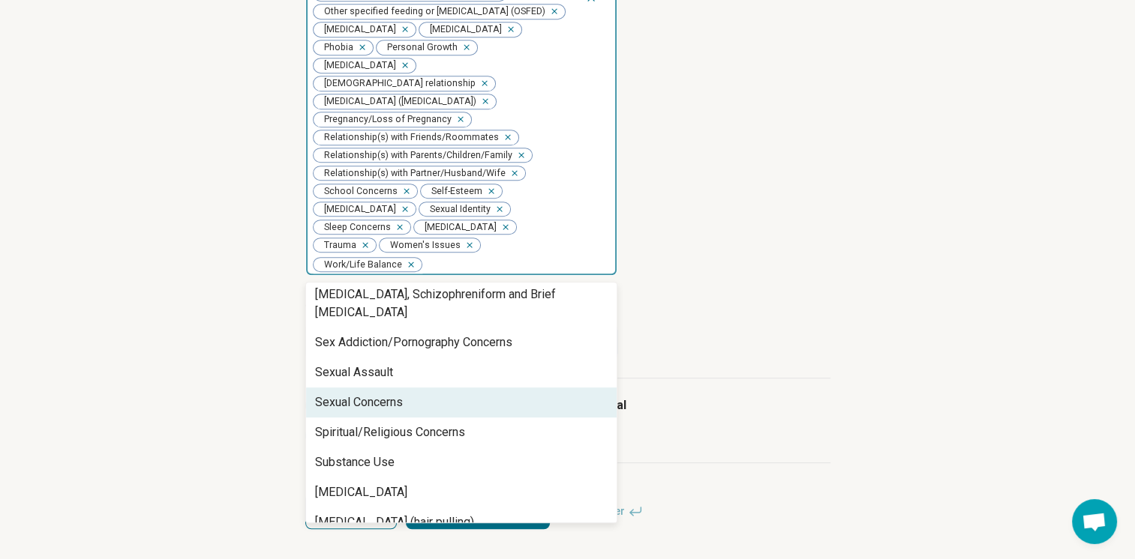
click at [675, 301] on h3 "Age groups you treat" at bounding box center [567, 303] width 525 height 18
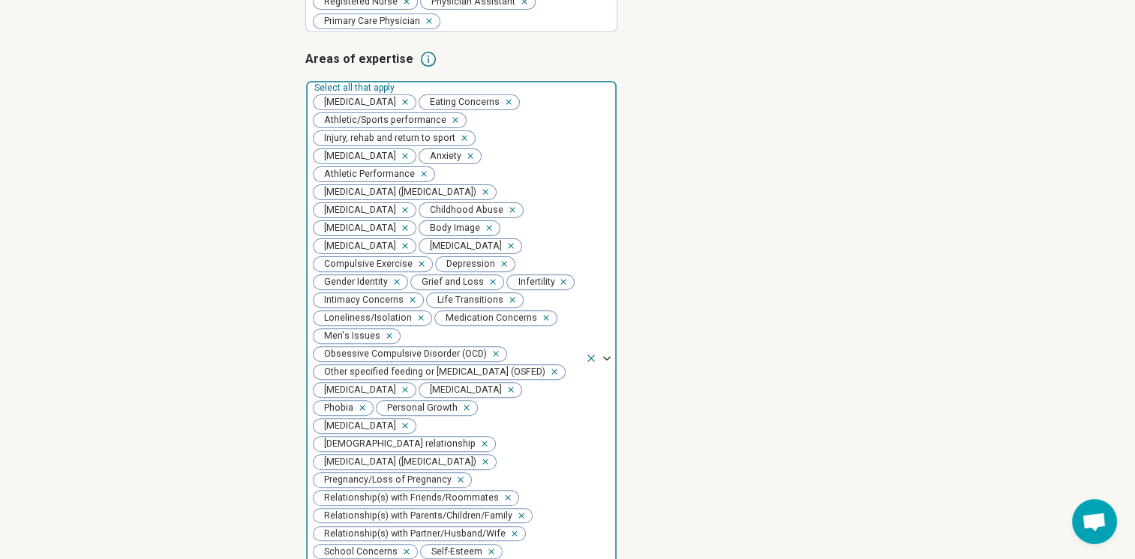
scroll to position [444, 0]
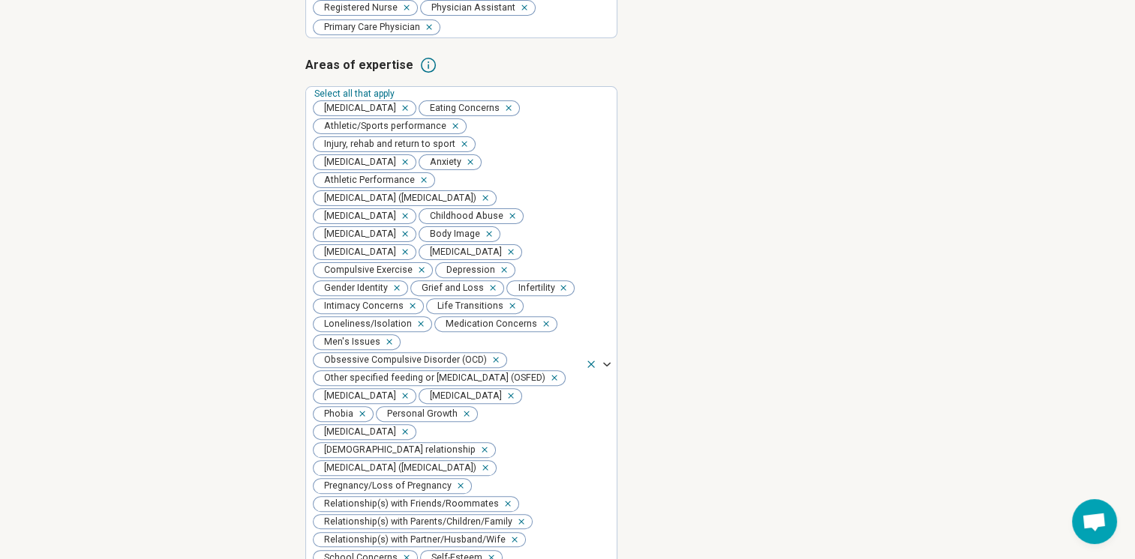
click at [502, 257] on icon "Remove [object Object]" at bounding box center [507, 252] width 10 height 10
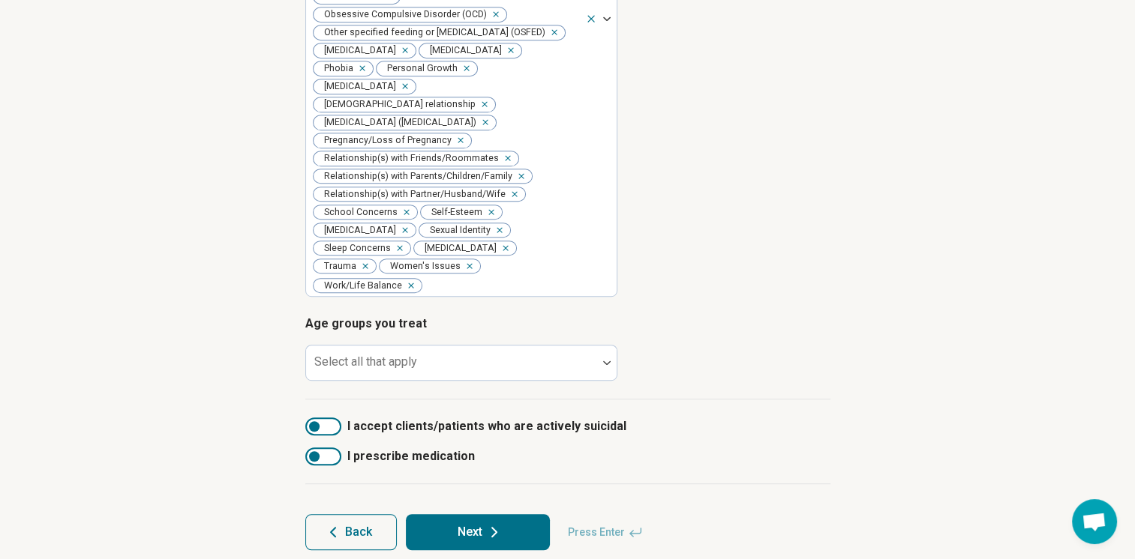
scroll to position [801, 0]
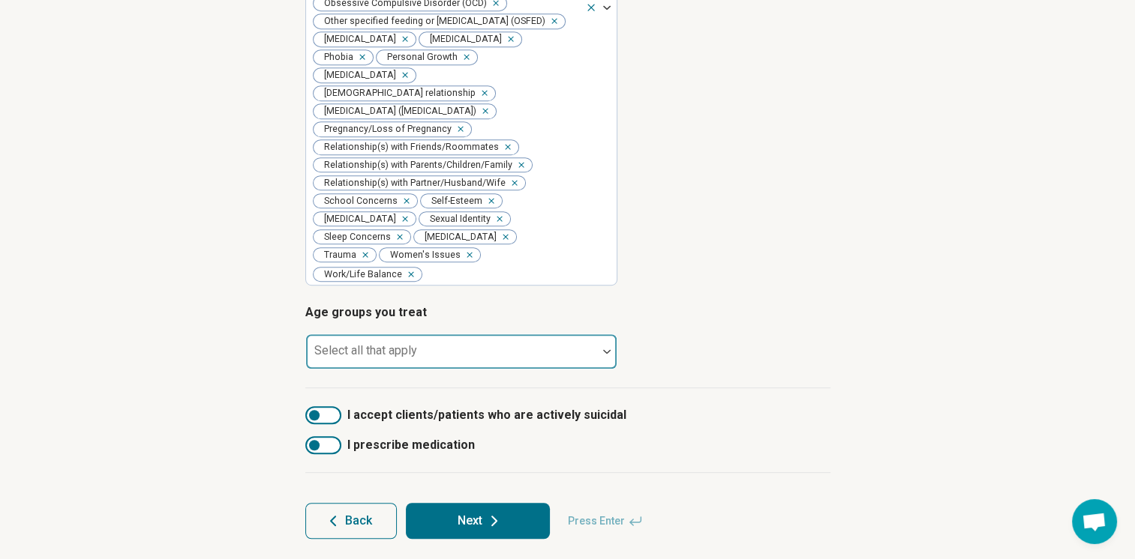
click at [504, 347] on div at bounding box center [451, 357] width 279 height 21
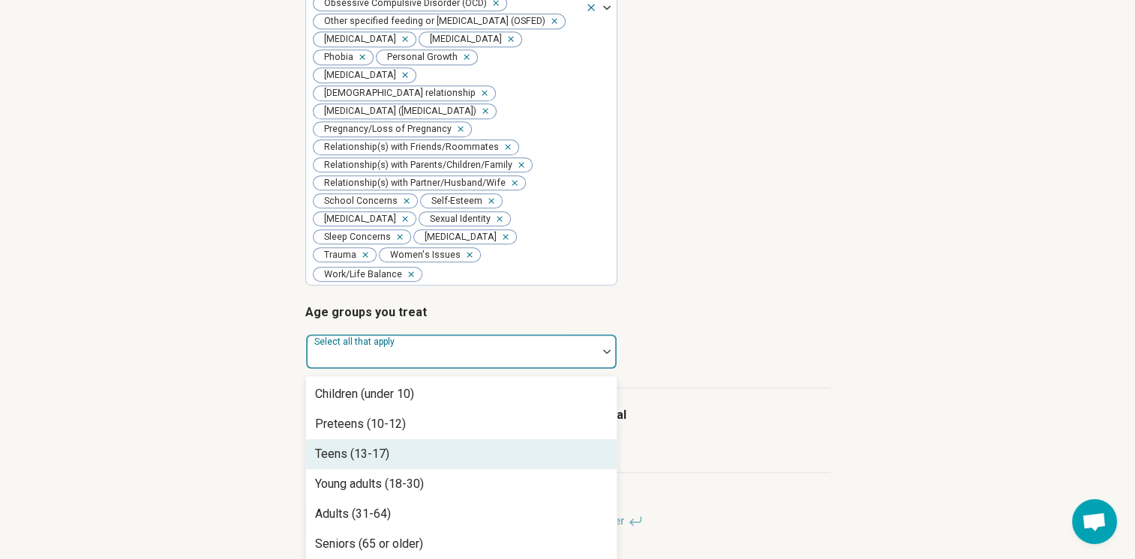
click at [489, 442] on div "Teens (13-17)" at bounding box center [461, 454] width 310 height 30
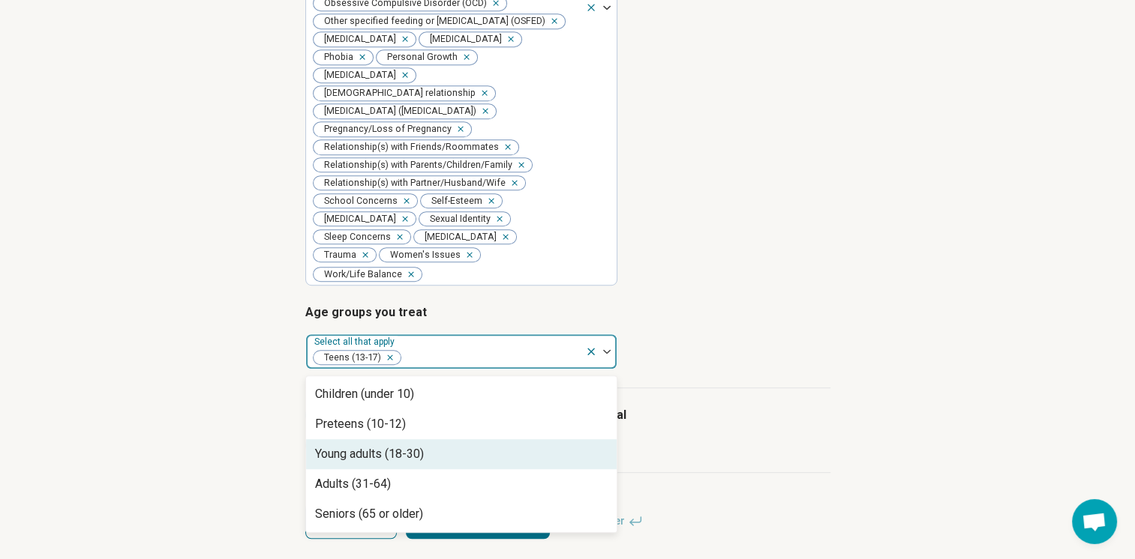
click at [445, 440] on div "Young adults (18-30)" at bounding box center [461, 454] width 310 height 30
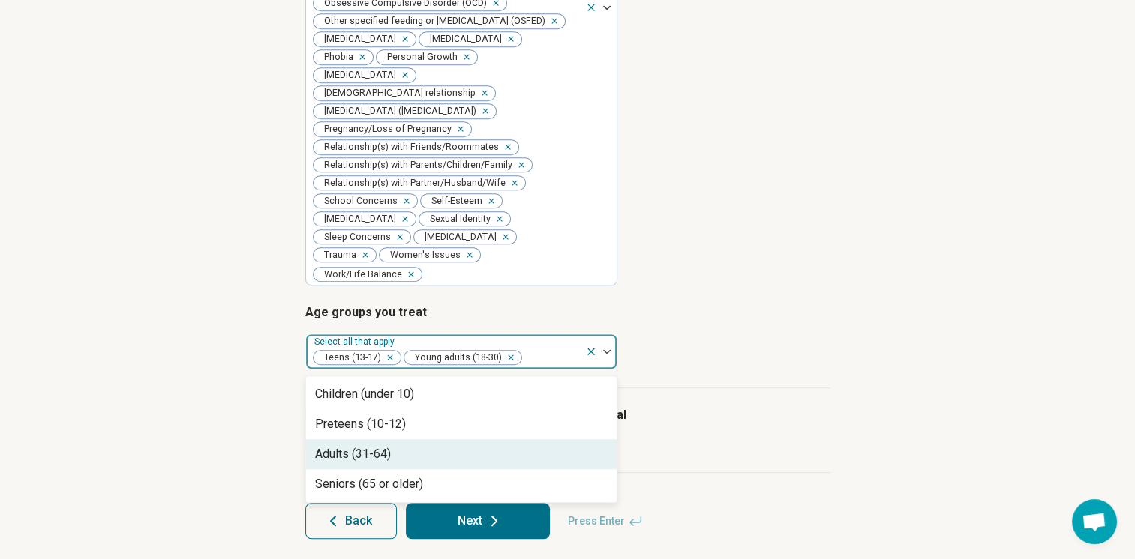
click at [444, 450] on div "Adults (31-64)" at bounding box center [461, 454] width 310 height 30
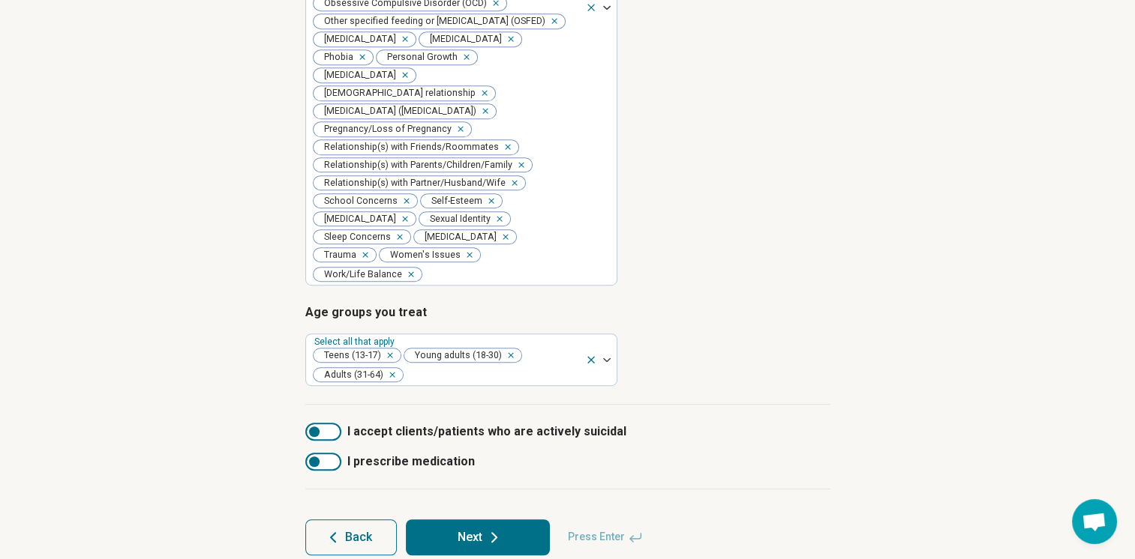
click at [748, 484] on form "Types of provider Select all that apply Counselor Licensed Clinical Social Work…" at bounding box center [567, 6] width 525 height 1100
click at [414, 457] on span "I prescribe medication" at bounding box center [410, 462] width 127 height 18
click at [512, 535] on button "Next" at bounding box center [478, 538] width 144 height 36
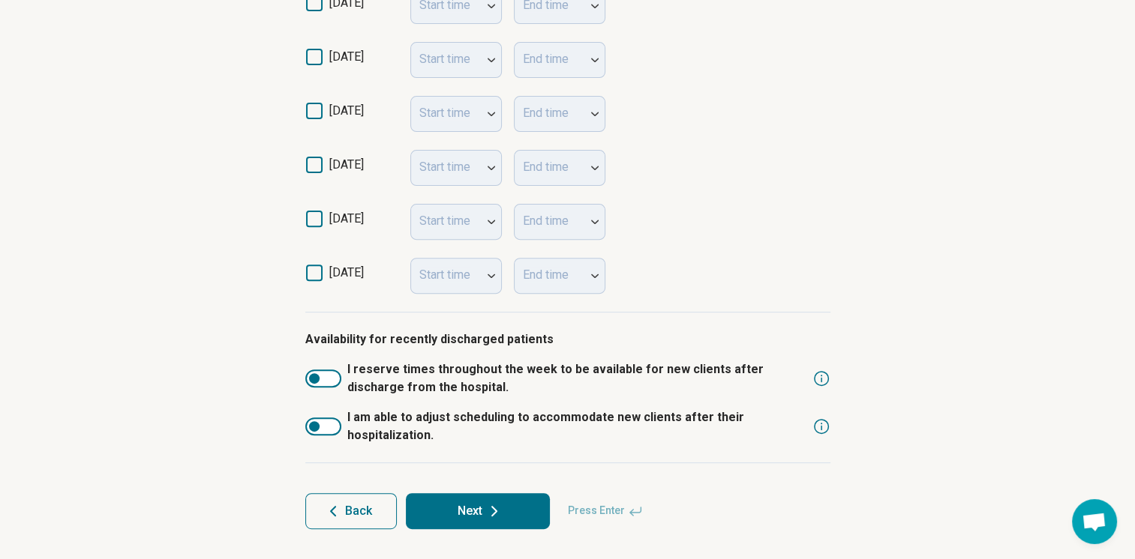
scroll to position [486, 0]
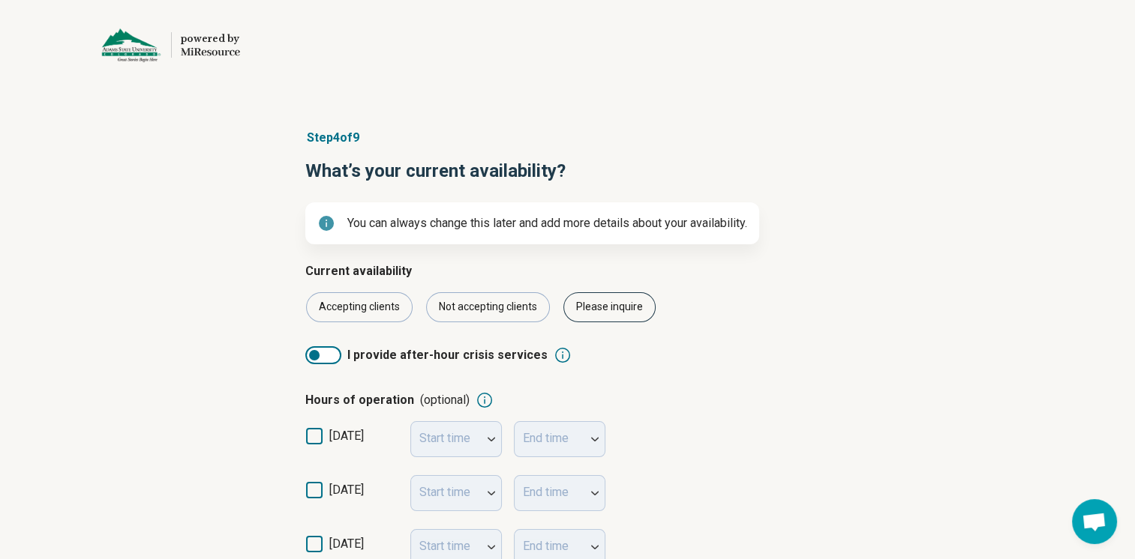
click at [609, 303] on div "Please inquire" at bounding box center [609, 307] width 92 height 30
click at [383, 304] on div "Accepting clients" at bounding box center [359, 307] width 106 height 30
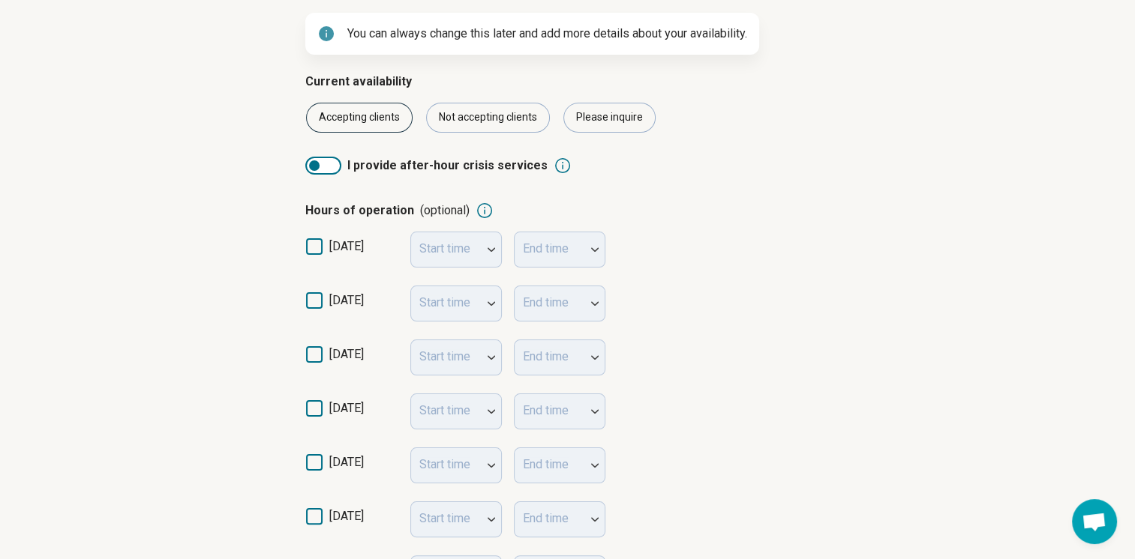
scroll to position [225, 0]
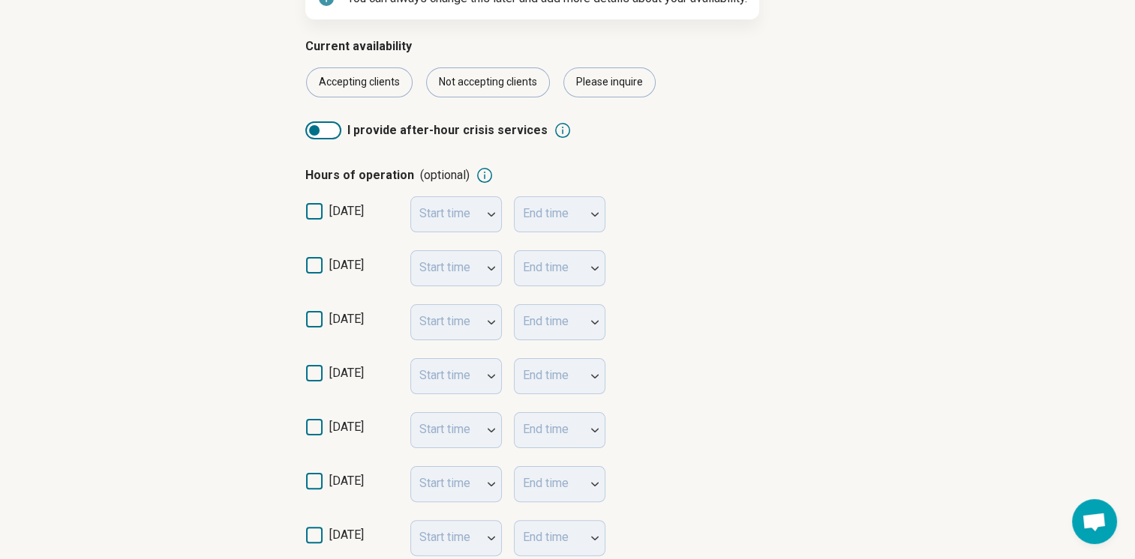
click at [314, 216] on icon at bounding box center [314, 211] width 16 height 16
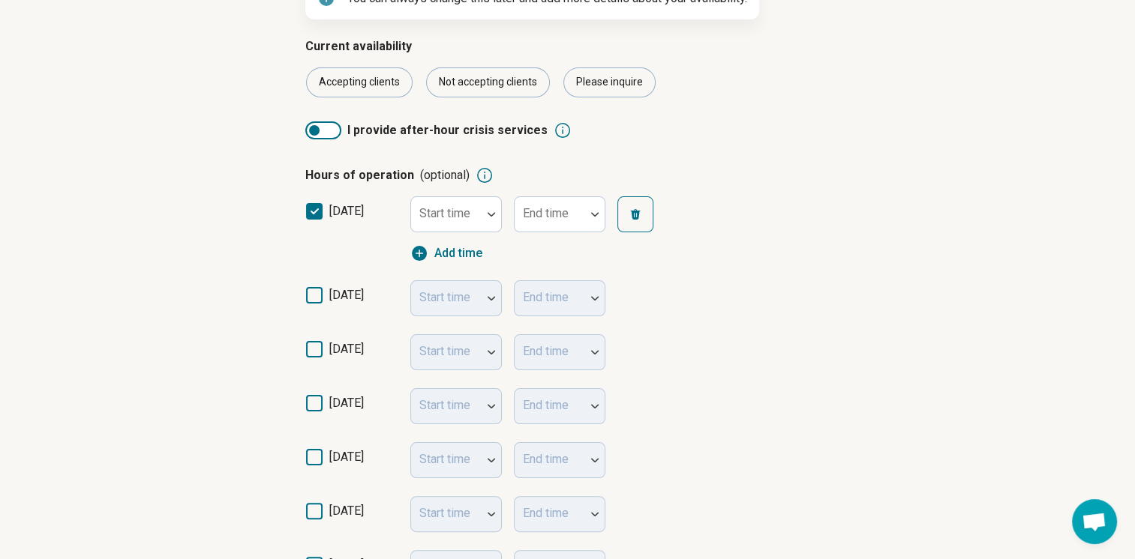
scroll to position [7, 0]
click at [310, 298] on icon at bounding box center [314, 295] width 16 height 16
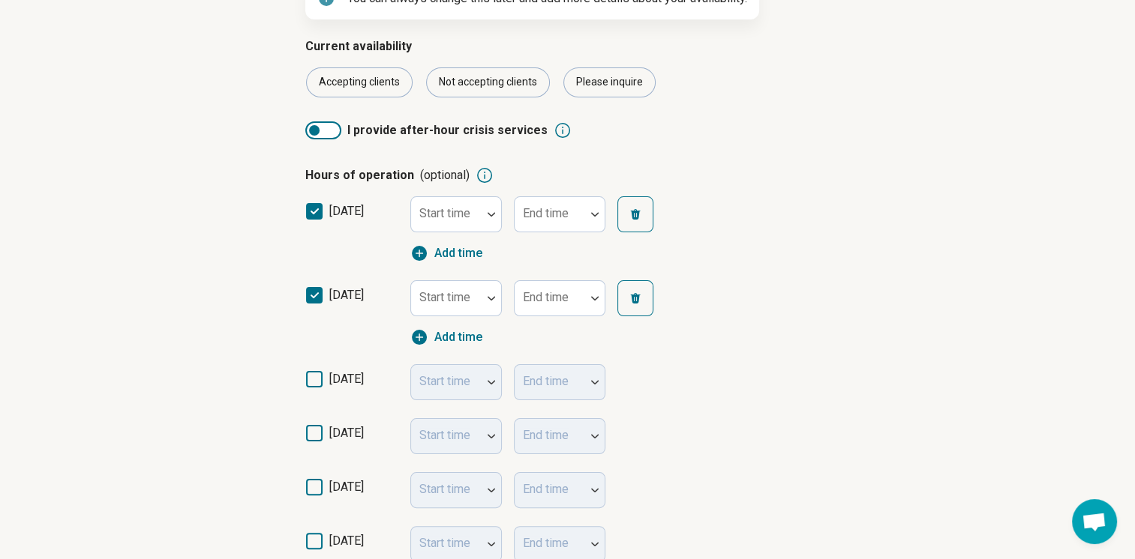
click at [315, 379] on icon at bounding box center [314, 379] width 16 height 16
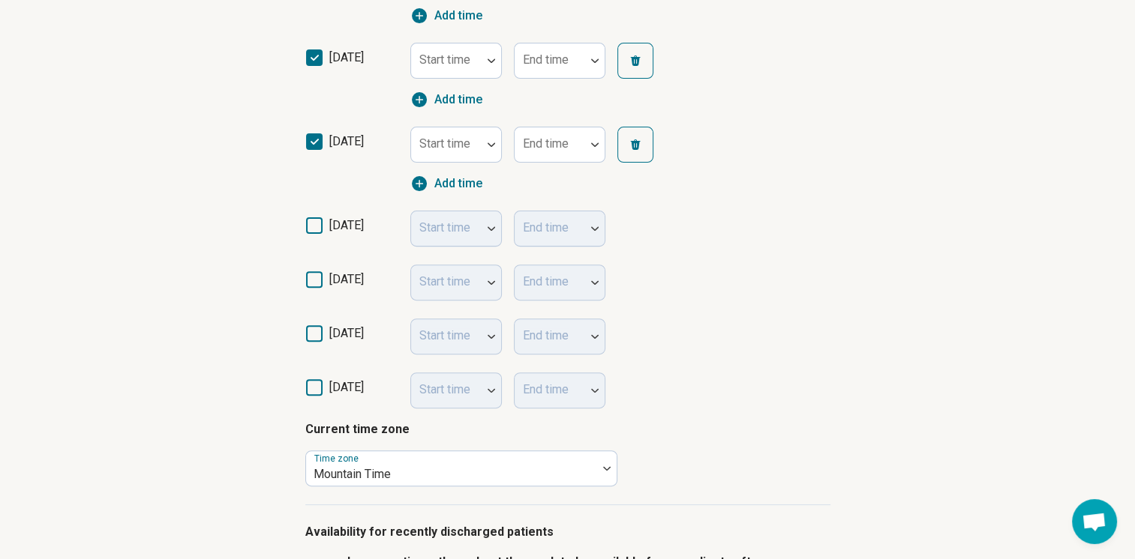
scroll to position [525, 0]
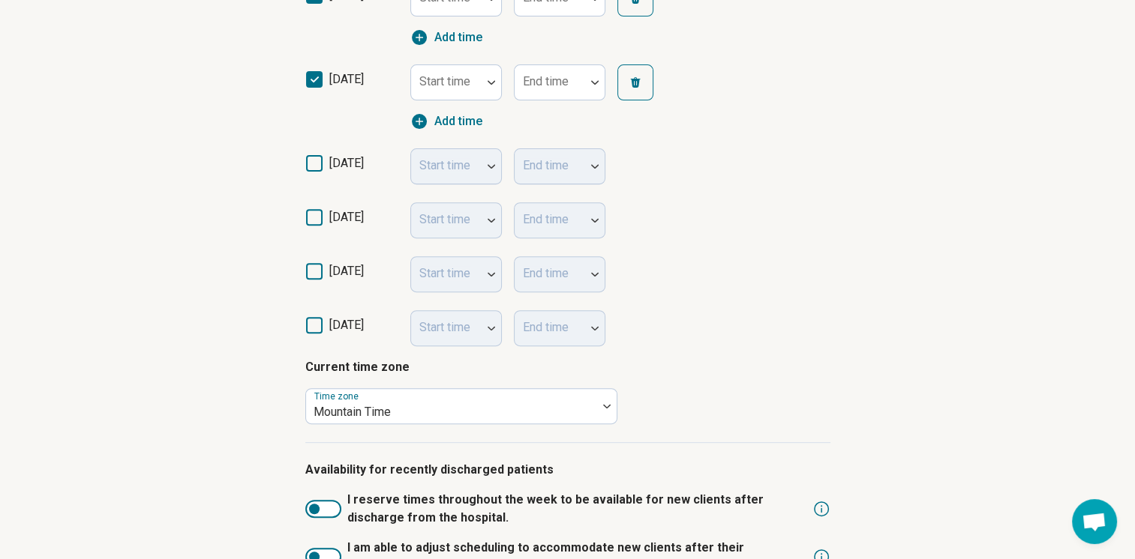
click at [325, 157] on label "[DATE]" at bounding box center [351, 169] width 93 height 30
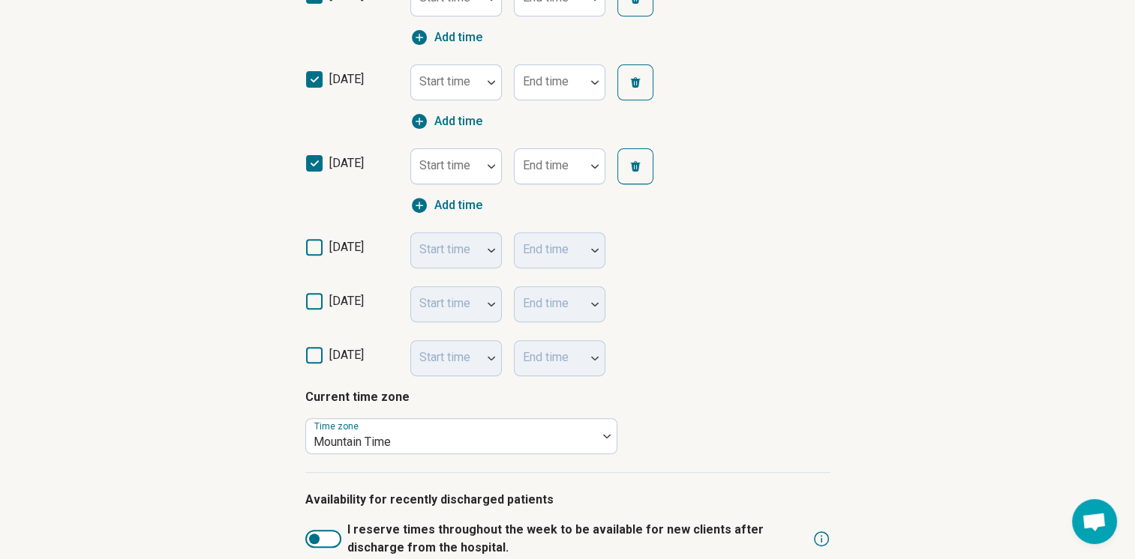
click at [315, 250] on icon at bounding box center [314, 247] width 16 height 16
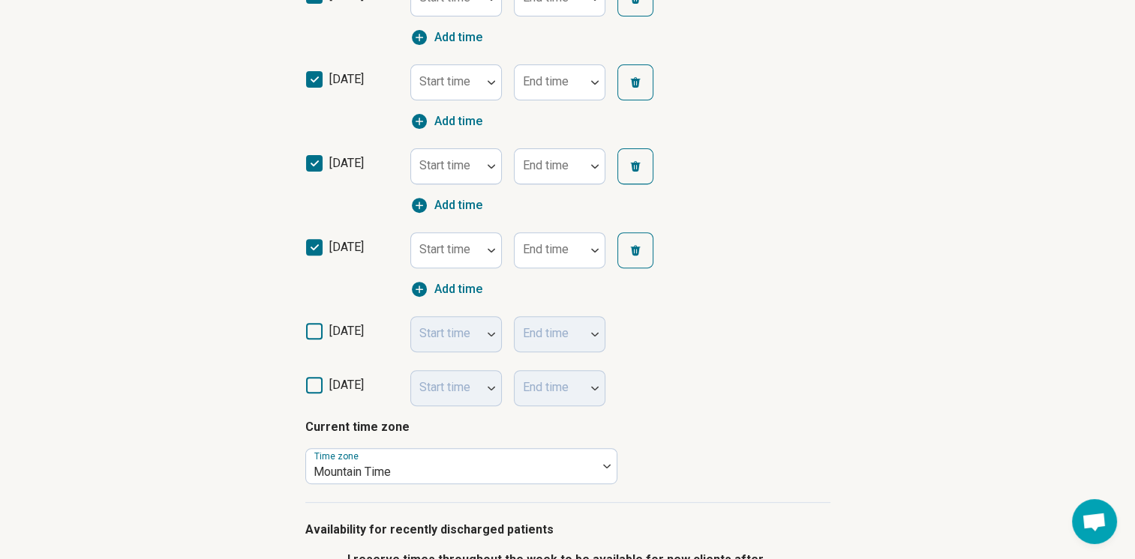
click at [319, 331] on icon at bounding box center [314, 331] width 16 height 16
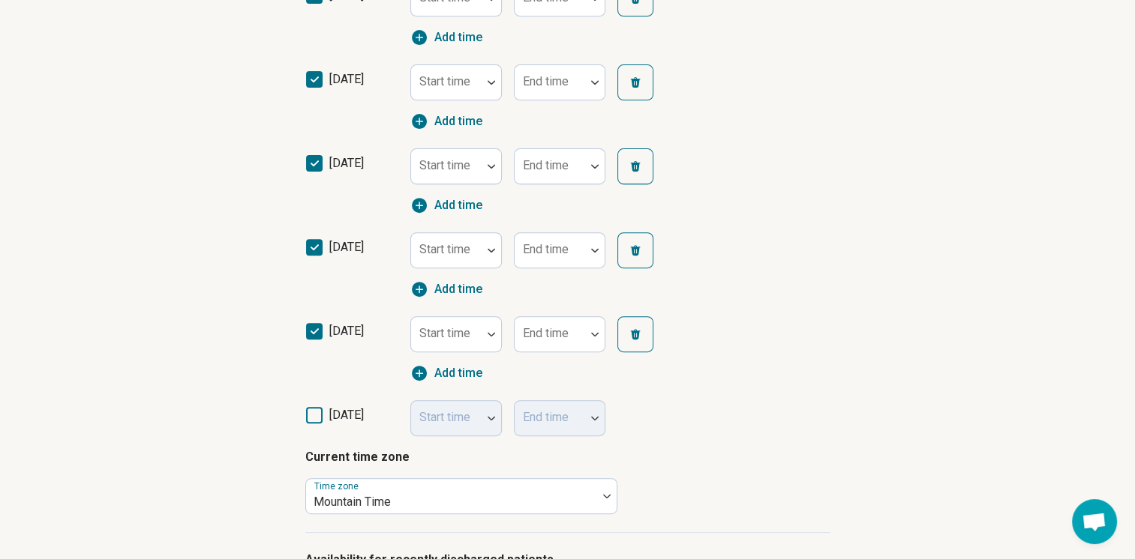
click at [310, 409] on icon at bounding box center [314, 415] width 16 height 16
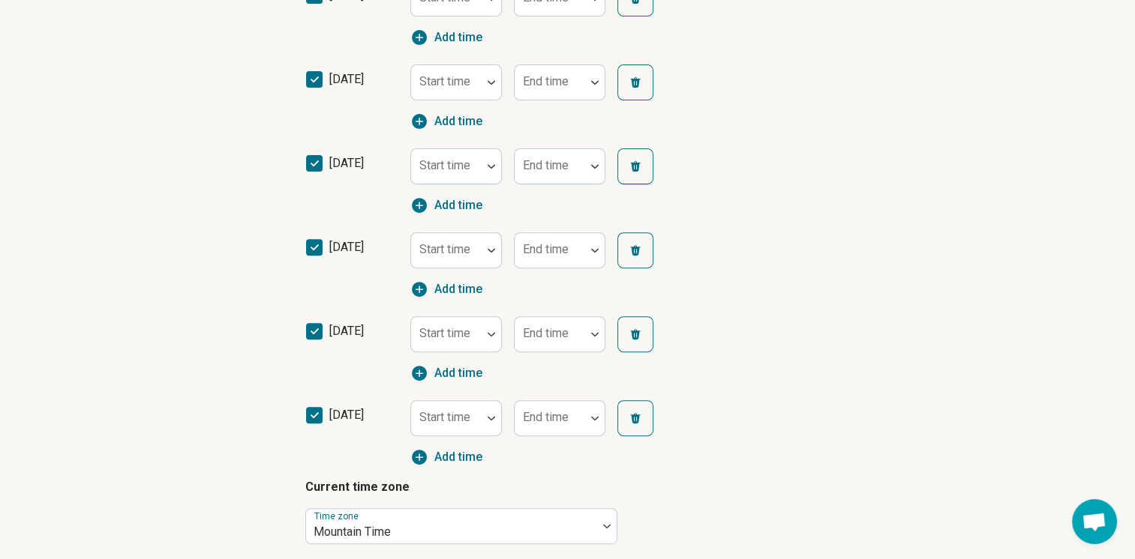
click at [319, 412] on icon at bounding box center [314, 415] width 16 height 16
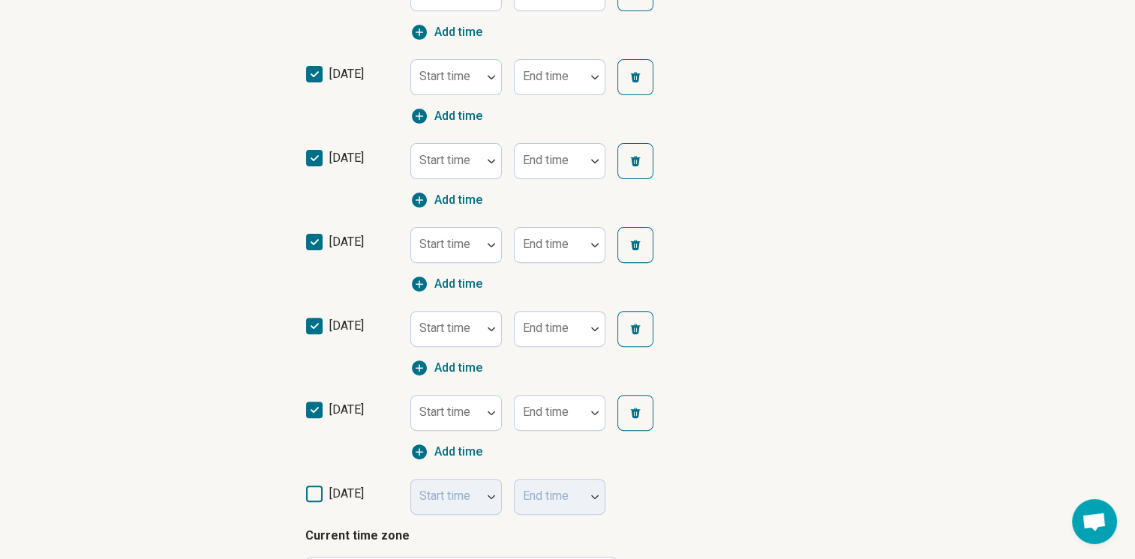
scroll to position [450, 0]
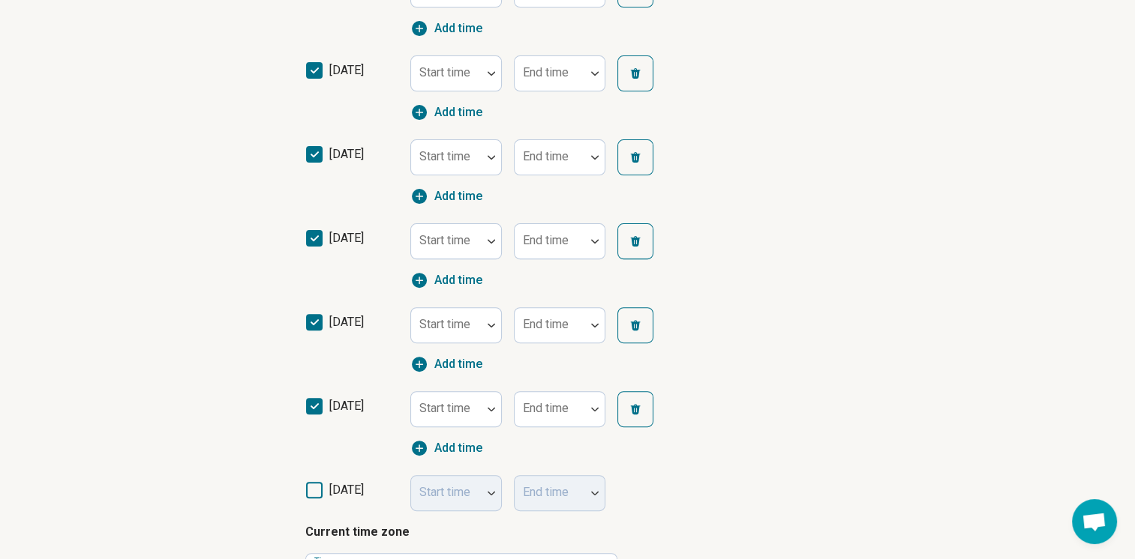
click at [316, 487] on icon at bounding box center [314, 490] width 16 height 16
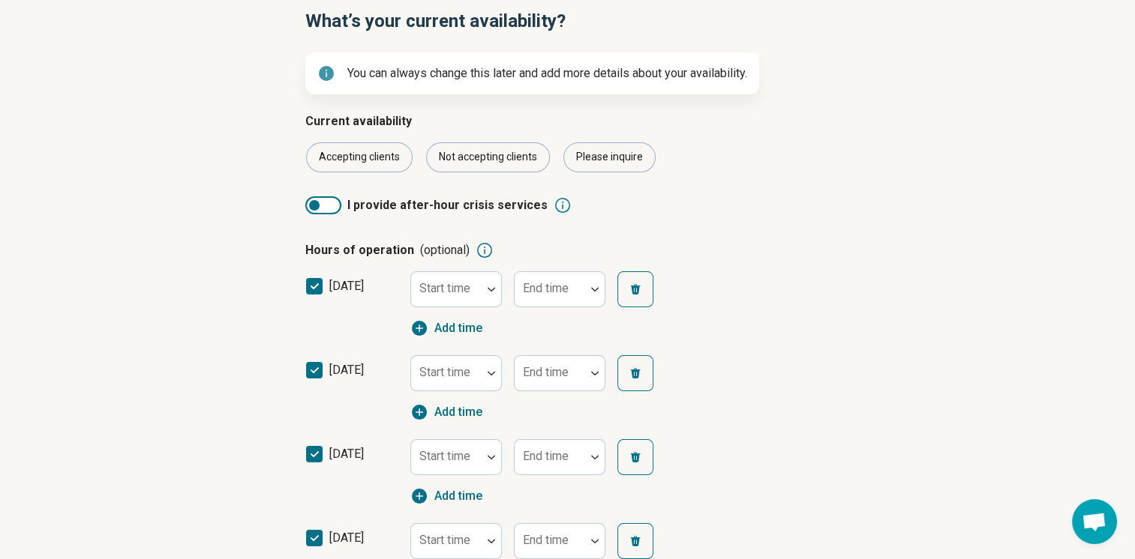
scroll to position [99, 0]
